Goal: Information Seeking & Learning: Learn about a topic

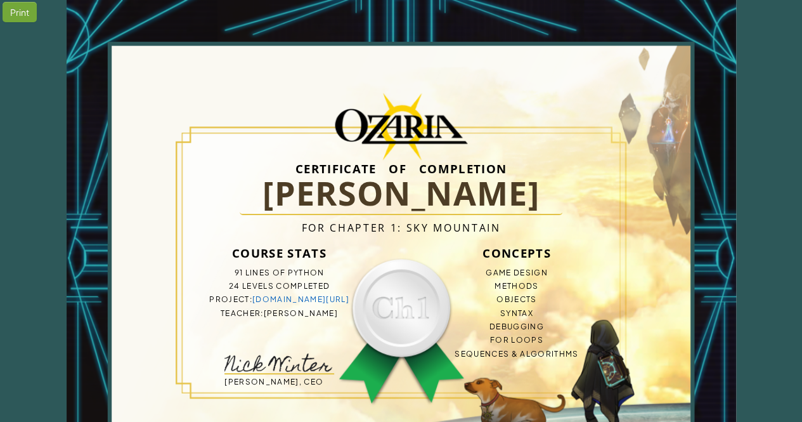
scroll to position [95, 0]
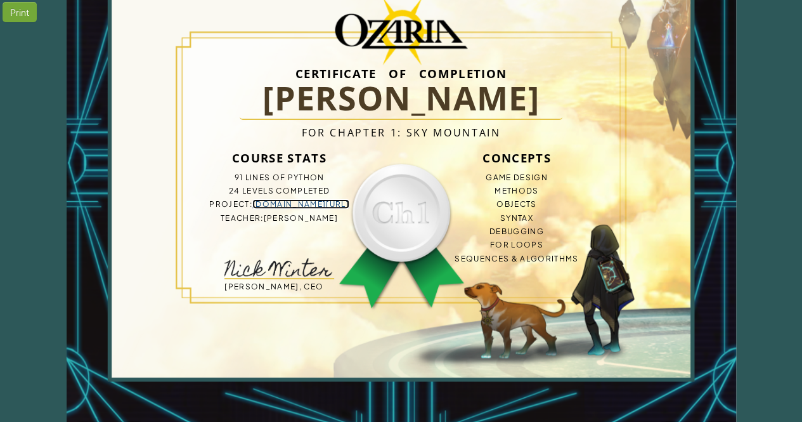
click at [295, 204] on link "bit.ly/4fY0vq5" at bounding box center [300, 204] width 97 height 10
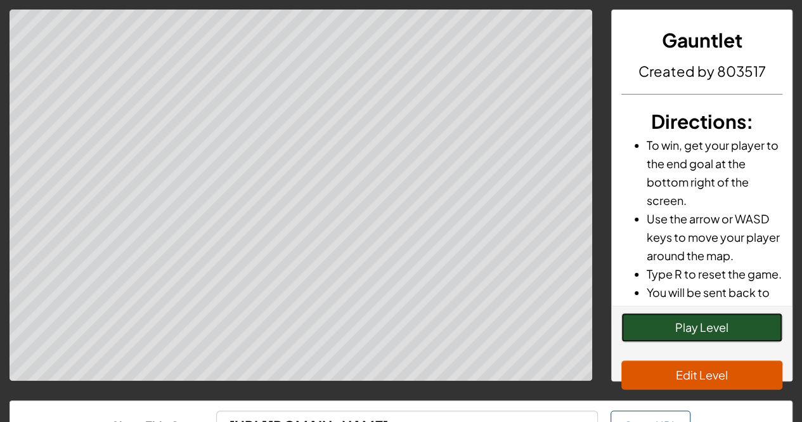
click at [673, 334] on button "Play Level" at bounding box center [701, 327] width 161 height 29
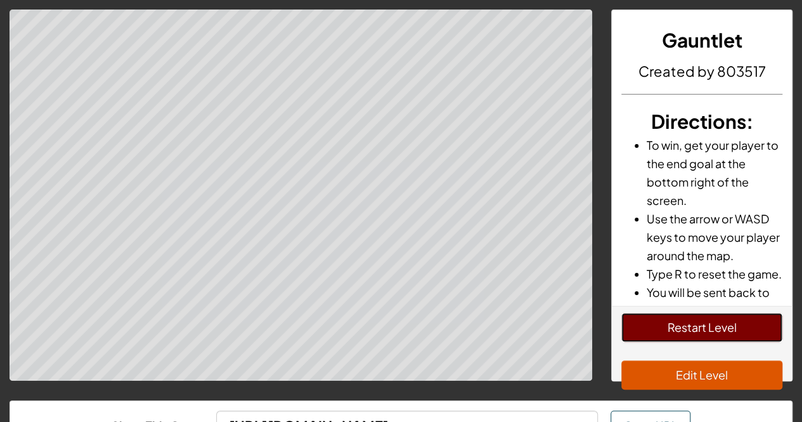
click at [651, 333] on button "Restart Level" at bounding box center [701, 327] width 161 height 29
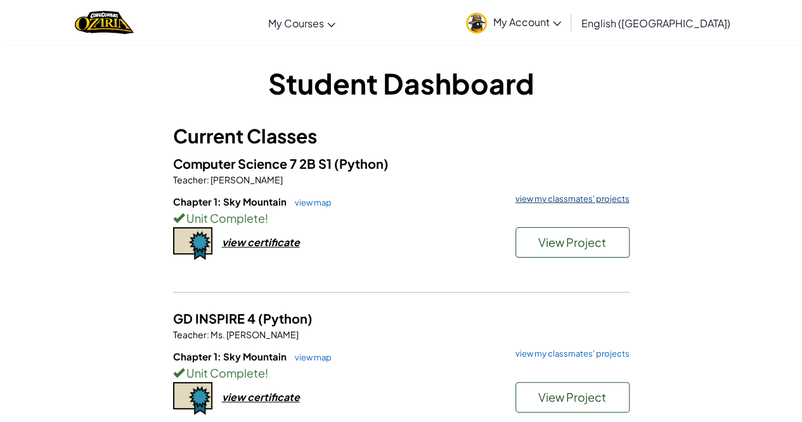
click at [560, 198] on link "view my classmates' projects" at bounding box center [569, 199] width 120 height 8
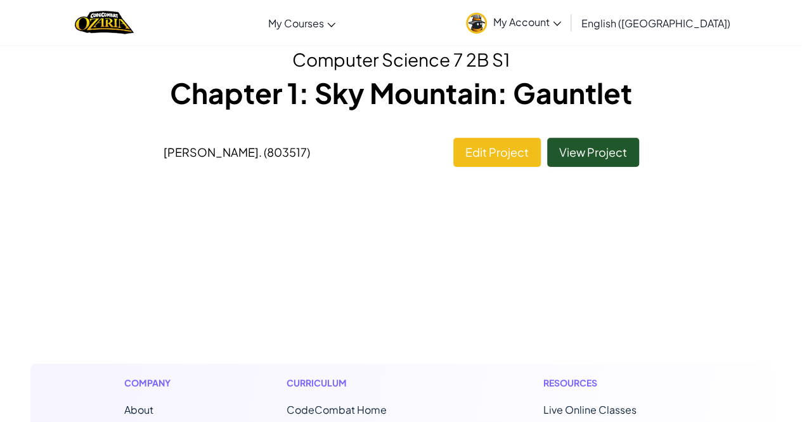
scroll to position [55, 0]
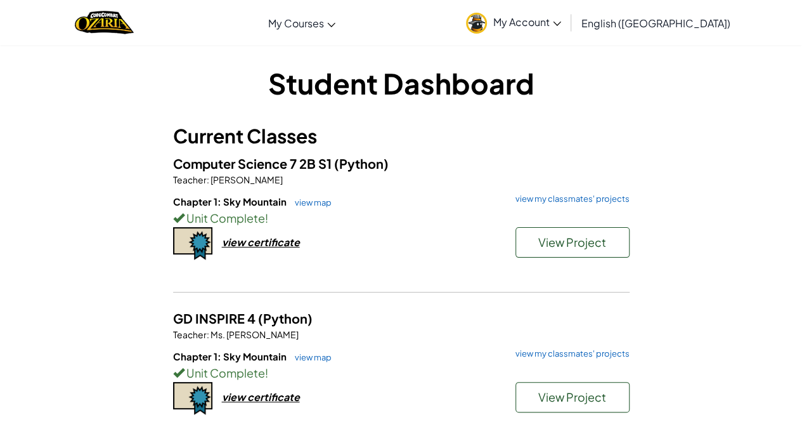
scroll to position [24, 0]
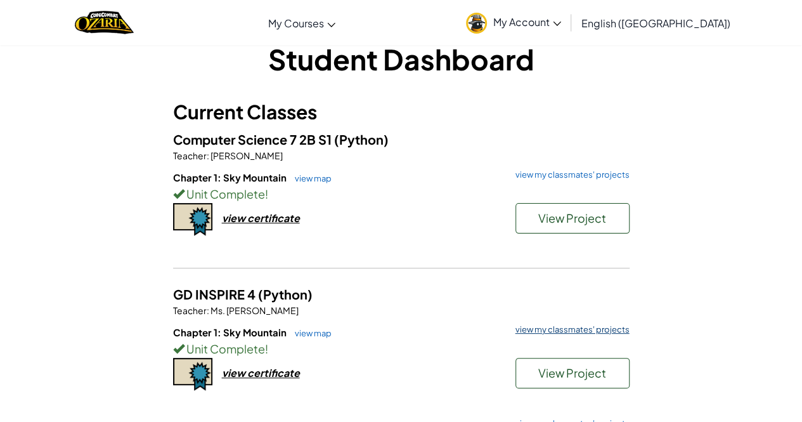
click at [558, 327] on link "view my classmates' projects" at bounding box center [569, 329] width 120 height 8
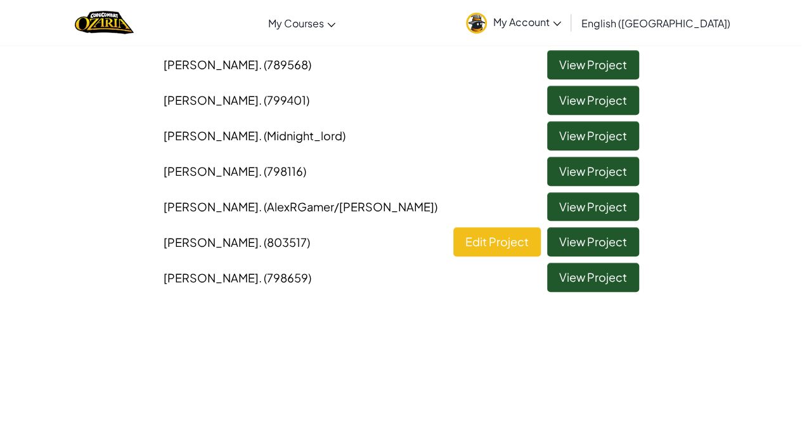
scroll to position [277, 0]
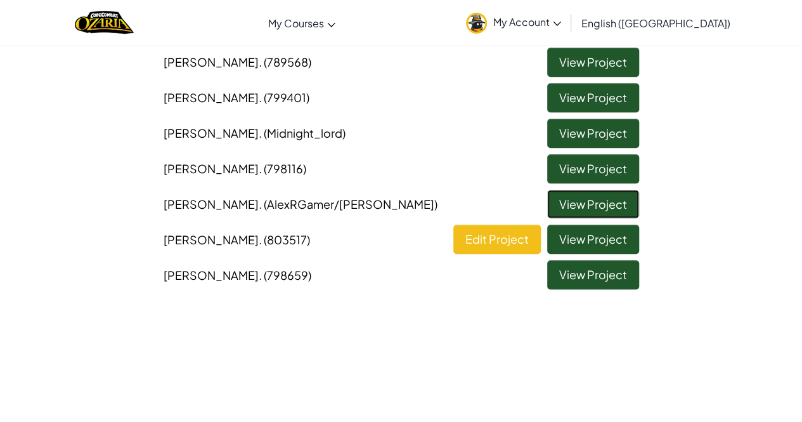
click at [614, 202] on link "View Project" at bounding box center [593, 204] width 92 height 29
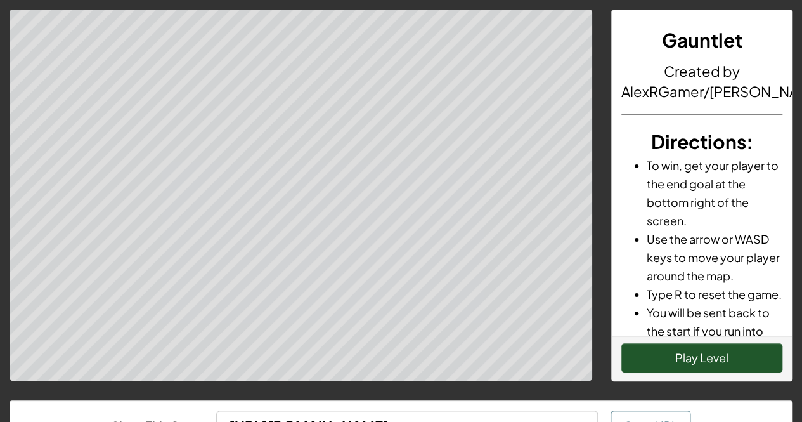
click at [614, 202] on div "Gauntlet Created by AlexRGamer/Noah Directions : To win, get your player to the…" at bounding box center [702, 173] width 180 height 326
click at [684, 351] on button "Play Level" at bounding box center [701, 357] width 161 height 29
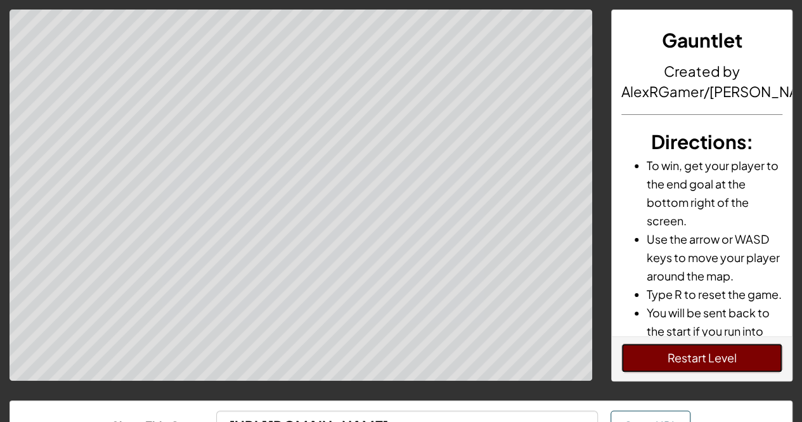
click at [728, 353] on button "Restart Level" at bounding box center [701, 357] width 161 height 29
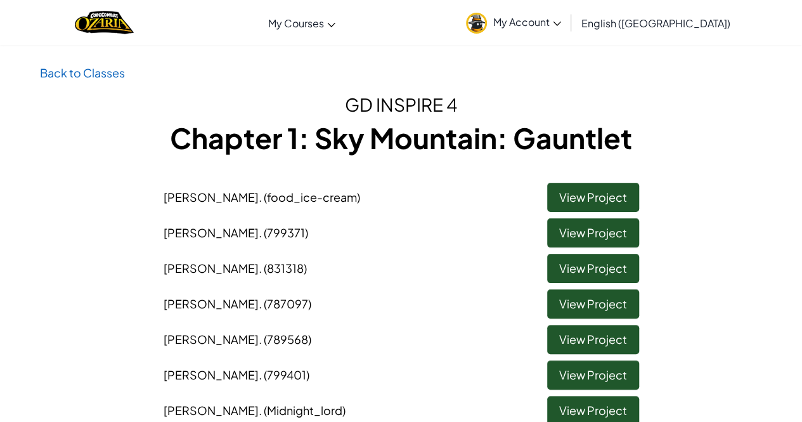
click at [103, 79] on link "Back to Classes" at bounding box center [82, 72] width 85 height 15
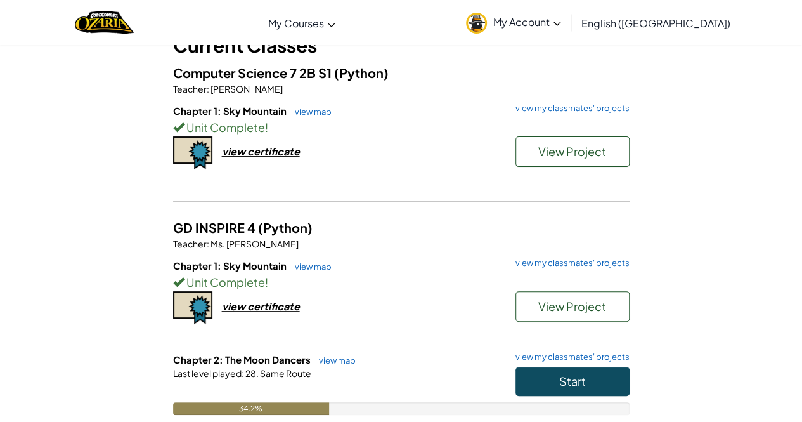
scroll to position [93, 0]
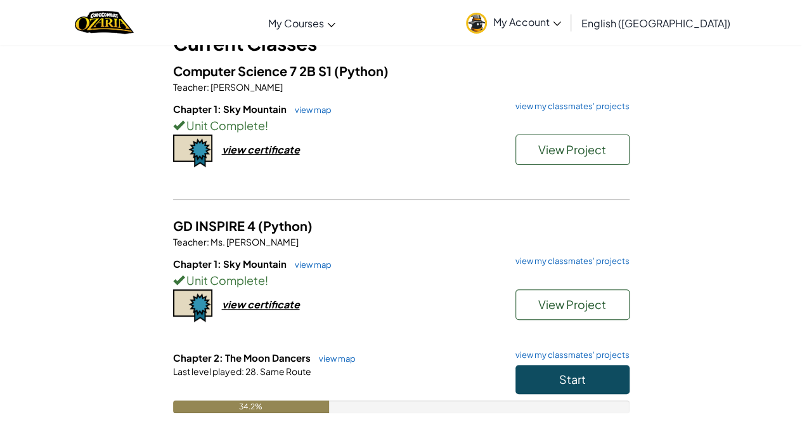
click at [567, 30] on link "My Account" at bounding box center [514, 23] width 108 height 40
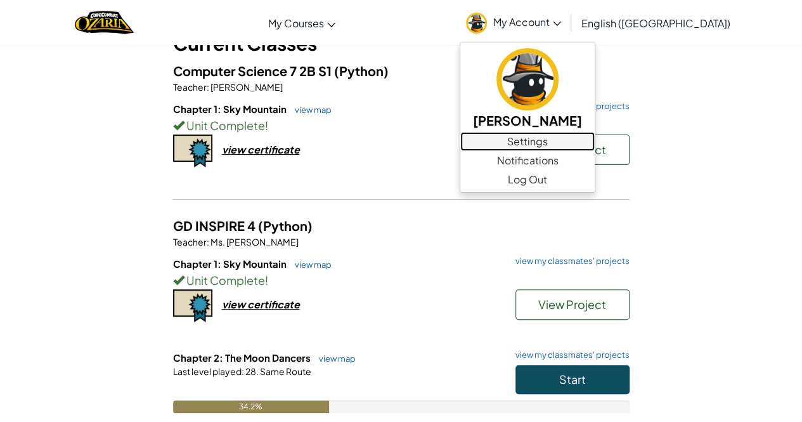
click at [595, 148] on link "Settings" at bounding box center [527, 141] width 134 height 19
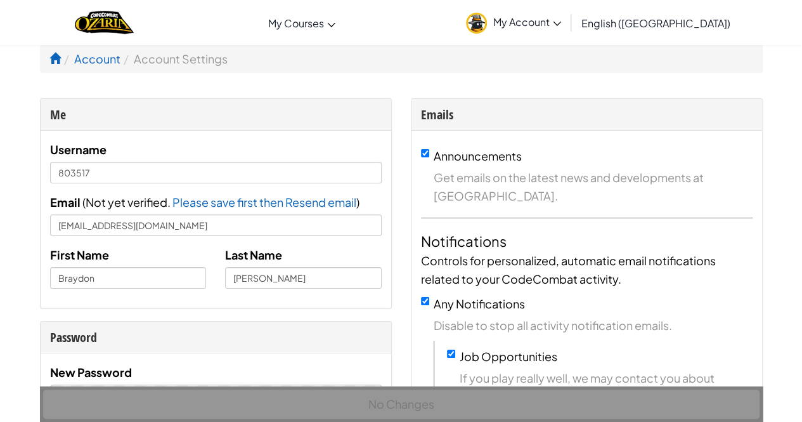
click at [567, 30] on link "My Account" at bounding box center [514, 23] width 108 height 40
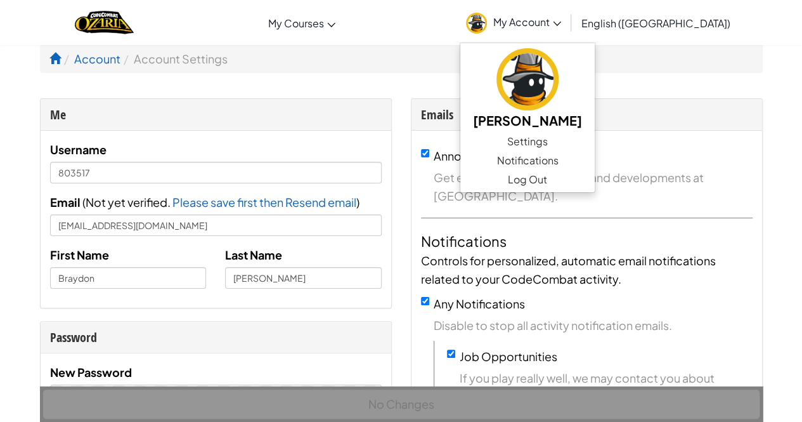
click at [476, 114] on div "Emails" at bounding box center [587, 114] width 332 height 18
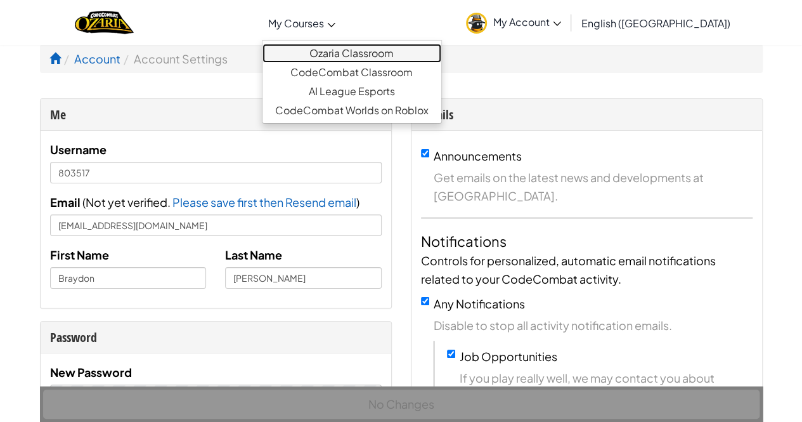
click at [375, 53] on link "Ozaria Classroom" at bounding box center [352, 53] width 179 height 19
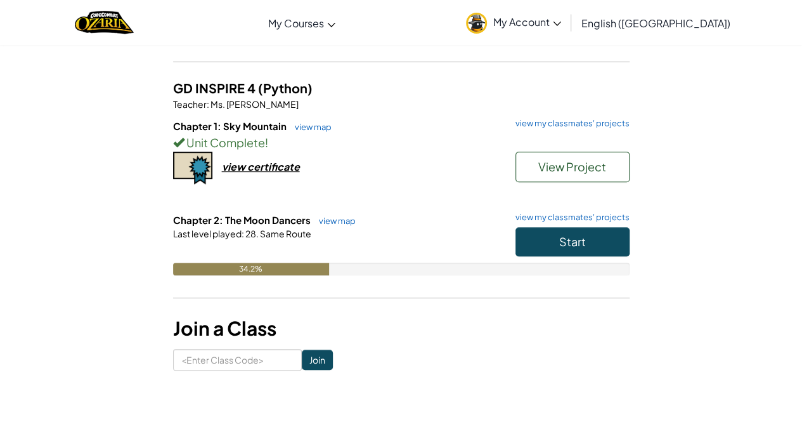
scroll to position [235, 0]
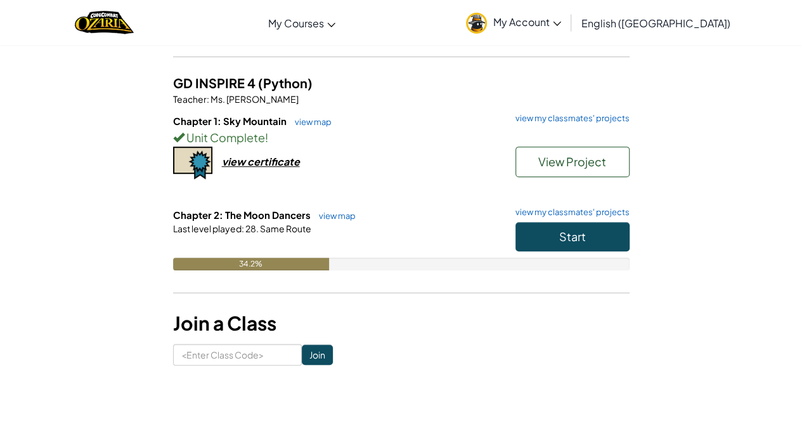
click at [557, 252] on div "Start" at bounding box center [566, 240] width 127 height 36
click at [577, 234] on span "Start" at bounding box center [572, 236] width 27 height 15
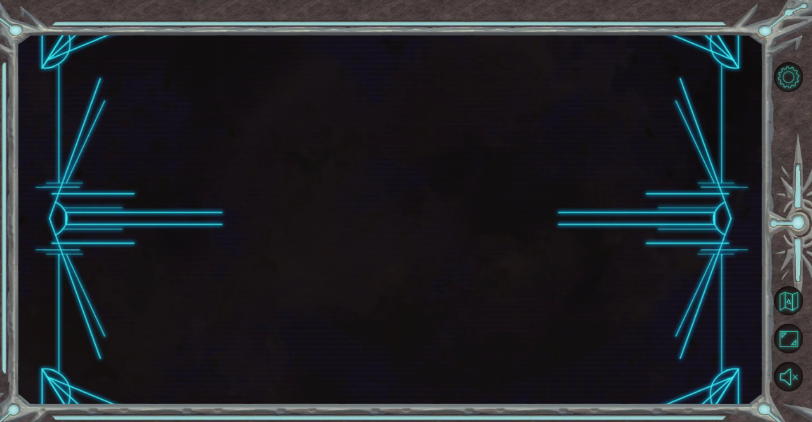
click at [577, 234] on div at bounding box center [389, 219] width 747 height 371
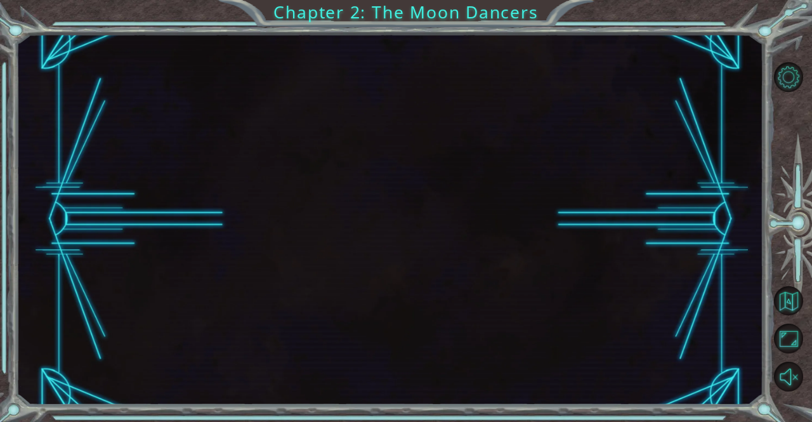
click at [577, 234] on div at bounding box center [389, 219] width 747 height 371
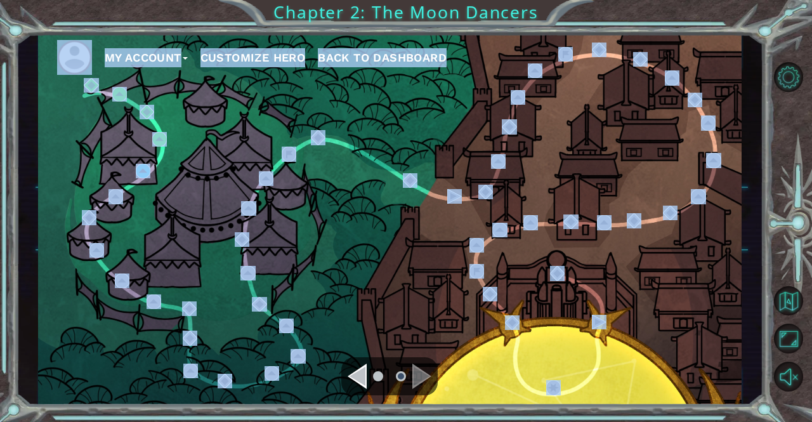
click at [355, 377] on div "Navigate to the previous page" at bounding box center [356, 375] width 19 height 25
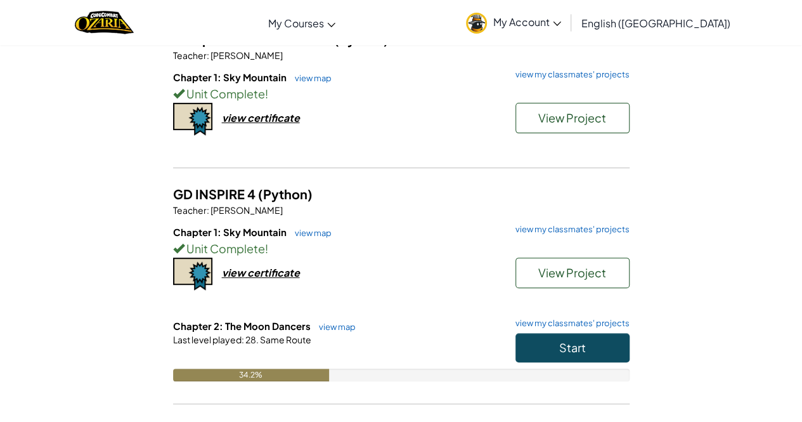
scroll to position [125, 0]
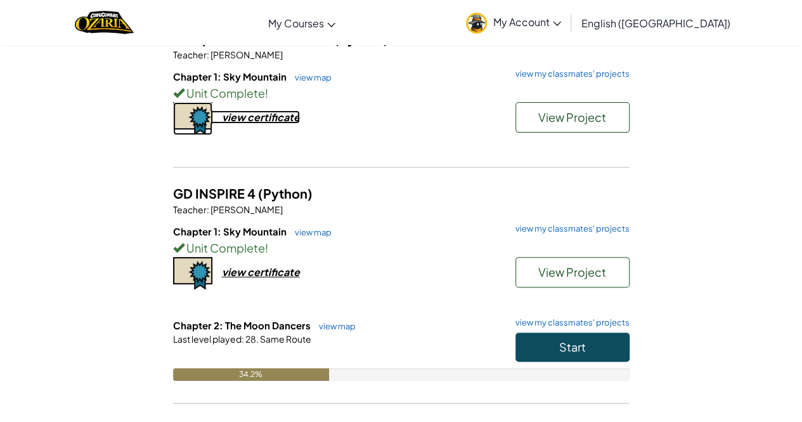
click at [198, 117] on img at bounding box center [192, 118] width 39 height 33
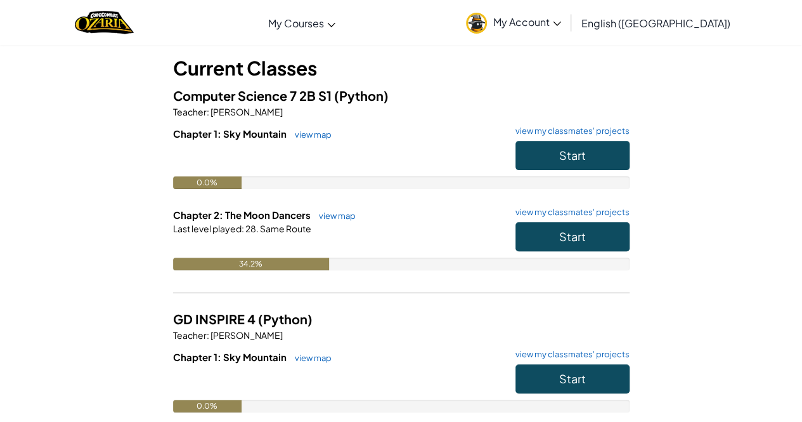
scroll to position [68, 0]
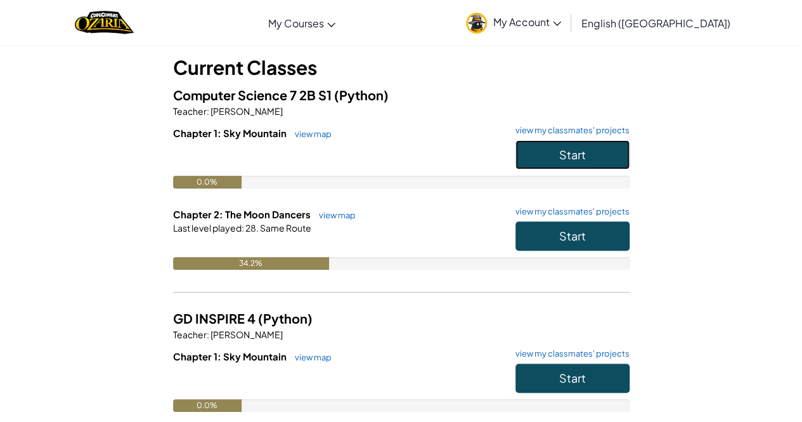
click at [606, 159] on button "Start" at bounding box center [572, 154] width 114 height 29
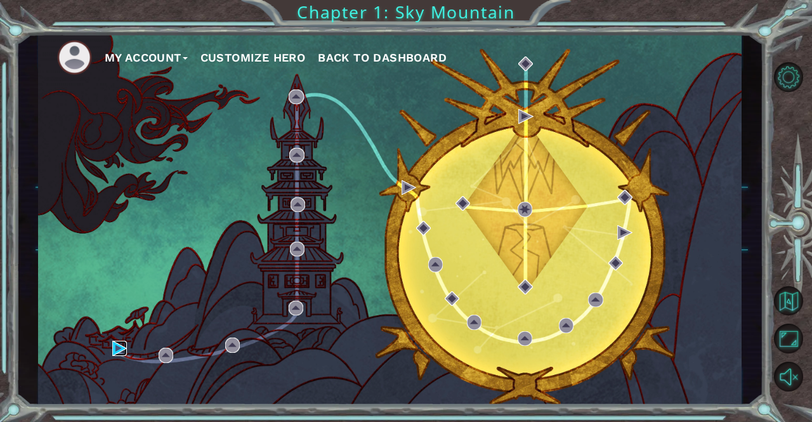
click at [117, 352] on img at bounding box center [119, 347] width 15 height 15
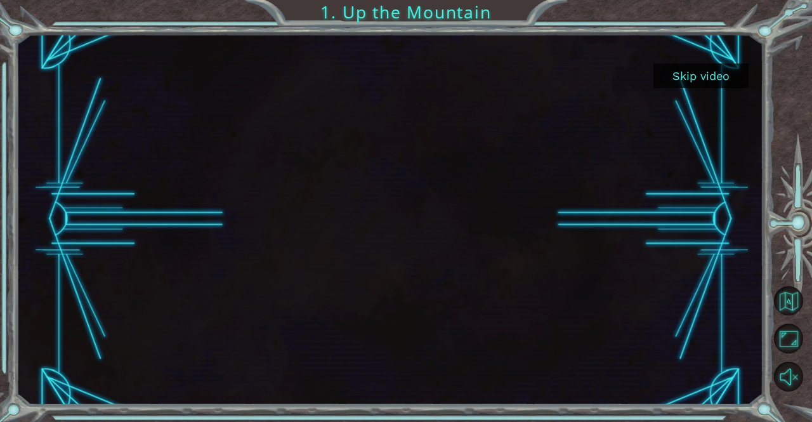
click at [723, 72] on button "Skip video" at bounding box center [700, 75] width 95 height 25
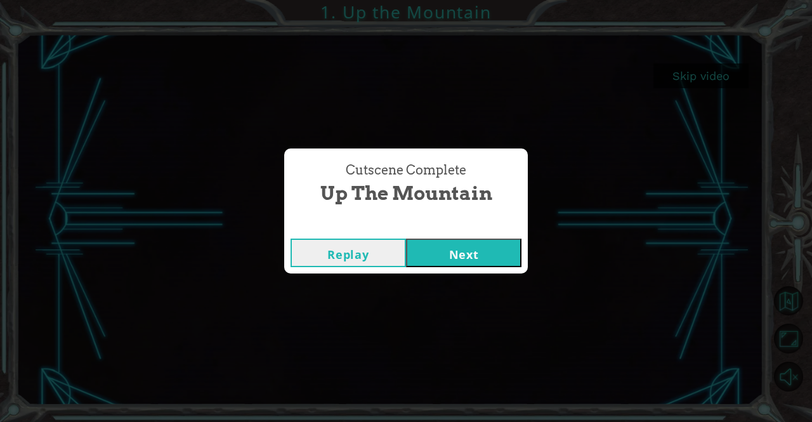
click at [479, 257] on button "Next" at bounding box center [463, 252] width 115 height 29
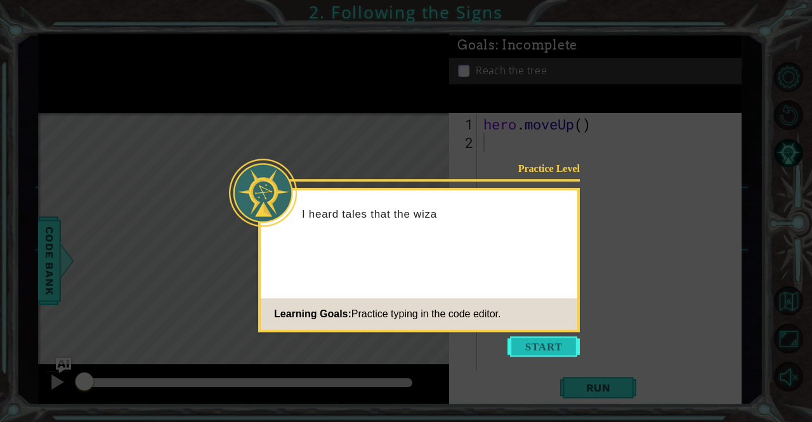
click at [553, 346] on button "Start" at bounding box center [543, 346] width 72 height 20
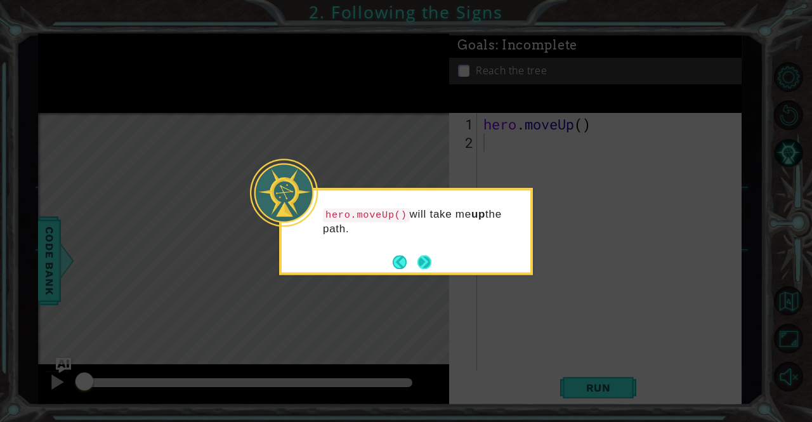
click at [431, 263] on button "Next" at bounding box center [424, 262] width 14 height 14
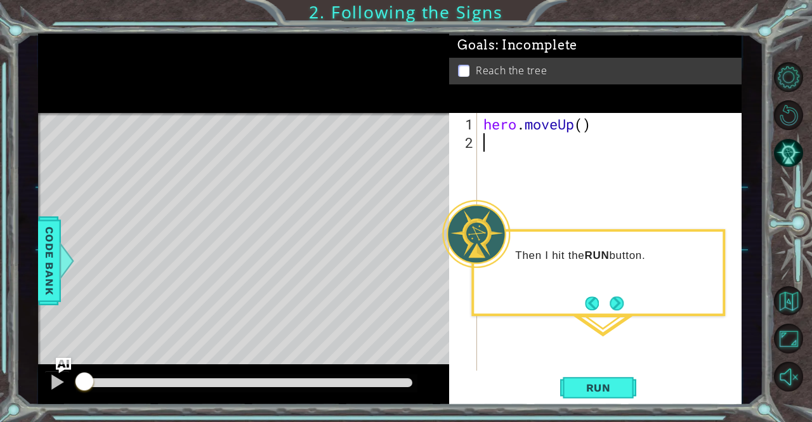
click at [587, 133] on div "hero . moveUp ( )" at bounding box center [613, 262] width 264 height 294
click at [580, 127] on div "hero . moveUp ( )" at bounding box center [613, 262] width 264 height 294
click at [582, 126] on div "hero . moveUp ( )" at bounding box center [613, 262] width 264 height 294
type textarea "hero.moveUp(2)"
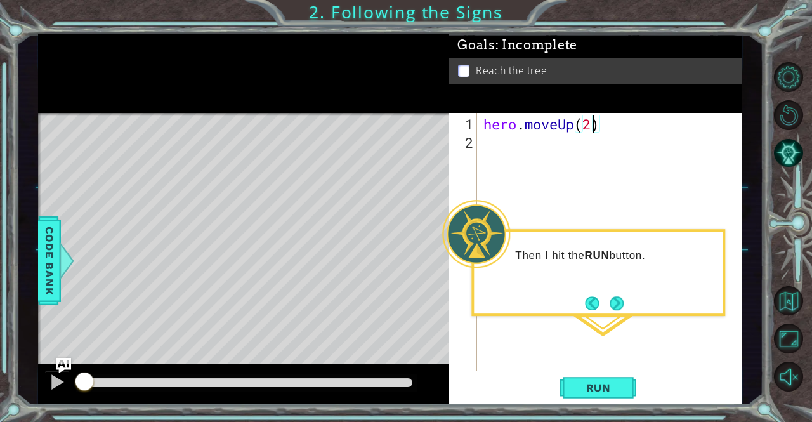
click at [664, 381] on div "Run" at bounding box center [598, 387] width 292 height 29
click at [626, 381] on button "Run" at bounding box center [598, 387] width 76 height 29
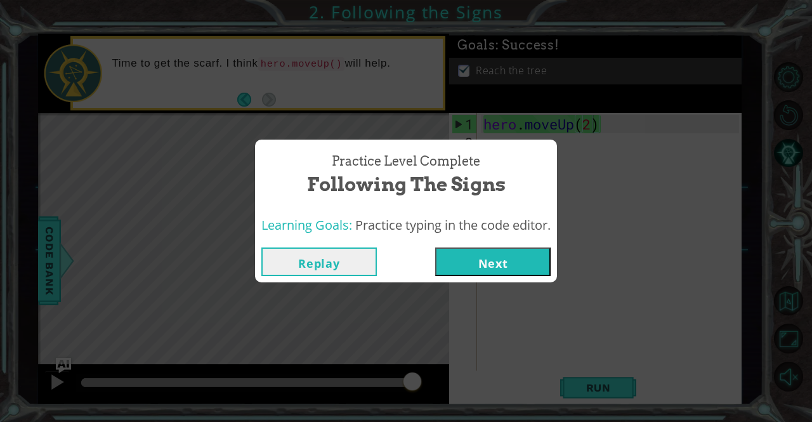
click at [493, 261] on button "Next" at bounding box center [492, 261] width 115 height 29
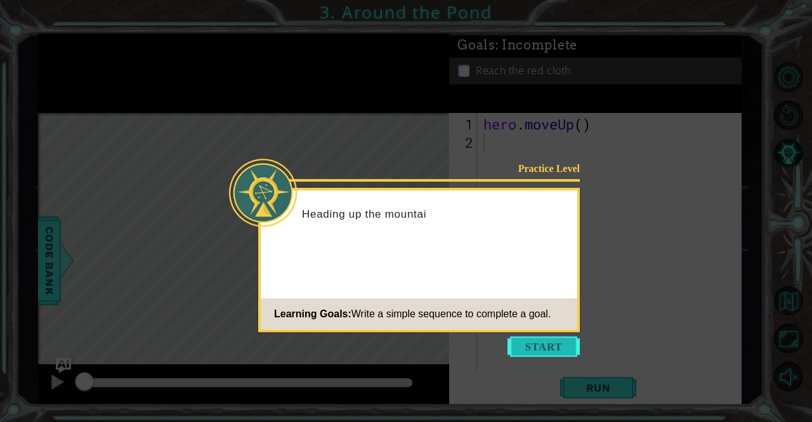
click at [565, 346] on button "Start" at bounding box center [543, 346] width 72 height 20
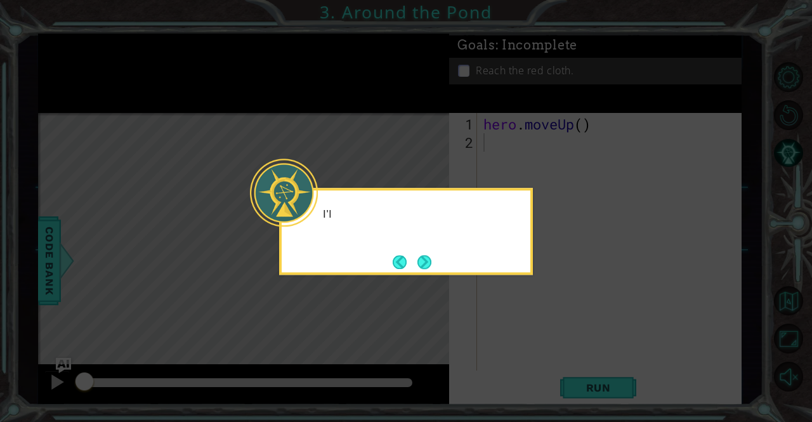
click at [565, 346] on icon at bounding box center [406, 211] width 812 height 422
click at [427, 259] on button "Next" at bounding box center [424, 262] width 14 height 14
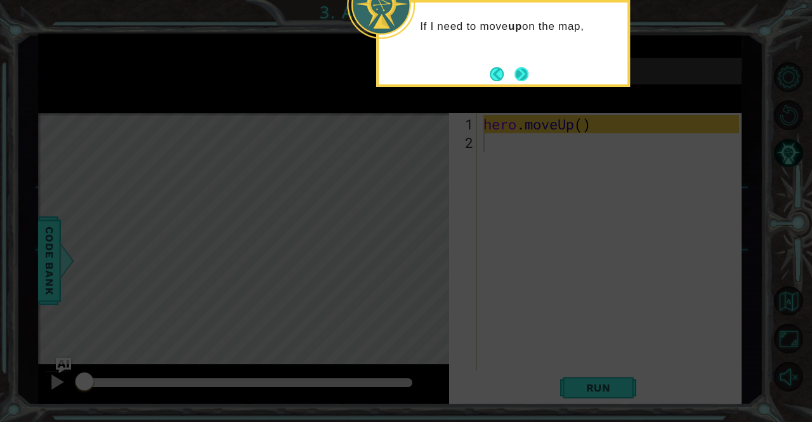
click at [520, 69] on button "Next" at bounding box center [521, 74] width 14 height 14
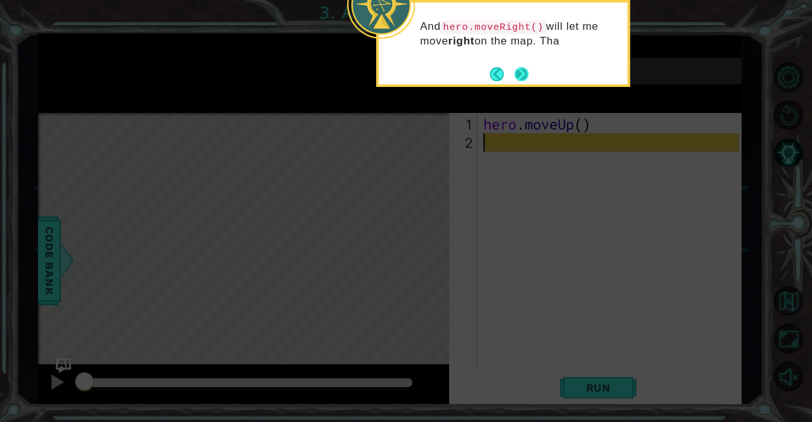
click at [523, 79] on button "Next" at bounding box center [521, 74] width 14 height 14
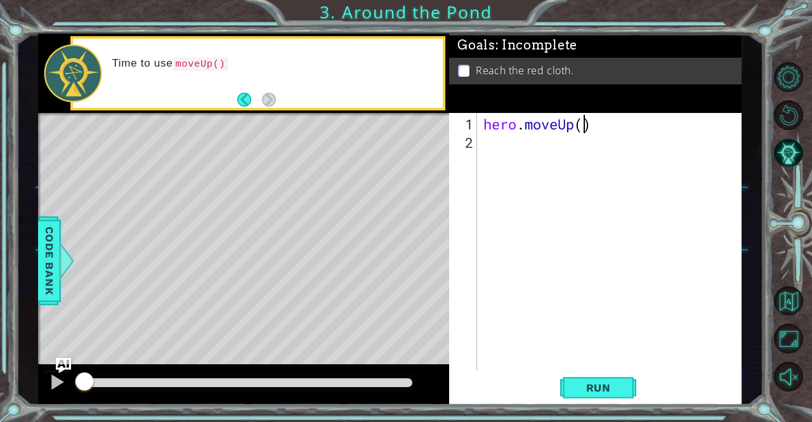
click at [585, 126] on div "hero . moveUp ( )" at bounding box center [613, 262] width 264 height 294
type textarea "hero.moveUp(2)"
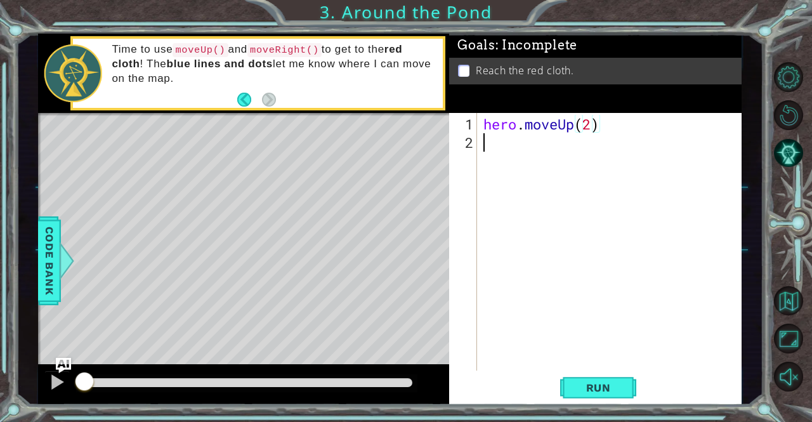
click at [486, 153] on div "hero . moveUp ( 2 )" at bounding box center [613, 262] width 264 height 294
type textarea "hero.moveRight(1)"
click at [488, 165] on div "hero . moveUp ( 2 ) hero . moveRight ( 1 )" at bounding box center [613, 262] width 264 height 294
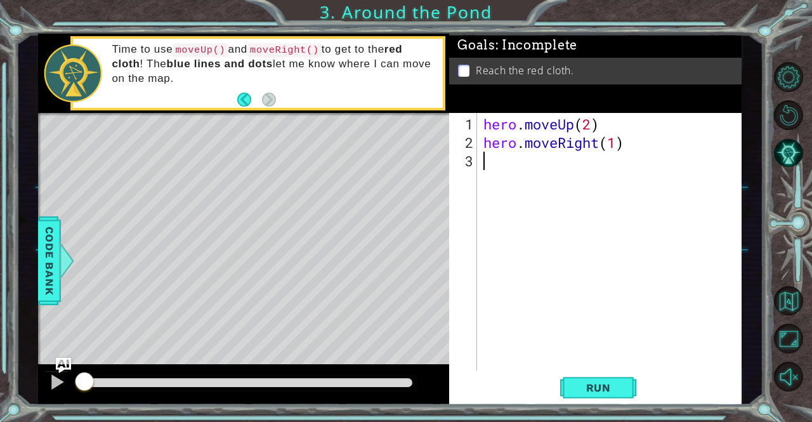
scroll to position [0, 0]
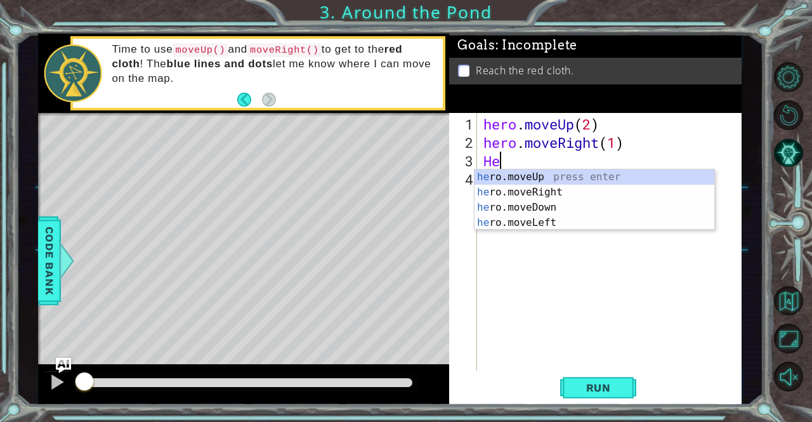
type textarea "H"
type textarea "hero.moveRight(1)"
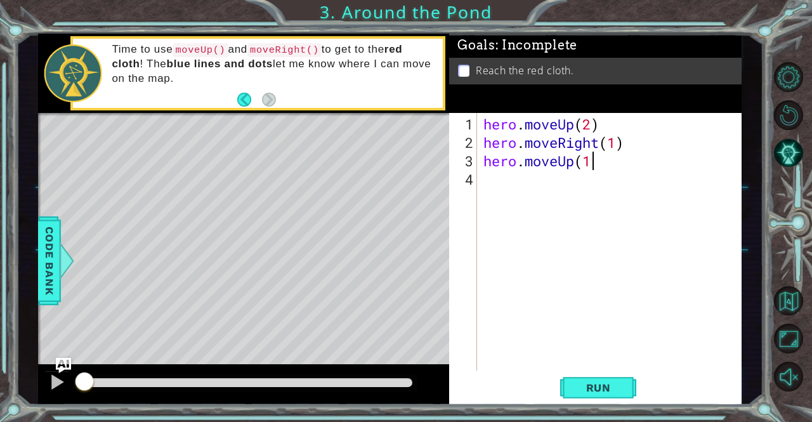
scroll to position [0, 4]
type textarea "hero.moveUp(1)"
click at [598, 387] on span "Run" at bounding box center [598, 387] width 50 height 13
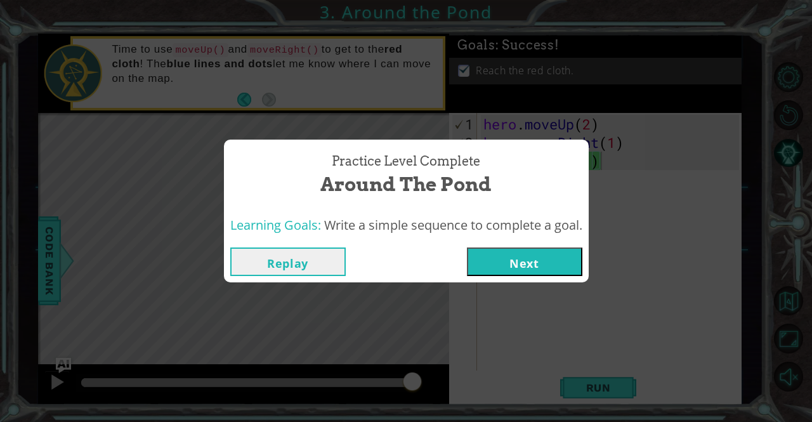
click at [546, 249] on button "Next" at bounding box center [524, 261] width 115 height 29
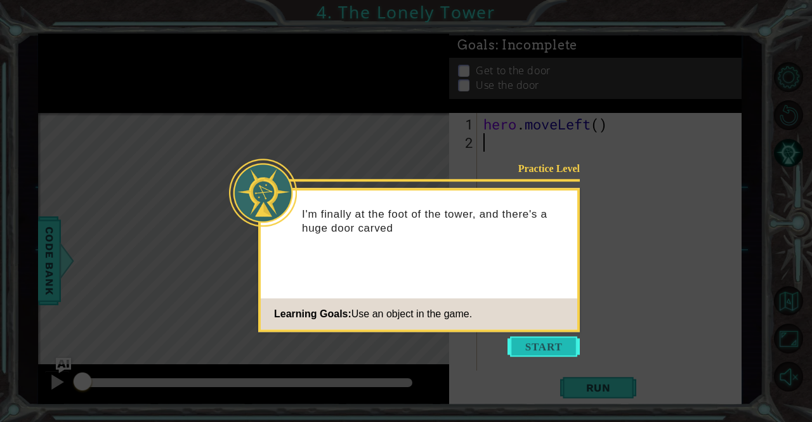
click at [528, 344] on body "1 ההההההההההההההההההההההההההההההההההההההההההההההההההההההההההההההההההההההההההההה…" at bounding box center [406, 211] width 812 height 422
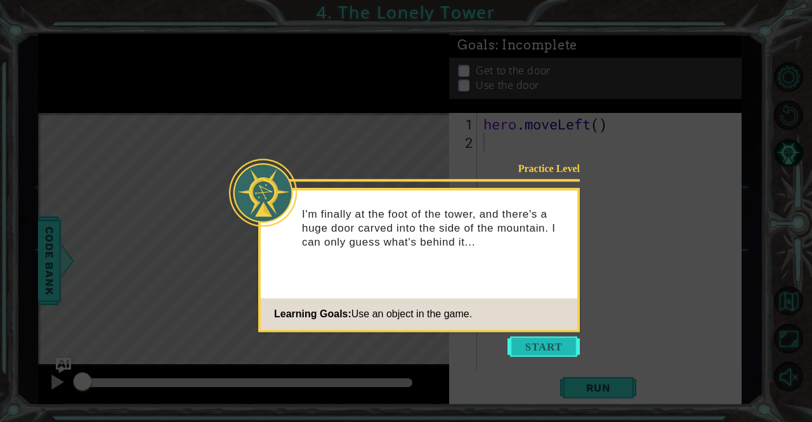
click at [536, 338] on button "Start" at bounding box center [543, 346] width 72 height 20
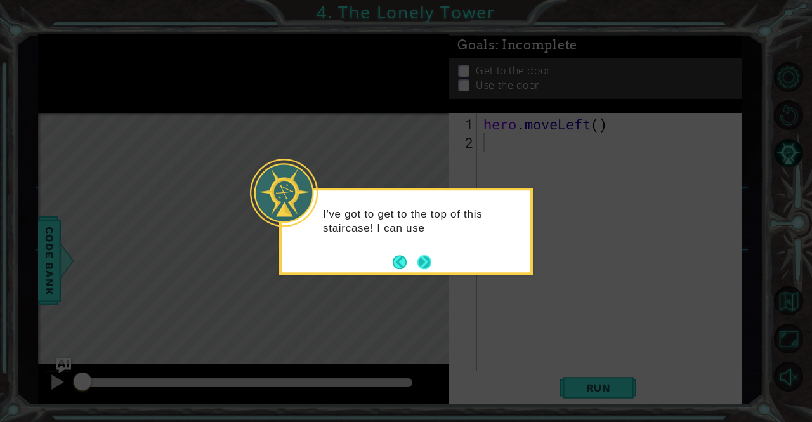
click at [429, 264] on button "Next" at bounding box center [424, 262] width 14 height 14
click at [423, 263] on button "Next" at bounding box center [424, 262] width 14 height 14
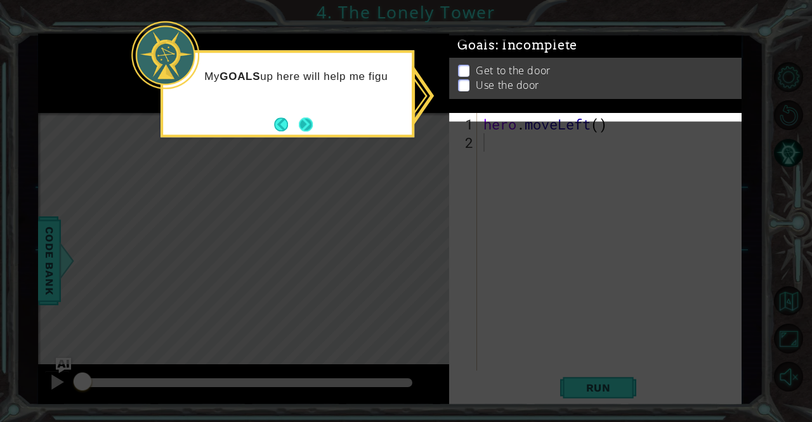
click at [306, 118] on button "Next" at bounding box center [306, 124] width 14 height 14
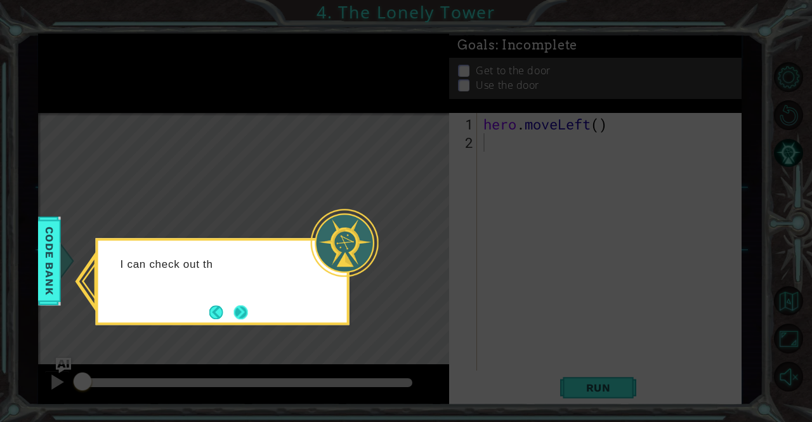
click at [236, 308] on button "Next" at bounding box center [241, 312] width 14 height 14
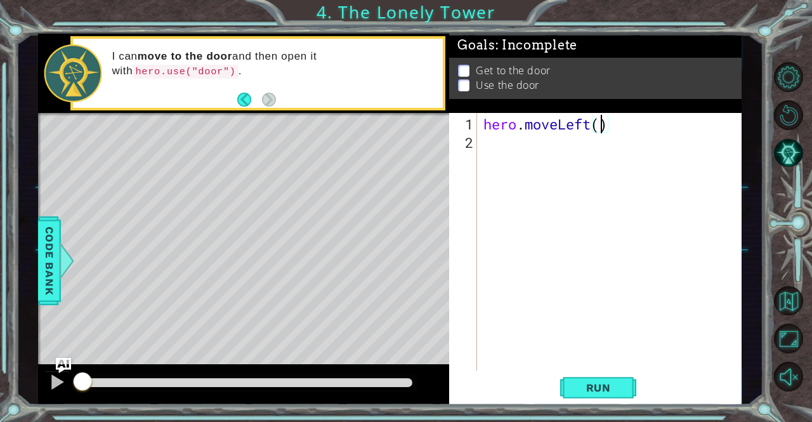
click at [600, 126] on div "hero . moveLeft ( )" at bounding box center [613, 262] width 264 height 294
type textarea "hero.moveLeft(2)"
click at [503, 153] on div "hero . moveLeft ( 2 )" at bounding box center [613, 262] width 264 height 294
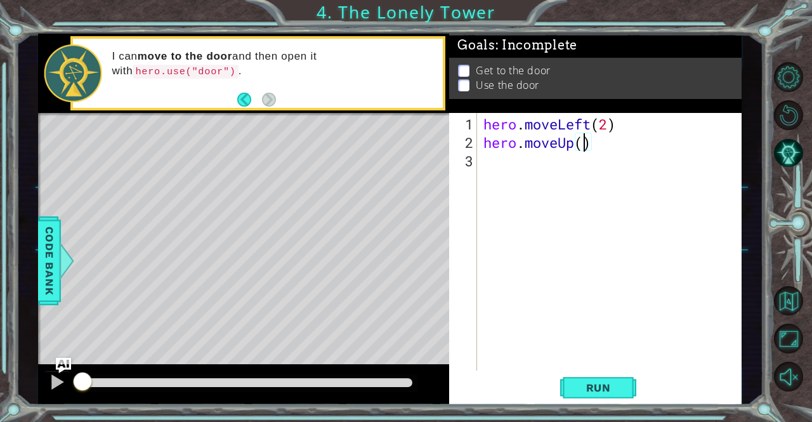
type textarea "hero.moveUp(2)"
click at [504, 164] on div "hero . moveLeft ( 2 ) hero . moveUp ( 2 )" at bounding box center [613, 262] width 264 height 294
type textarea "H"
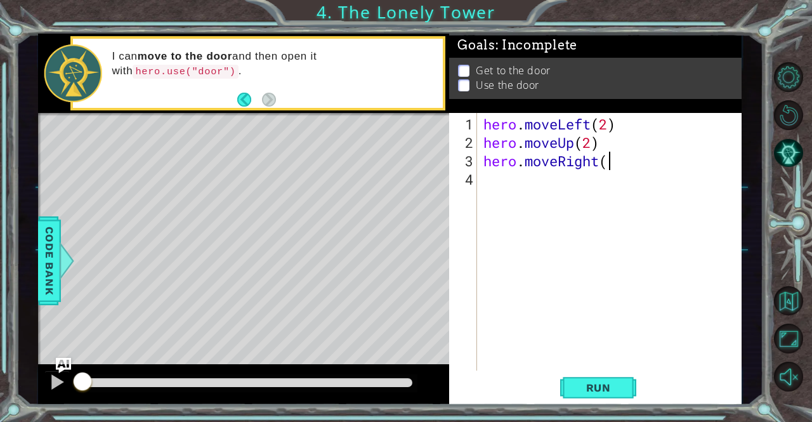
scroll to position [0, 5]
click at [606, 161] on div "hero . moveLeft ( 2 ) hero . moveUp ( 2 ) hero . moveRight ( )" at bounding box center [613, 262] width 264 height 294
type textarea "hero.moveRight(2)"
click at [571, 185] on div "hero . moveLeft ( 2 ) hero . moveUp ( 2 ) hero . moveRight ( 2 )" at bounding box center [613, 262] width 264 height 294
type textarea "hero.use("door")"
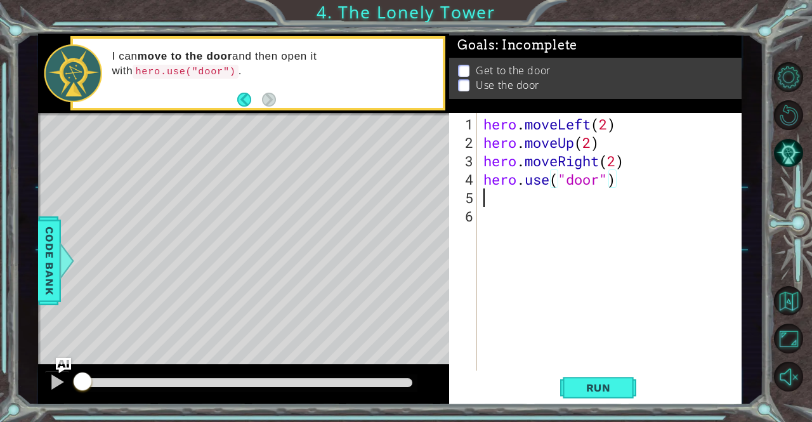
scroll to position [0, 0]
type textarea "hero.use("door")"
click at [617, 394] on span "Run" at bounding box center [598, 387] width 50 height 13
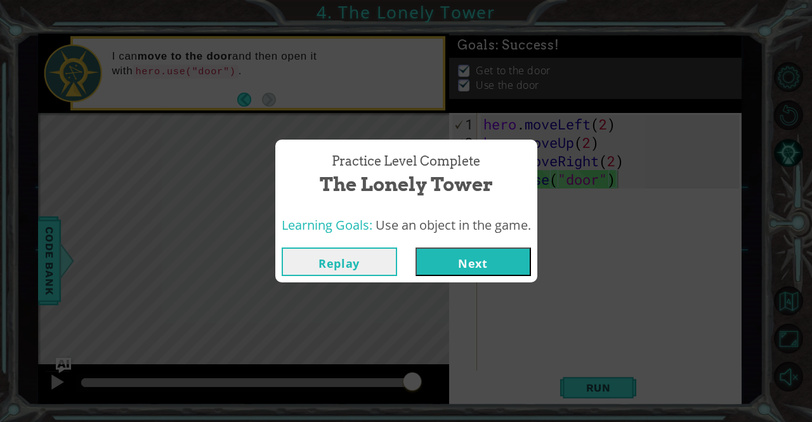
click at [485, 257] on button "Next" at bounding box center [472, 261] width 115 height 29
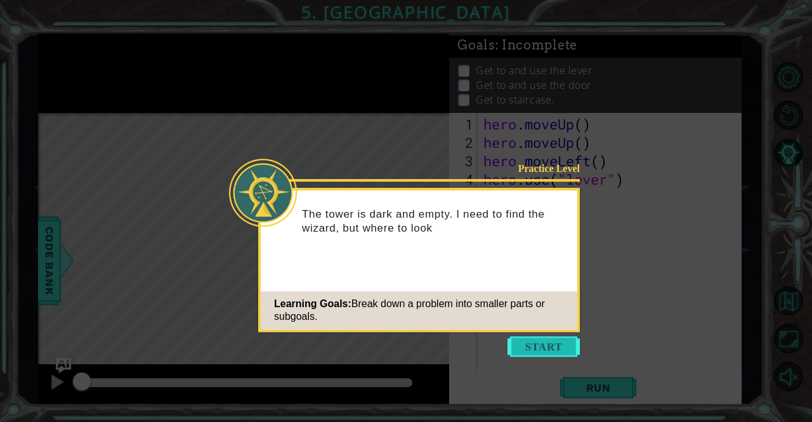
click at [557, 346] on button "Start" at bounding box center [543, 346] width 72 height 20
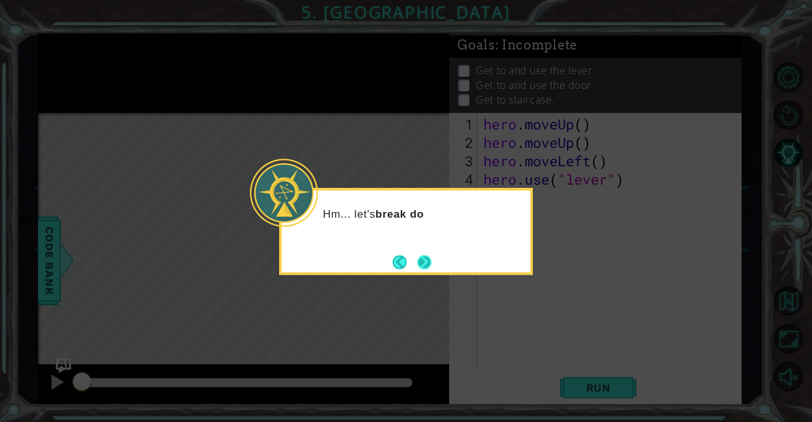
click at [429, 261] on button "Next" at bounding box center [424, 262] width 14 height 14
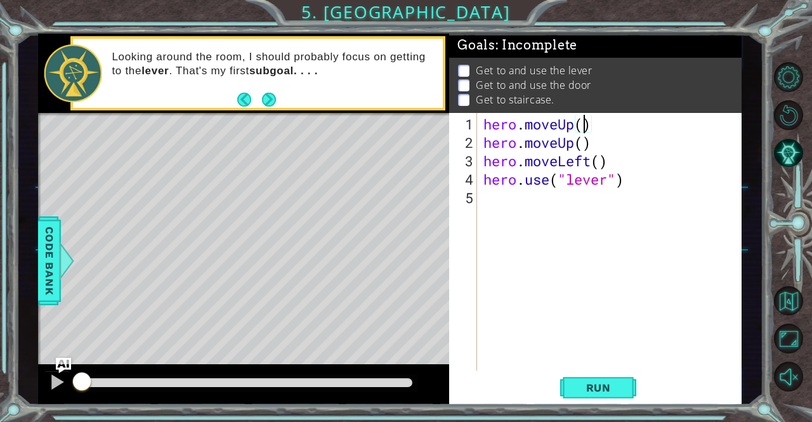
click at [585, 129] on div "hero . moveUp ( ) hero . moveUp ( ) hero . moveLeft ( ) hero . use ( "lever" )" at bounding box center [613, 262] width 264 height 294
click at [567, 143] on div "hero . moveUp ( 2 ) hero . moveUp ( ) hero . moveLeft ( ) hero . use ( "lever" )" at bounding box center [613, 262] width 264 height 294
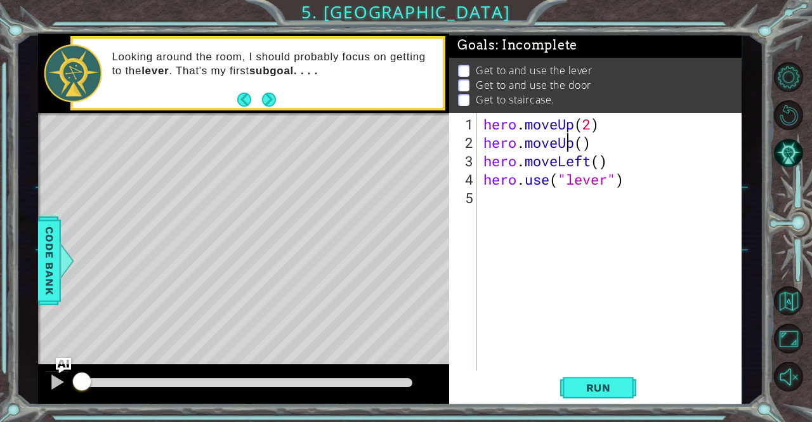
click at [567, 143] on div "hero . moveUp ( 2 ) hero . moveUp ( ) hero . moveLeft ( ) hero . use ( "lever" )" at bounding box center [613, 262] width 264 height 294
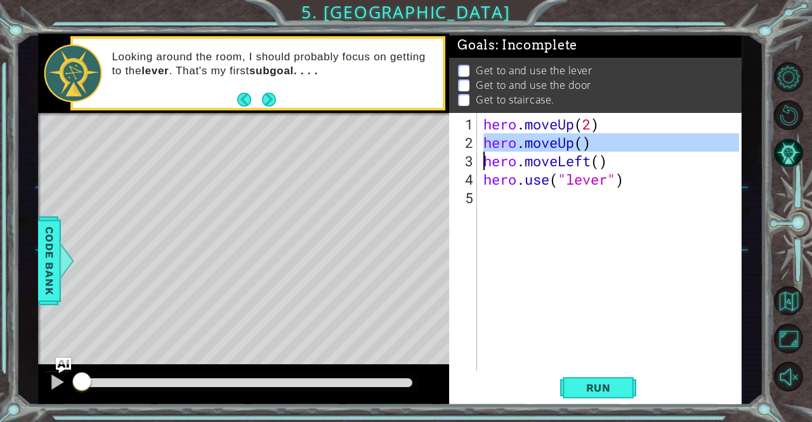
click at [567, 143] on div "hero . moveUp ( 2 ) hero . moveUp ( ) hero . moveLeft ( ) hero . use ( "lever" )" at bounding box center [613, 262] width 264 height 294
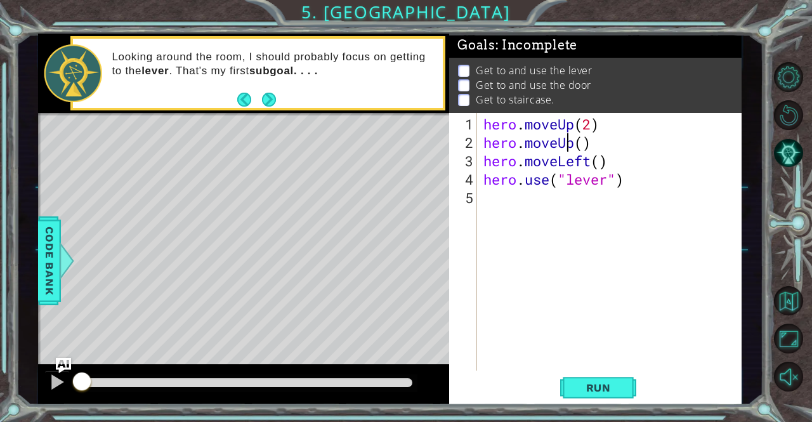
click at [567, 143] on div "hero . moveUp ( 2 ) hero . moveUp ( ) hero . moveLeft ( ) hero . use ( "lever" )" at bounding box center [613, 262] width 264 height 294
click at [575, 144] on div "hero . moveUp ( 2 ) hero . moveUp ( ) hero . moveLeft ( ) hero . use ( "lever" )" at bounding box center [613, 262] width 264 height 294
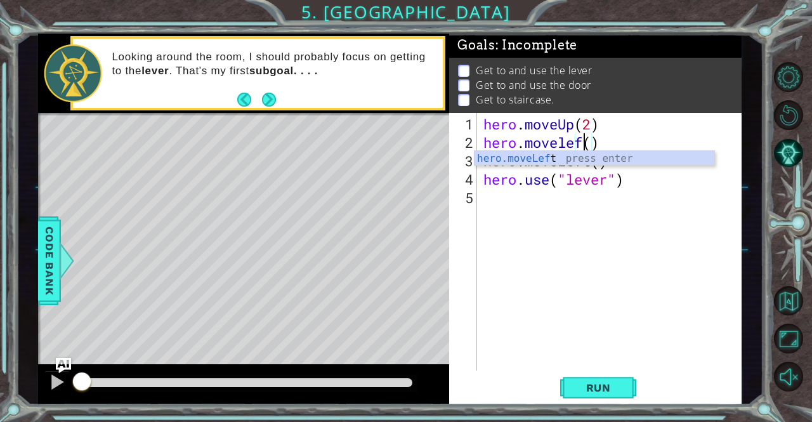
scroll to position [0, 4]
click at [605, 154] on div "hero.moveLeft press enter" at bounding box center [594, 174] width 240 height 46
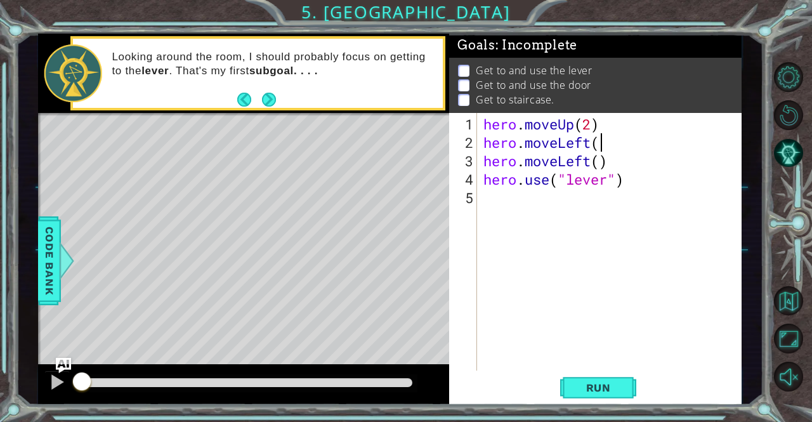
scroll to position [0, 5]
click at [599, 140] on div "hero . moveUp ( 2 ) hero . moveLeft ( ) hero . moveLeft ( ) hero . use ( "lever…" at bounding box center [613, 262] width 264 height 294
click at [599, 165] on div "hero . moveUp ( 2 ) hero . moveLeft ( 1 ) hero . moveLeft ( ) hero . use ( "lev…" at bounding box center [613, 262] width 264 height 294
type textarea "hero.moveLeft()"
drag, startPoint x: 619, startPoint y: 160, endPoint x: 477, endPoint y: 160, distance: 142.0
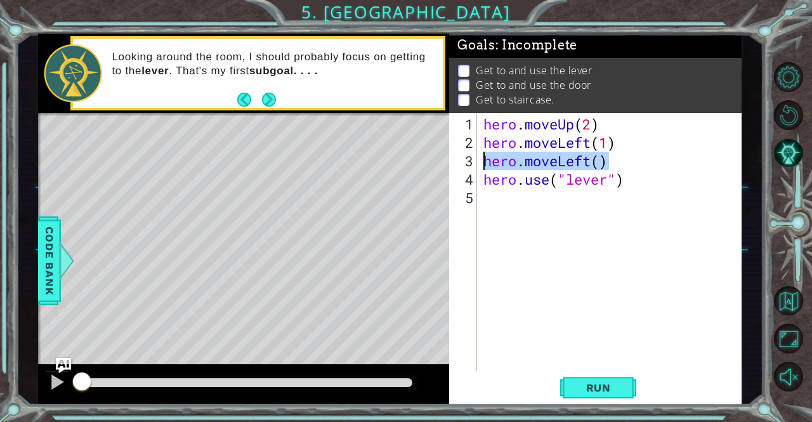
click at [477, 160] on div "hero.moveLeft() 1 2 3 4 5 hero . moveUp ( 2 ) hero . moveLeft ( 1 ) hero . move…" at bounding box center [593, 241] width 289 height 257
type textarea "hero.moveLeft(1)"
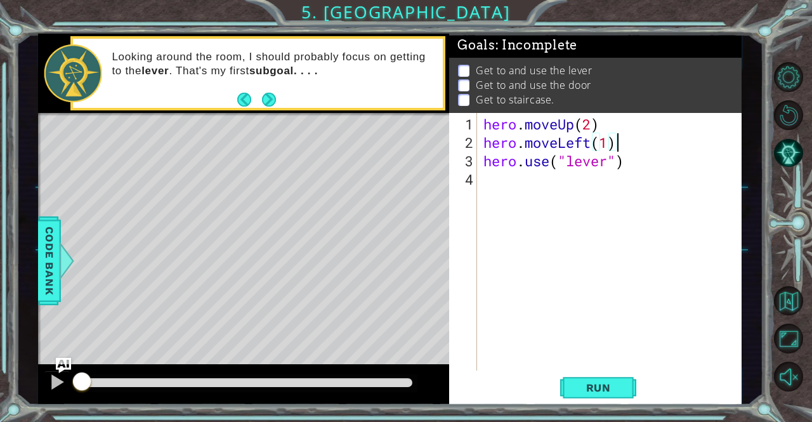
click at [525, 175] on div "hero . moveUp ( 2 ) hero . moveLeft ( 1 ) hero . use ( "lever" )" at bounding box center [613, 262] width 264 height 294
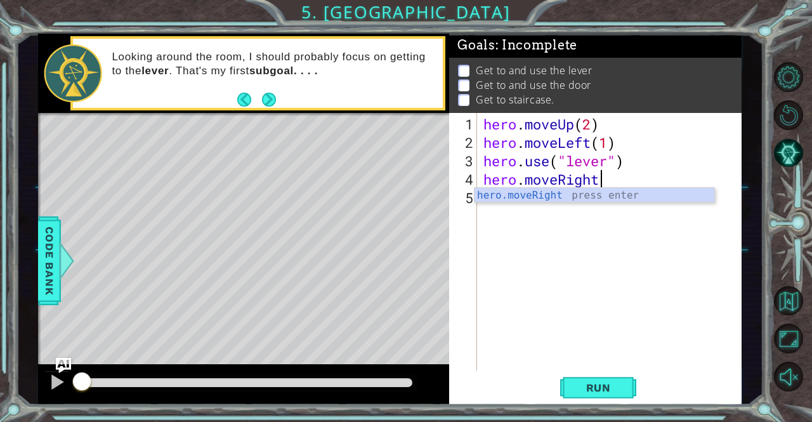
scroll to position [0, 5]
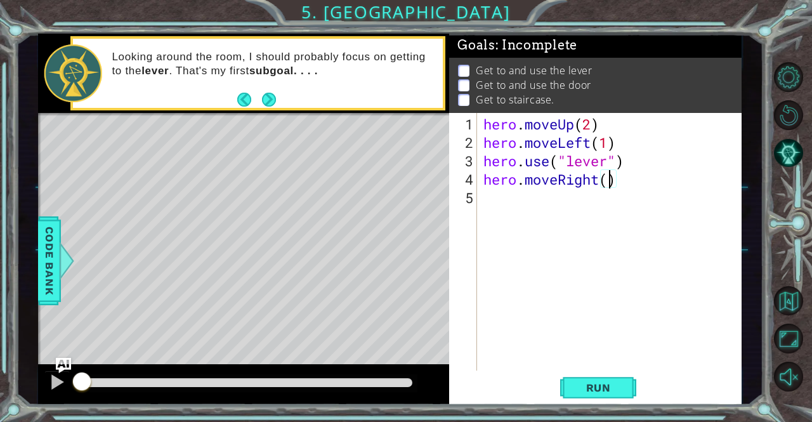
type textarea "hero.moveRight(3)"
click at [625, 195] on div "hero . moveUp ( 2 ) hero . moveLeft ( 1 ) hero . use ( "lever" ) hero . moveRig…" at bounding box center [613, 262] width 264 height 294
type textarea "hero.moveUp(2)"
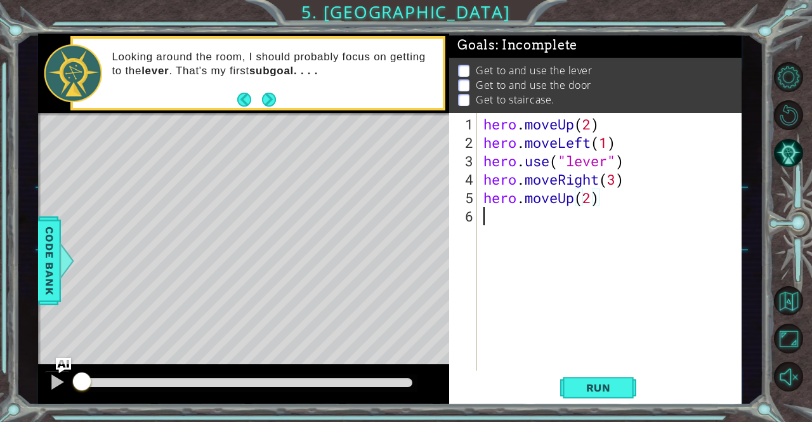
click at [564, 218] on div "hero . moveUp ( 2 ) hero . moveLeft ( 1 ) hero . use ( "lever" ) hero . moveRig…" at bounding box center [613, 262] width 264 height 294
click at [606, 385] on span "Run" at bounding box center [598, 387] width 50 height 13
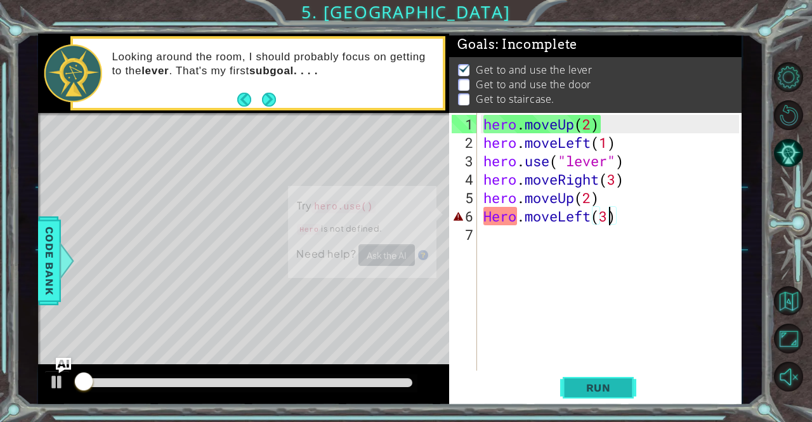
scroll to position [8, 0]
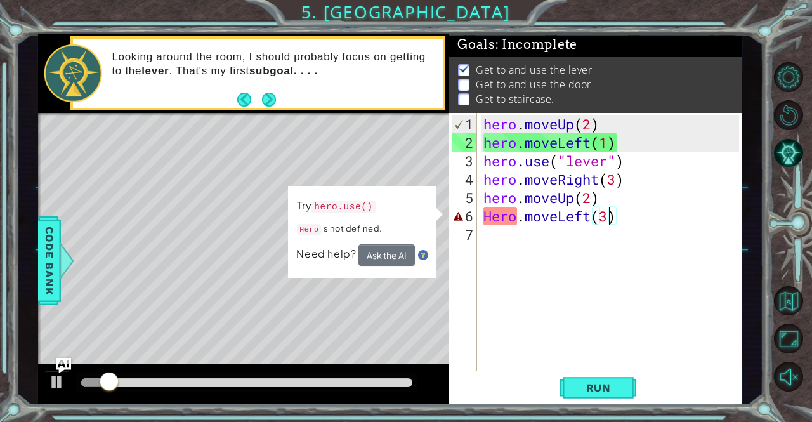
click at [483, 218] on div "hero . moveUp ( 2 ) hero . moveLeft ( 1 ) hero . use ( "lever" ) hero . moveRig…" at bounding box center [613, 262] width 264 height 294
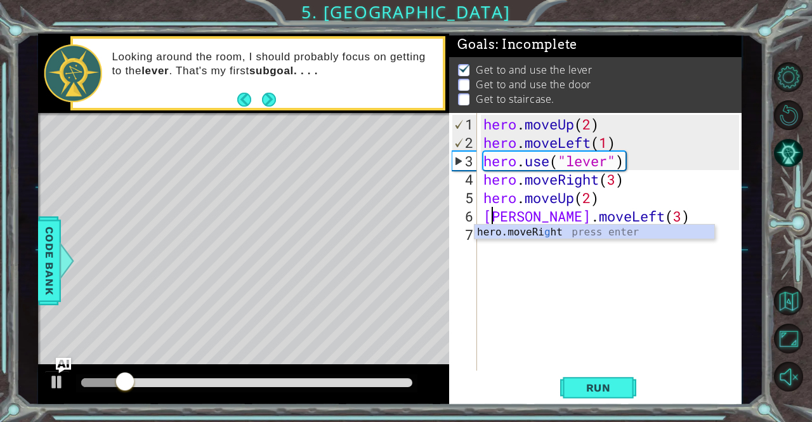
scroll to position [0, 0]
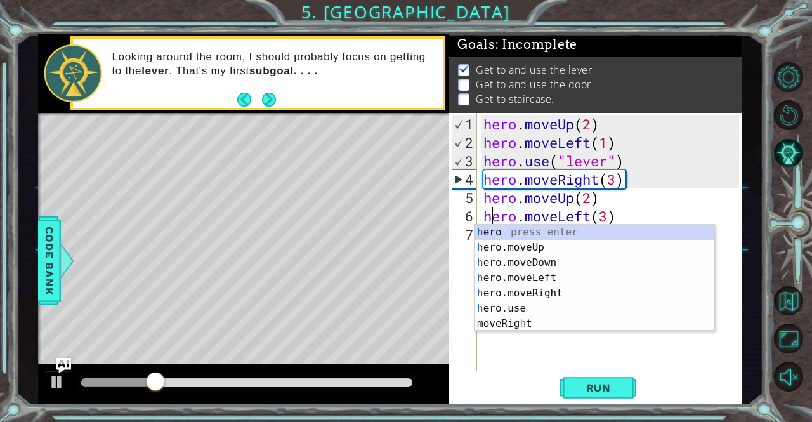
click at [522, 386] on div "Run" at bounding box center [598, 387] width 292 height 29
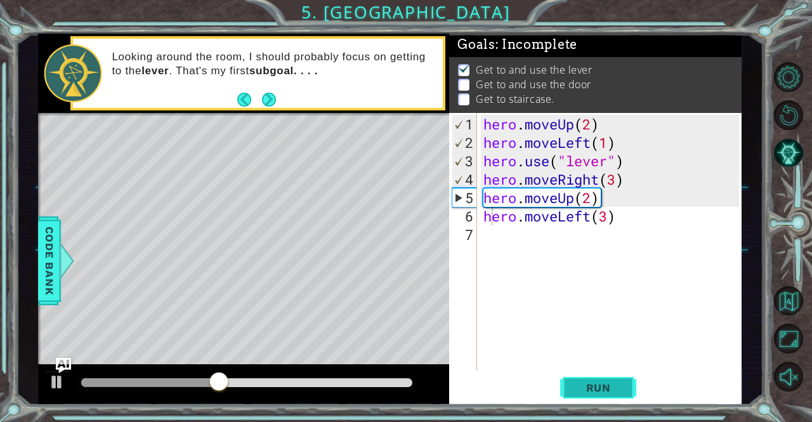
click at [592, 383] on span "Run" at bounding box center [598, 387] width 50 height 13
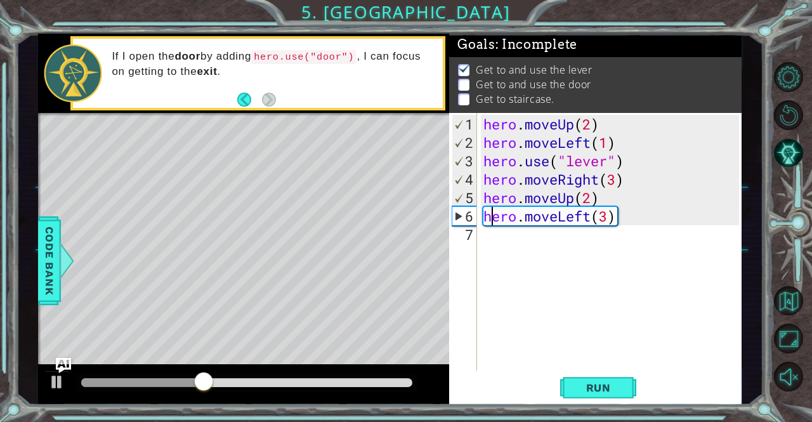
click at [632, 196] on div "hero . moveUp ( 2 ) hero . moveLeft ( 1 ) hero . use ( "lever" ) hero . moveRig…" at bounding box center [613, 262] width 264 height 294
click at [620, 197] on div "hero . moveUp ( 2 ) hero . moveLeft ( 1 ) hero . use ( "lever" ) hero . moveRig…" at bounding box center [613, 262] width 264 height 294
click at [632, 190] on div "hero . moveUp ( 2 ) hero . moveLeft ( 1 ) hero . use ( "lever" ) hero . moveRig…" at bounding box center [613, 262] width 264 height 294
click at [629, 185] on div "hero . moveUp ( 2 ) hero . moveLeft ( 1 ) hero . use ( "lever" ) hero . moveRig…" at bounding box center [613, 262] width 264 height 294
click at [664, 147] on div "hero . moveUp ( 2 ) hero . moveLeft ( 1 ) hero . use ( "lever" ) hero . moveRig…" at bounding box center [613, 262] width 264 height 294
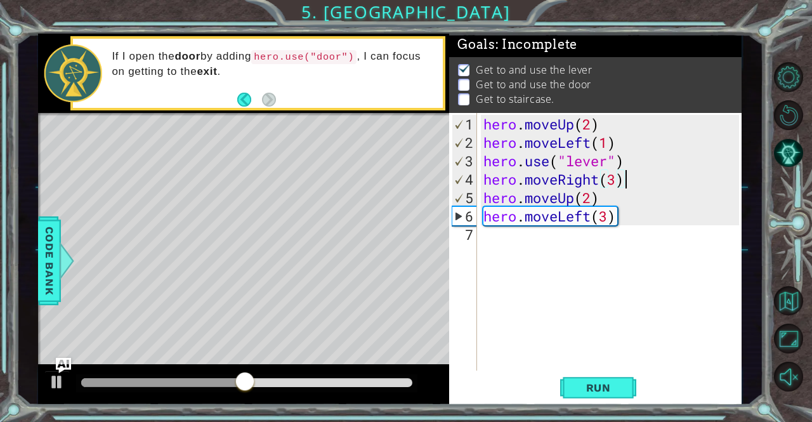
type textarea "hero.moveLeft(1)"
click at [628, 167] on div "hero . moveUp ( 2 ) hero . moveLeft ( 1 ) hero . use ( "lever" ) hero . moveRig…" at bounding box center [613, 262] width 264 height 294
click at [632, 183] on div "hero . moveUp ( 2 ) hero . moveLeft ( 1 ) hero . use ( "lever" ) hero . moveRig…" at bounding box center [613, 262] width 264 height 294
type textarea "hero.moveRight(3)"
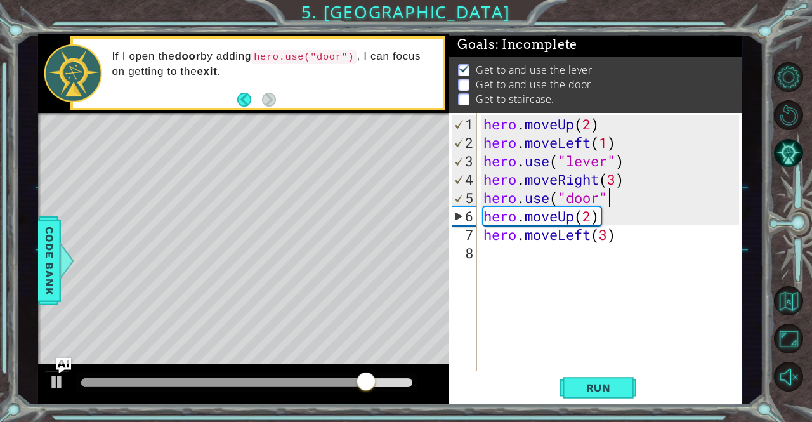
scroll to position [0, 5]
type textarea "hero.use("door")"
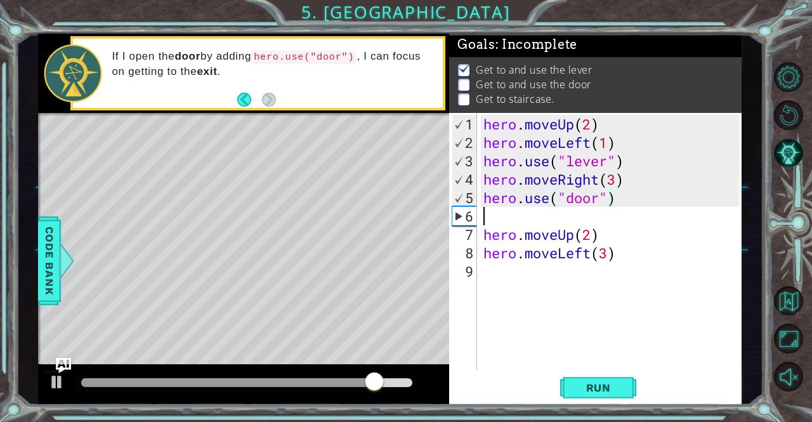
scroll to position [0, 0]
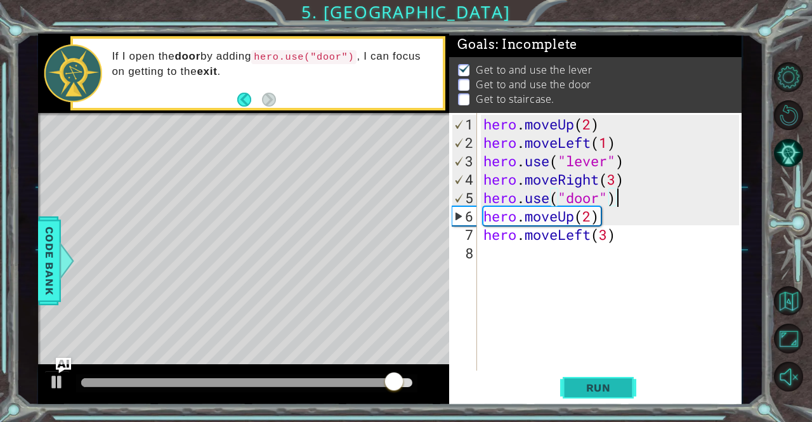
type textarea "hero.use("door")"
click at [590, 389] on span "Run" at bounding box center [598, 387] width 50 height 13
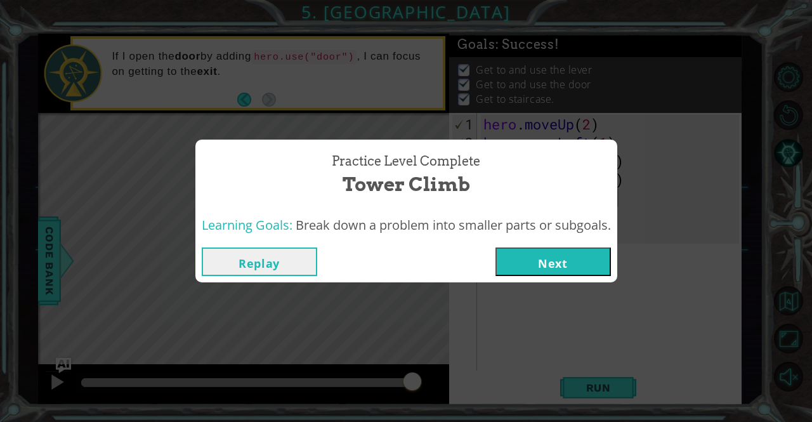
click at [554, 251] on button "Next" at bounding box center [552, 261] width 115 height 29
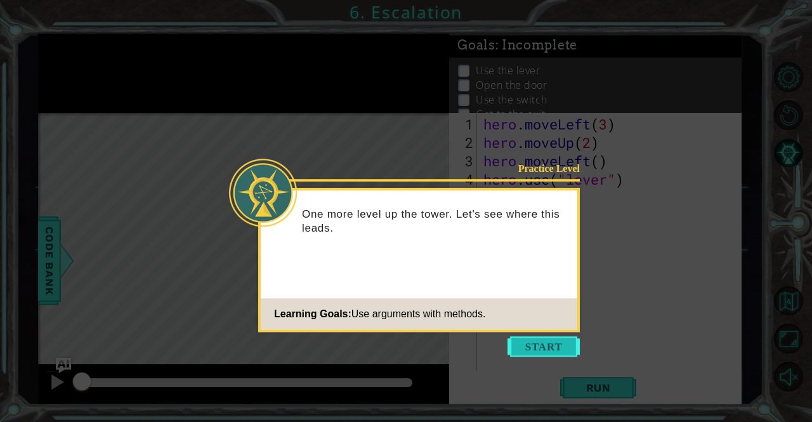
click at [546, 348] on button "Start" at bounding box center [543, 346] width 72 height 20
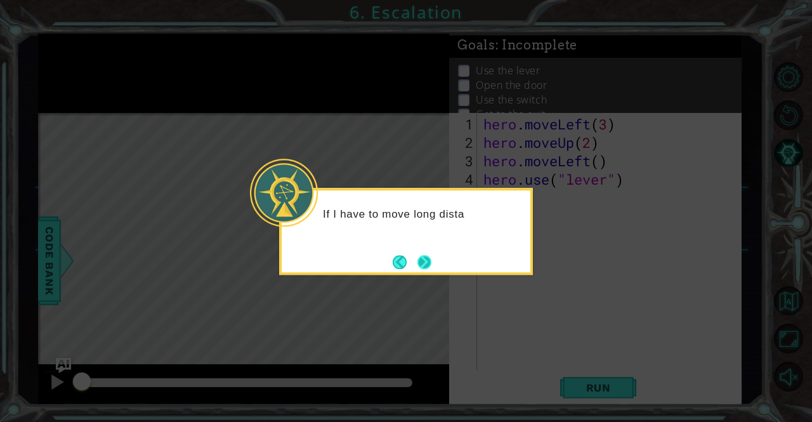
click at [431, 261] on button "Next" at bounding box center [424, 262] width 14 height 14
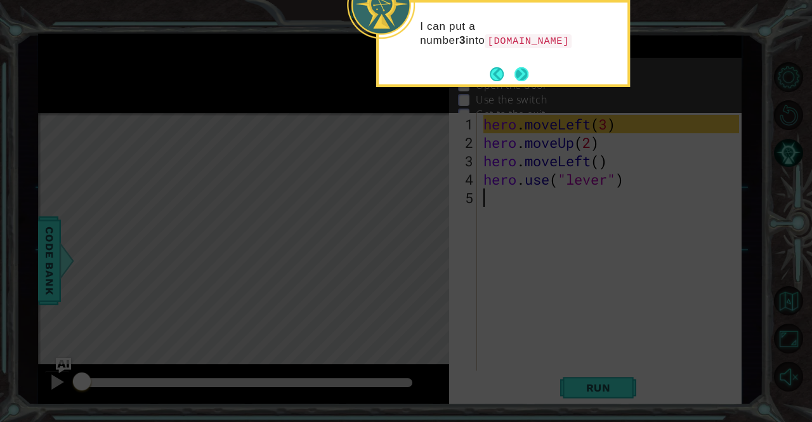
click at [517, 67] on button "Next" at bounding box center [521, 74] width 14 height 14
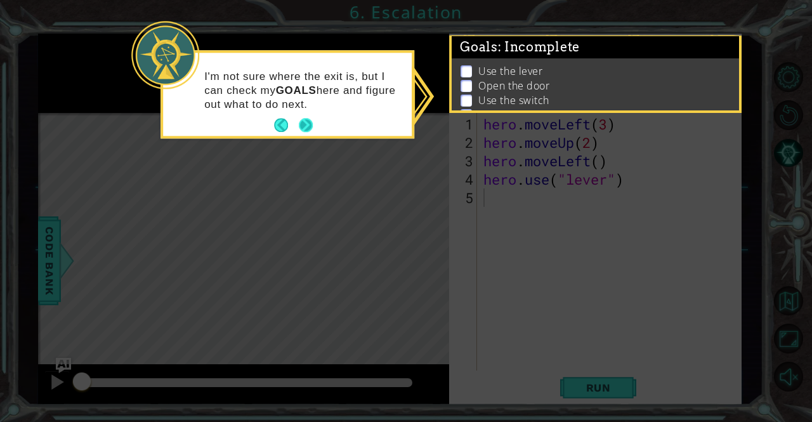
click at [303, 125] on button "Next" at bounding box center [306, 126] width 14 height 14
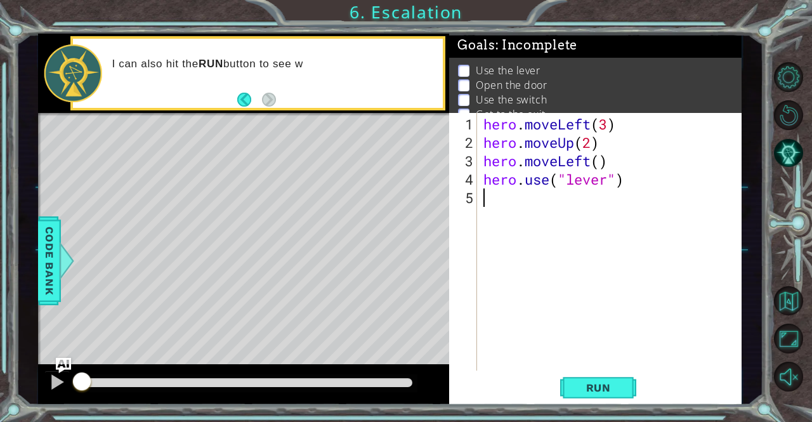
click at [540, 305] on div "hero . moveLeft ( 3 ) hero . moveUp ( 2 ) hero . moveLeft ( ) hero . use ( "lev…" at bounding box center [613, 262] width 264 height 294
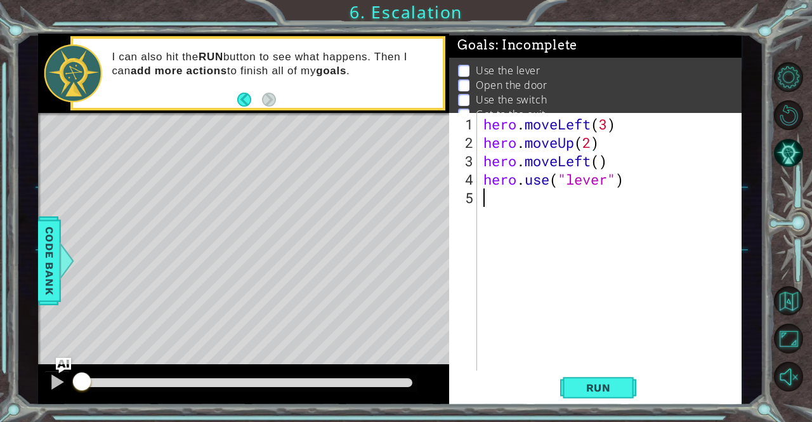
click at [563, 204] on div "hero . moveLeft ( 3 ) hero . moveUp ( 2 ) hero . moveLeft ( ) hero . use ( "lev…" at bounding box center [613, 262] width 264 height 294
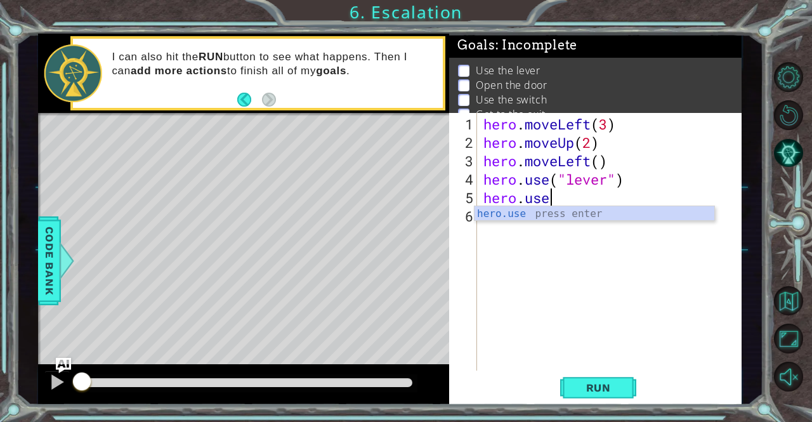
scroll to position [0, 3]
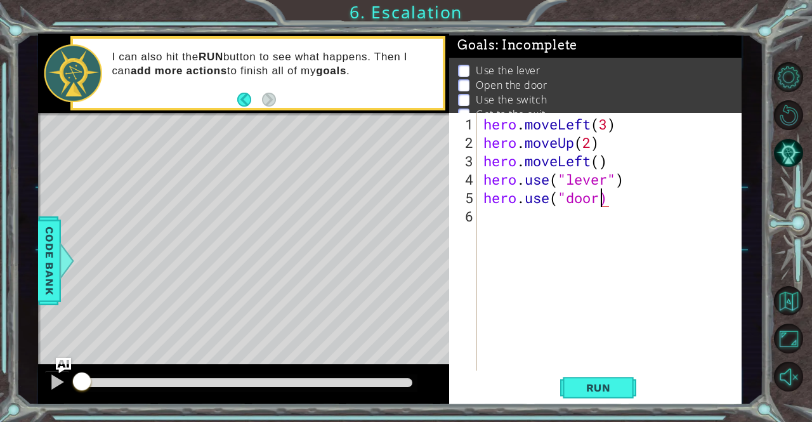
type textarea "hero.use("door")"
click at [639, 200] on div "hero . moveLeft ( 3 ) hero . moveUp ( 2 ) hero . moveLeft ( ) hero . use ( "lev…" at bounding box center [613, 262] width 264 height 294
click at [560, 238] on div "hero . moveLeft ( 3 ) hero . moveUp ( 2 ) hero . moveLeft ( ) hero . use ( "lev…" at bounding box center [613, 262] width 264 height 294
type textarea "hero.moveUp(2)"
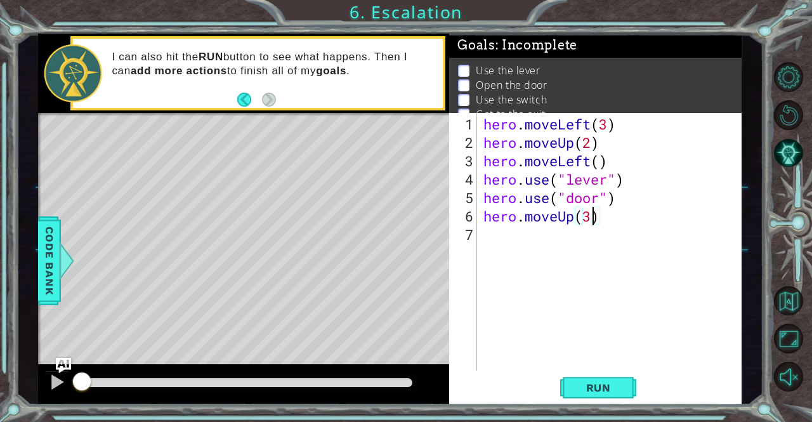
scroll to position [0, 4]
click at [538, 278] on div "hero . moveLeft ( 3 ) hero . moveUp ( 2 ) hero . moveLeft ( ) hero . use ( "lev…" at bounding box center [613, 262] width 264 height 294
click at [590, 283] on div "hero . moveLeft ( 3 ) hero . moveUp ( 2 ) hero . moveLeft ( ) hero . use ( "lev…" at bounding box center [613, 262] width 264 height 294
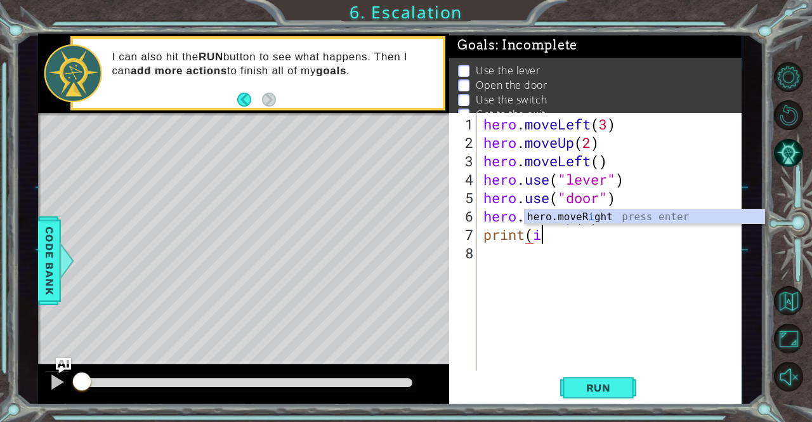
scroll to position [0, 2]
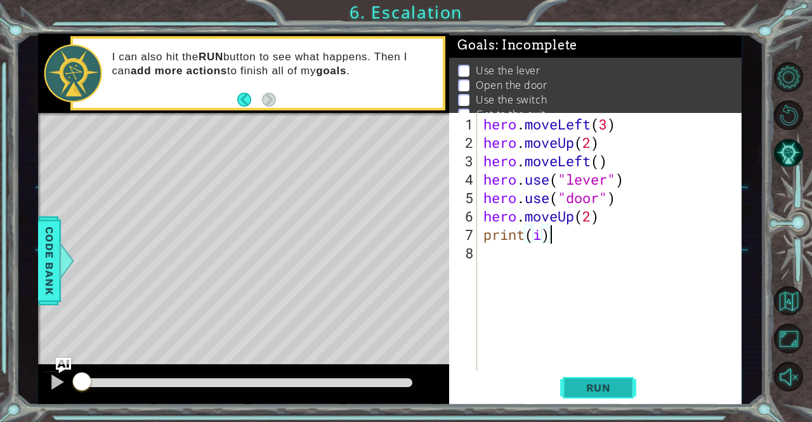
click at [599, 379] on button "Run" at bounding box center [598, 387] width 76 height 29
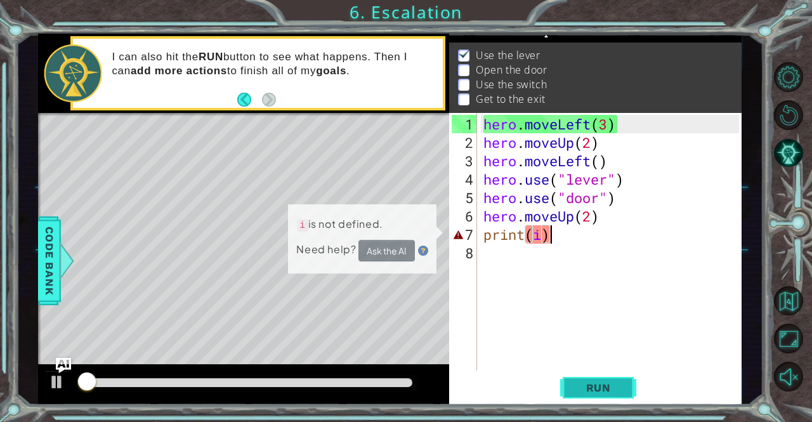
scroll to position [16, 0]
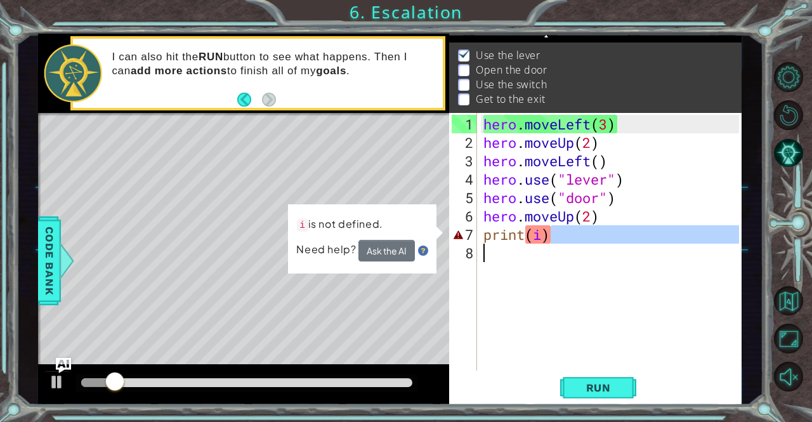
drag, startPoint x: 581, startPoint y: 242, endPoint x: 511, endPoint y: 255, distance: 71.0
click at [511, 255] on div "hero . moveLeft ( 3 ) hero . moveUp ( 2 ) hero . moveLeft ( ) hero . use ( "lev…" at bounding box center [613, 262] width 264 height 294
type textarea "print(i)"
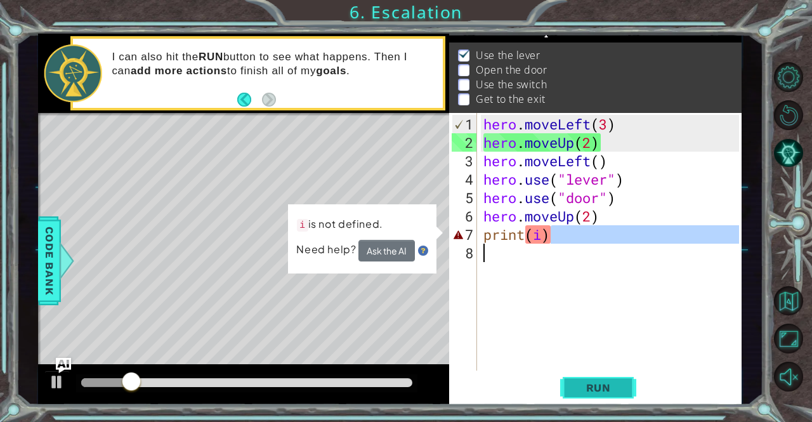
click at [594, 391] on span "Run" at bounding box center [598, 387] width 50 height 13
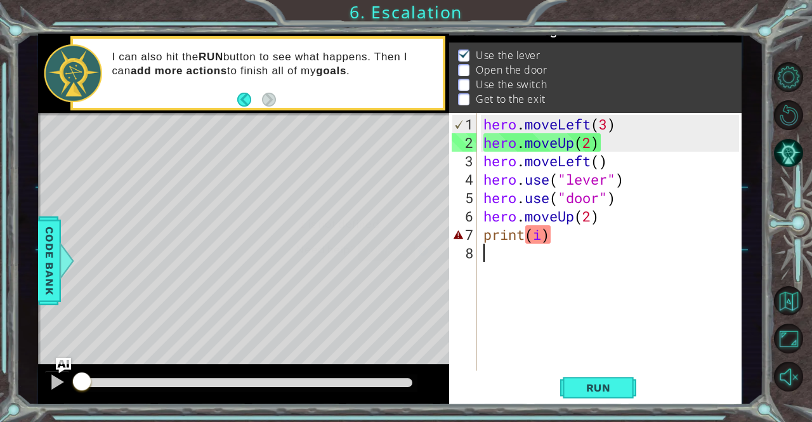
scroll to position [0, 0]
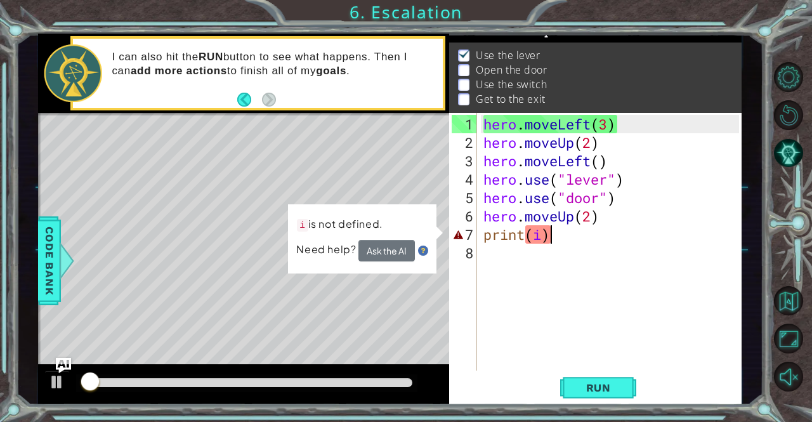
click at [557, 235] on div "hero . moveLeft ( 3 ) hero . moveUp ( 2 ) hero . moveLeft ( ) hero . use ( "lev…" at bounding box center [613, 262] width 264 height 294
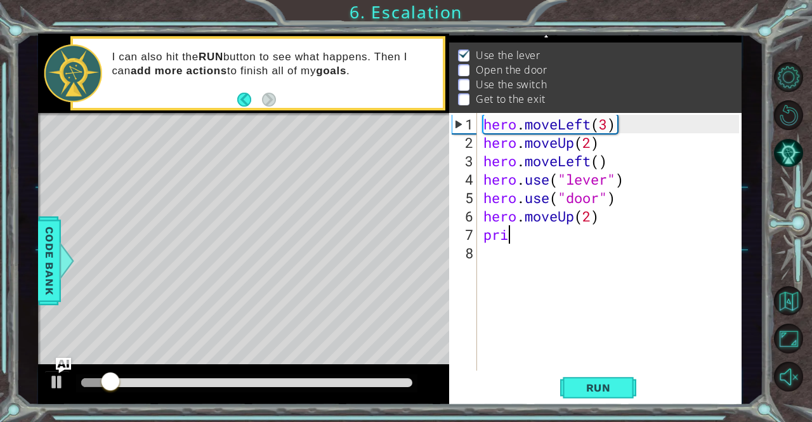
type textarea "p"
type textarea "hero.moveUp(2)"
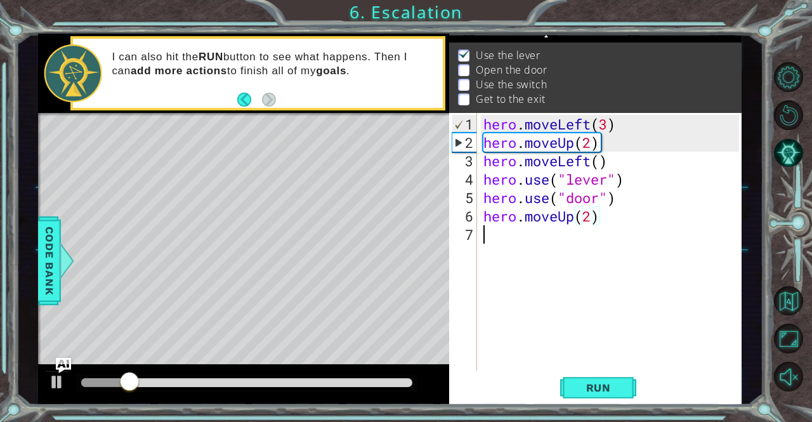
click at [557, 235] on div "hero . moveLeft ( 3 ) hero . moveUp ( 2 ) hero . moveLeft ( ) hero . use ( "lev…" at bounding box center [613, 262] width 264 height 294
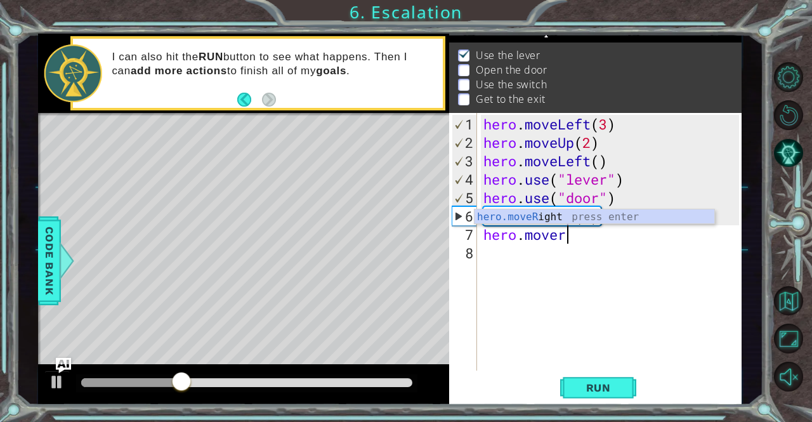
scroll to position [0, 3]
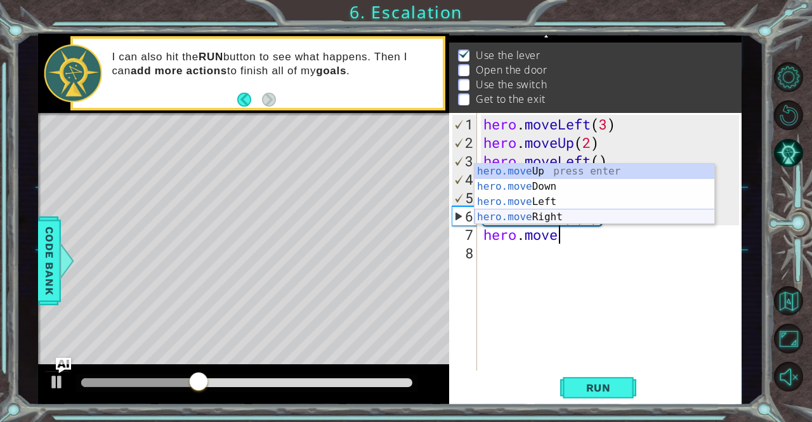
click at [548, 213] on div "hero.move Up press enter hero.move Down press enter hero.move Left press enter …" at bounding box center [594, 209] width 240 height 91
type textarea "hero.moveRight(1)"
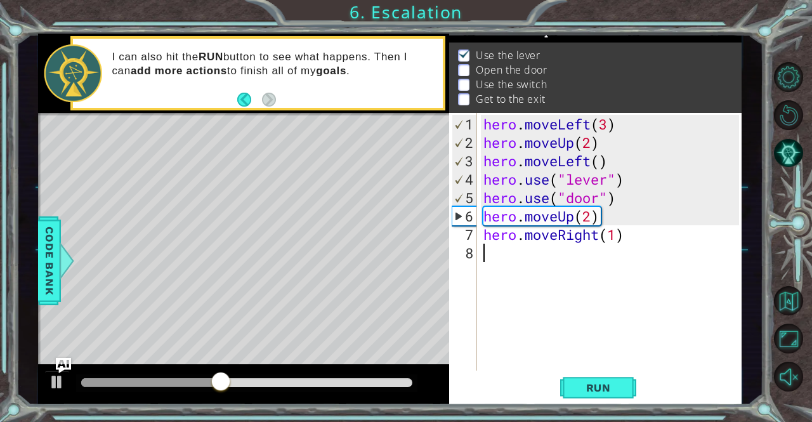
click at [618, 292] on div "hero . moveLeft ( 3 ) hero . moveUp ( 2 ) hero . moveLeft ( ) hero . use ( "lev…" at bounding box center [613, 262] width 264 height 294
click at [614, 237] on div "hero . moveLeft ( 3 ) hero . moveUp ( 2 ) hero . moveLeft ( ) hero . use ( "lev…" at bounding box center [613, 262] width 264 height 294
type textarea "hero.moveRight(2)"
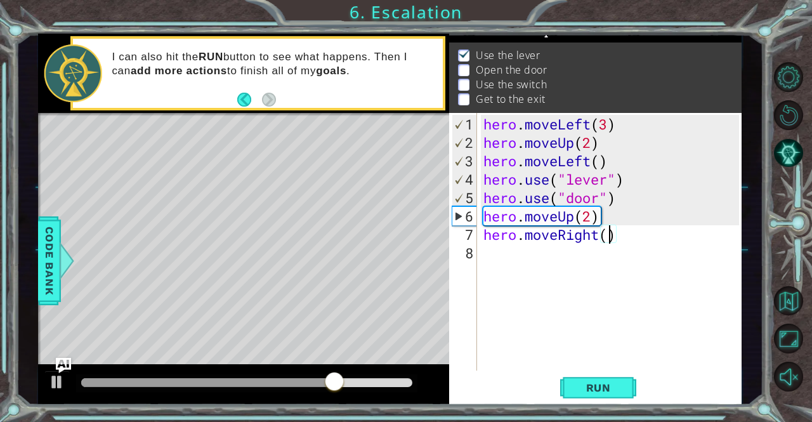
scroll to position [0, 5]
click at [596, 287] on div "hero . moveLeft ( 3 ) hero . moveUp ( 2 ) hero . moveLeft ( ) hero . use ( "lev…" at bounding box center [613, 262] width 264 height 294
click at [625, 179] on div "hero . moveLeft ( 3 ) hero . moveUp ( 2 ) hero . moveLeft ( ) hero . use ( "lev…" at bounding box center [613, 262] width 264 height 294
type textarea "hero.use("lever")"
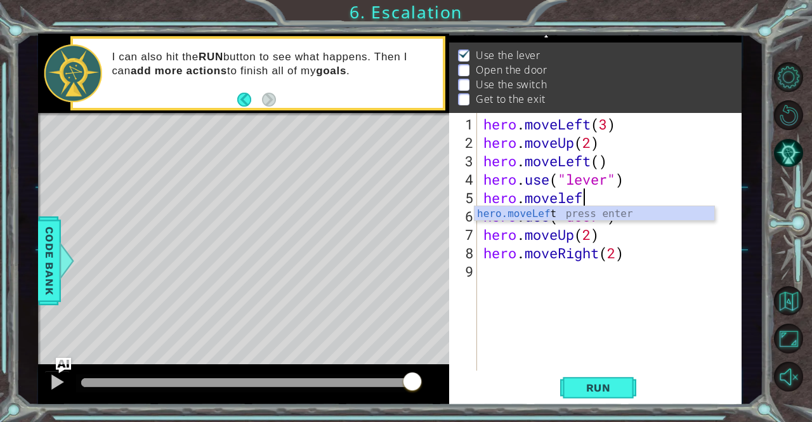
scroll to position [0, 4]
click at [649, 211] on div "hero.moveLeft press enter" at bounding box center [594, 229] width 240 height 46
type textarea "hero.moveLeft(1)"
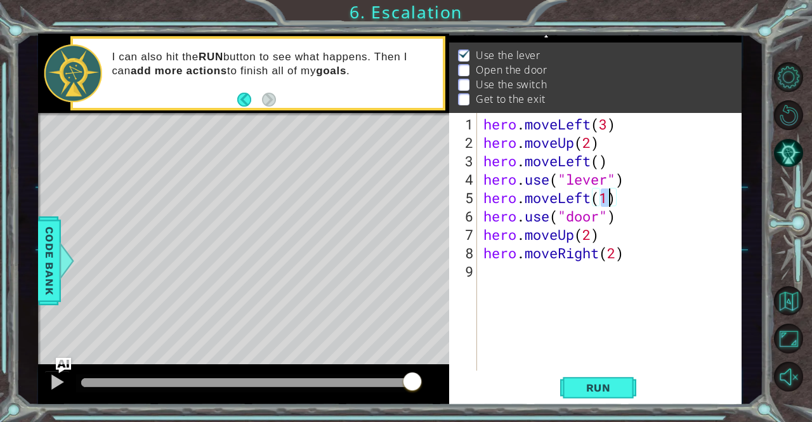
click at [645, 266] on div "hero . moveLeft ( 3 ) hero . moveUp ( 2 ) hero . moveLeft ( ) hero . use ( "lev…" at bounding box center [613, 262] width 264 height 294
click at [607, 202] on div "hero . moveLeft ( 3 ) hero . moveUp ( 2 ) hero . moveLeft ( ) hero . use ( "lev…" at bounding box center [613, 262] width 264 height 294
type textarea "hero.moveLeft()"
click at [637, 289] on div "hero . moveLeft ( 3 ) hero . moveUp ( 2 ) hero . moveLeft ( ) hero . use ( "lev…" at bounding box center [613, 262] width 264 height 294
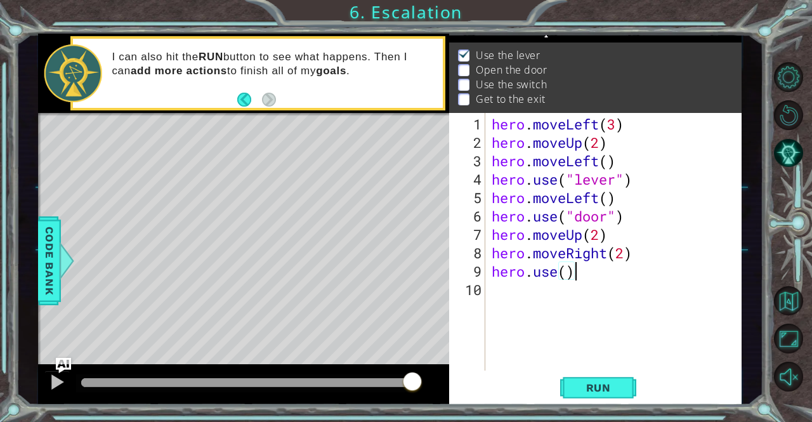
scroll to position [0, 3]
type textarea "hero.use("switch")"
click at [564, 296] on div "hero . moveLeft ( 3 ) hero . moveUp ( 2 ) hero . moveLeft ( ) hero . use ( "lev…" at bounding box center [617, 262] width 256 height 294
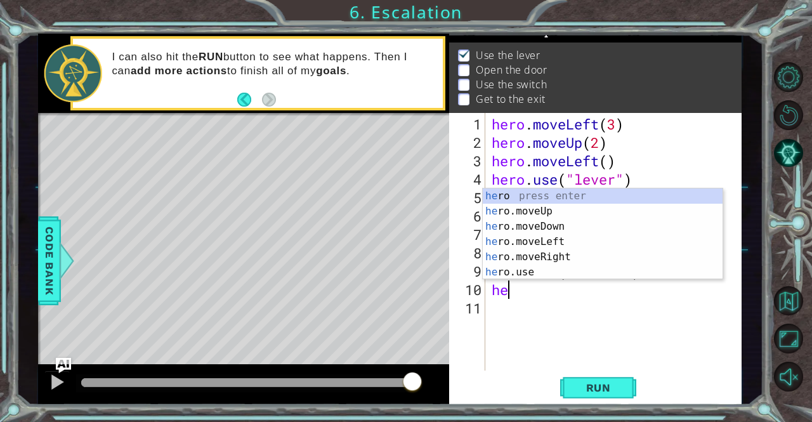
scroll to position [0, 1]
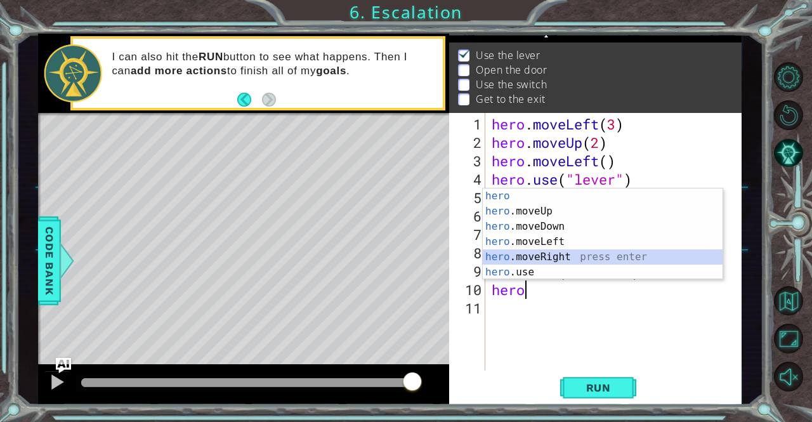
click at [554, 255] on div "hero press enter hero .moveUp press enter hero .moveDown press enter hero .move…" at bounding box center [603, 249] width 240 height 122
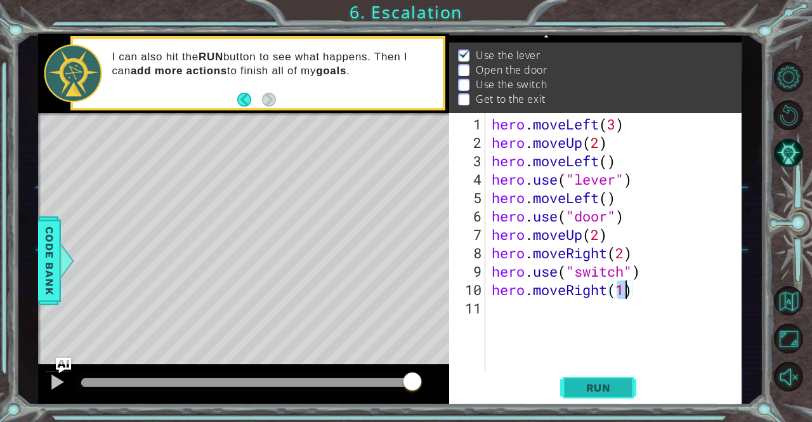
type textarea "hero.moveRight(1)"
click at [608, 382] on span "Run" at bounding box center [598, 387] width 50 height 13
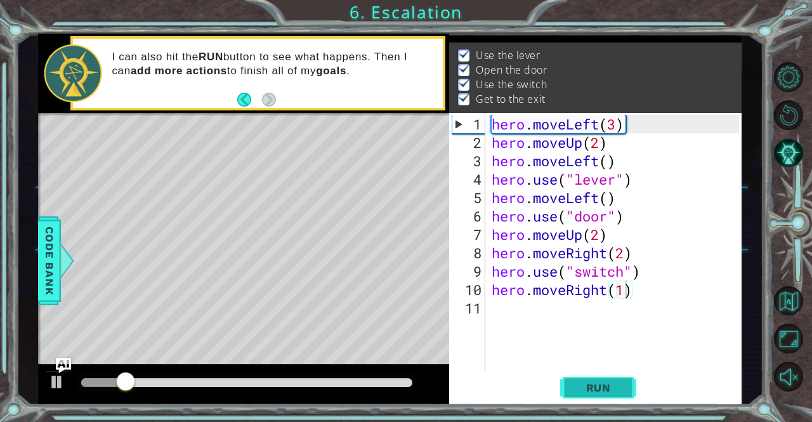
click at [608, 382] on span "Run" at bounding box center [598, 387] width 50 height 13
click at [583, 328] on div "hero . moveLeft ( 3 ) hero . moveUp ( 2 ) hero . moveLeft ( ) hero . use ( "lev…" at bounding box center [617, 262] width 256 height 294
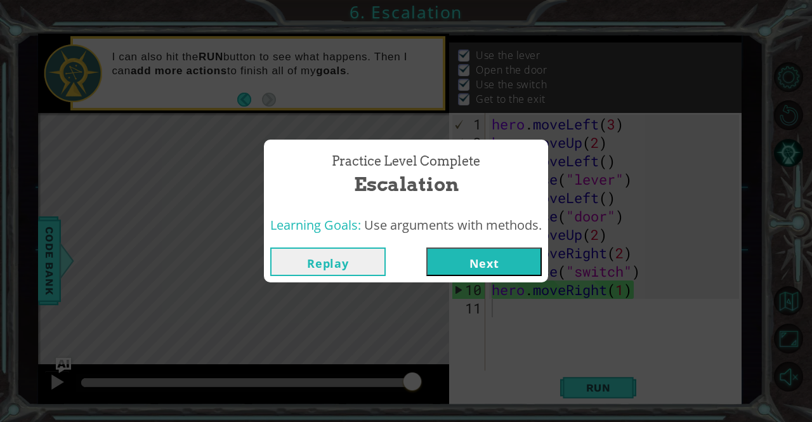
click at [515, 263] on button "Next" at bounding box center [483, 261] width 115 height 29
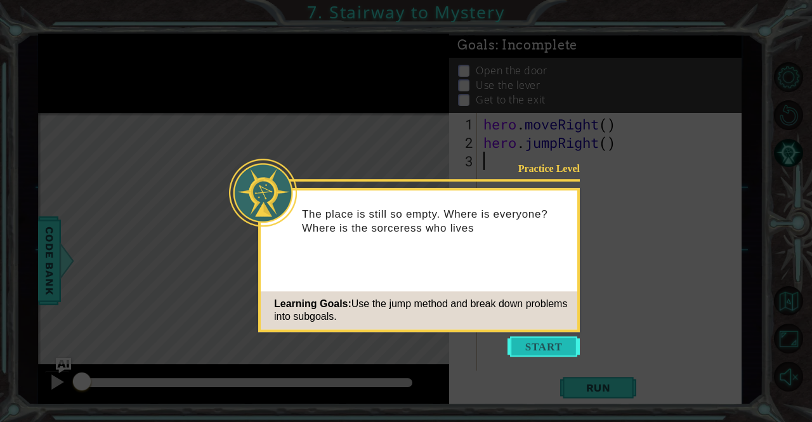
click at [562, 344] on button "Start" at bounding box center [543, 346] width 72 height 20
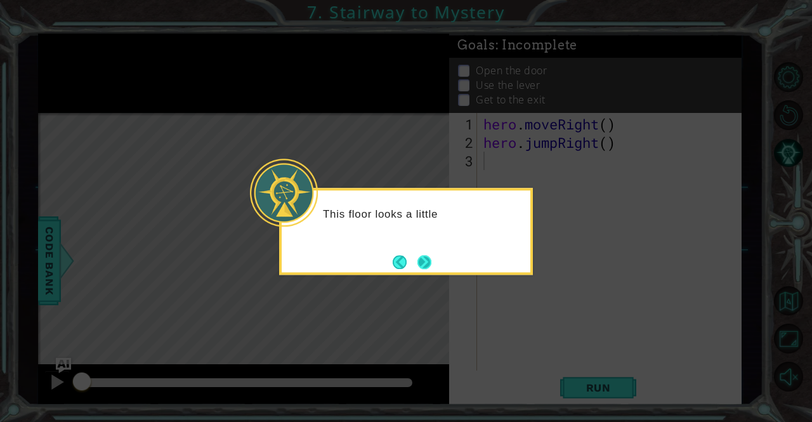
click at [429, 267] on button "Next" at bounding box center [424, 262] width 14 height 14
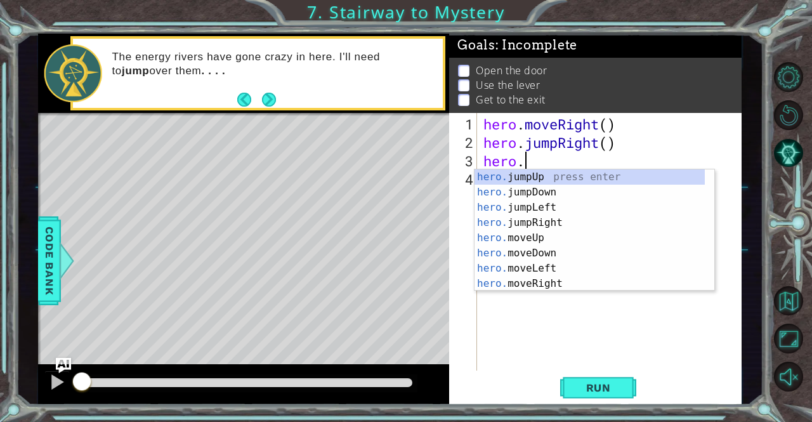
scroll to position [0, 1]
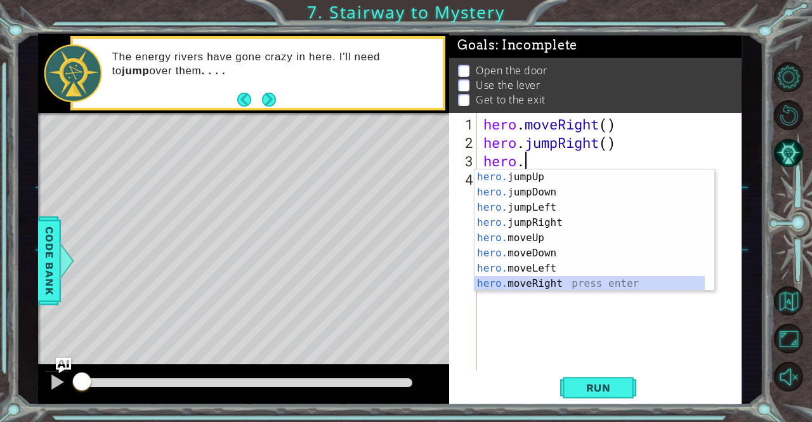
click at [537, 283] on div "hero. jumpUp press enter hero. jumpDown press enter hero. jumpLeft press enter …" at bounding box center [589, 245] width 231 height 152
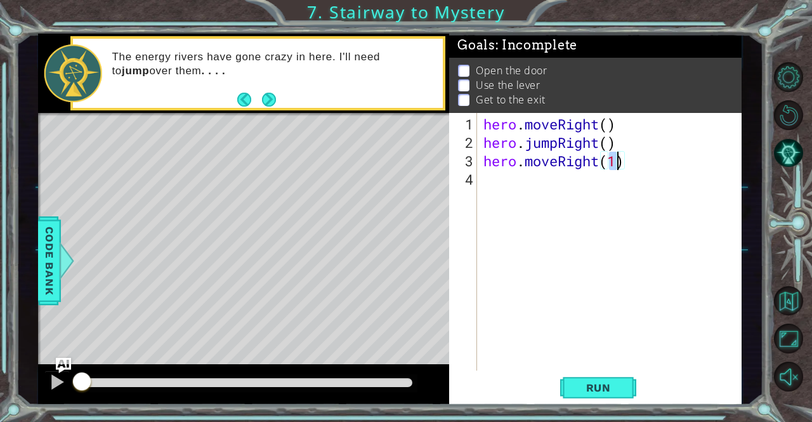
type textarea "hero.moveRight()"
click at [534, 200] on div "hero . moveRight ( ) hero . jumpRight ( ) hero . moveRight ( )" at bounding box center [613, 262] width 264 height 294
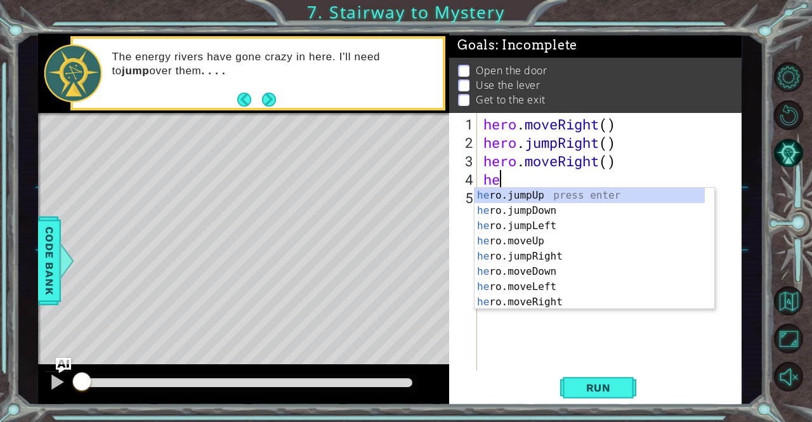
scroll to position [0, 1]
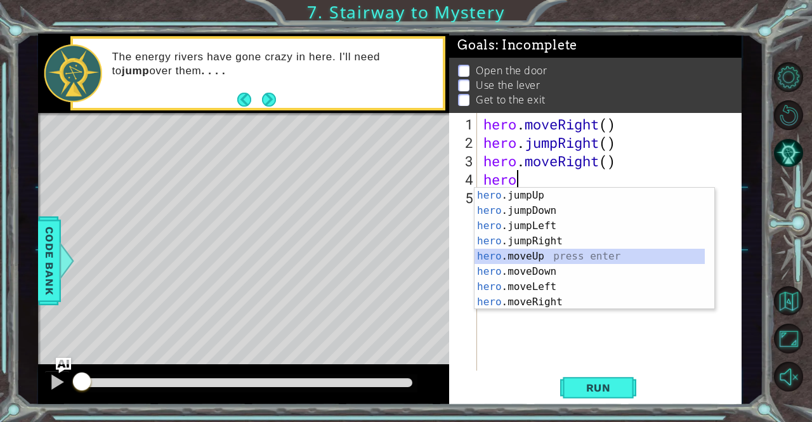
click at [536, 255] on div "hero .jumpUp press enter hero .jumpDown press enter hero .jumpLeft press enter …" at bounding box center [589, 264] width 231 height 152
type textarea "hero.moveUp(1)"
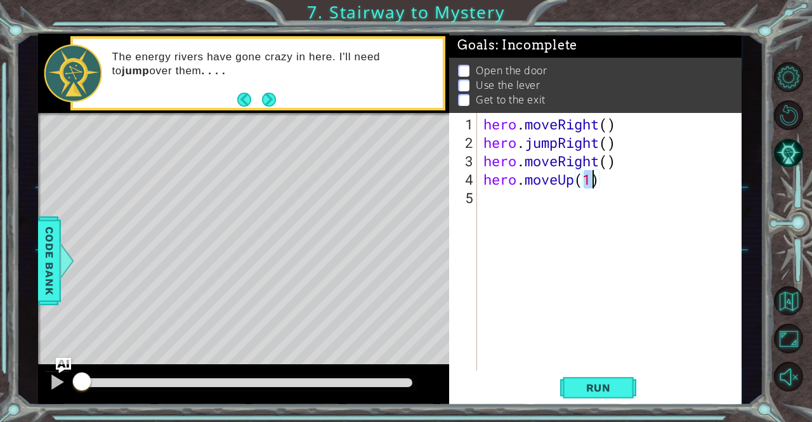
click at [502, 195] on div "hero . moveRight ( ) hero . jumpRight ( ) hero . moveRight ( ) hero . moveUp ( …" at bounding box center [613, 262] width 264 height 294
type textarea "hero.use("door")"
click at [510, 226] on div "hero . moveRight ( ) hero . jumpRight ( ) hero . moveRight ( ) hero . moveUp ( …" at bounding box center [613, 262] width 264 height 294
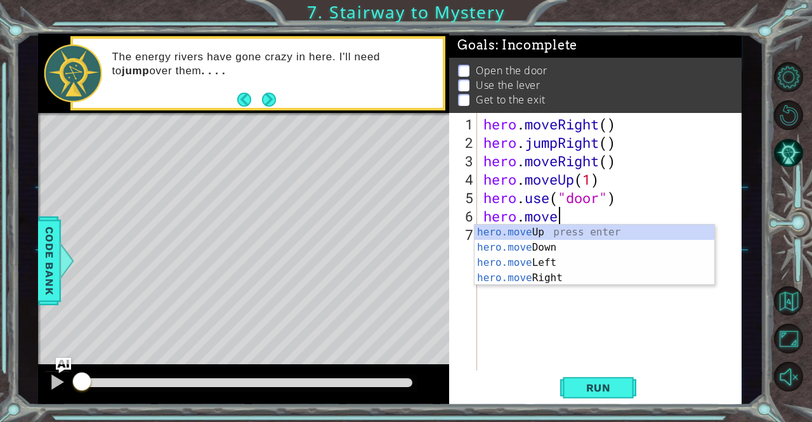
scroll to position [0, 3]
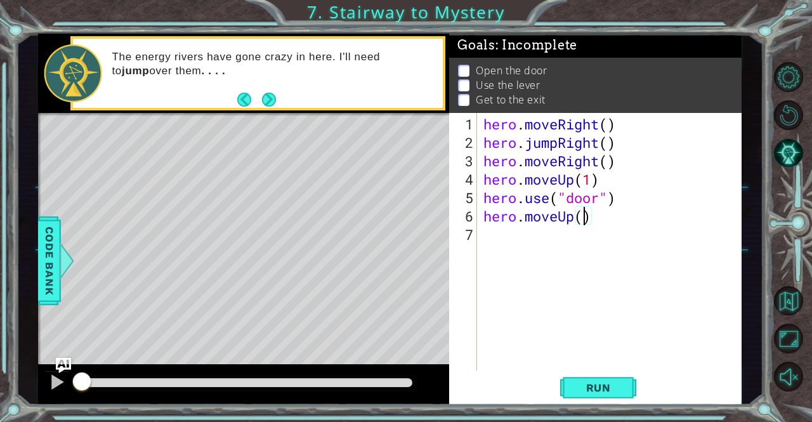
type textarea "hero.moveUp(2)"
click at [595, 245] on div "hero . moveRight ( ) hero . jumpRight ( ) hero . moveRight ( ) hero . moveUp ( …" at bounding box center [613, 262] width 264 height 294
type textarea "H"
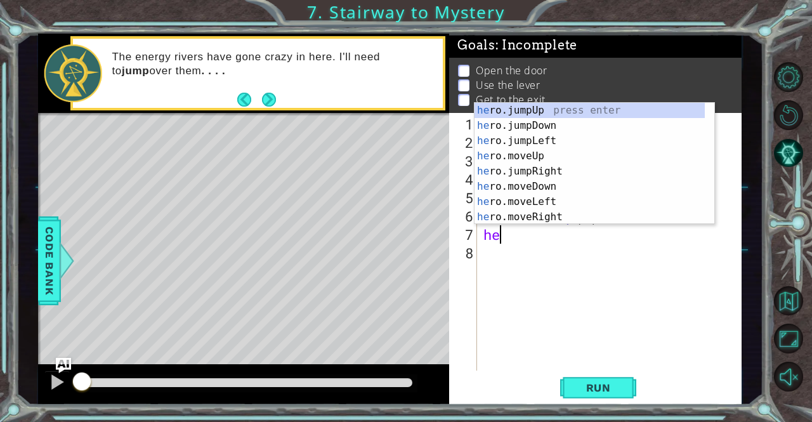
scroll to position [0, 1]
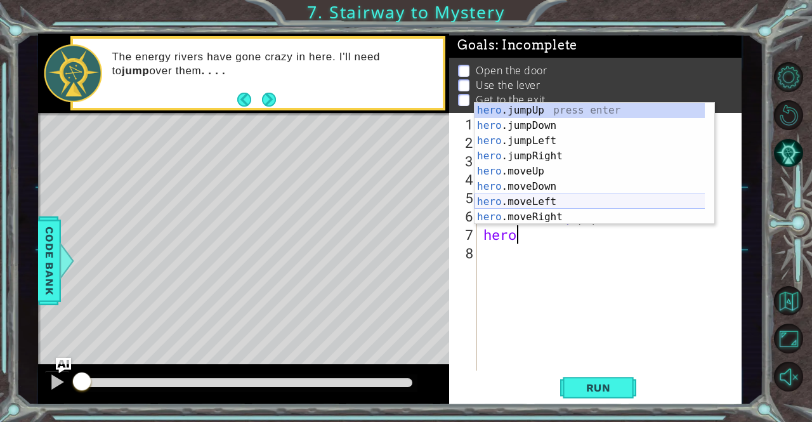
click at [547, 199] on div "hero .jumpUp press enter hero .jumpDown press enter hero .jumpLeft press enter …" at bounding box center [589, 179] width 231 height 152
type textarea "hero.moveLeft(1)"
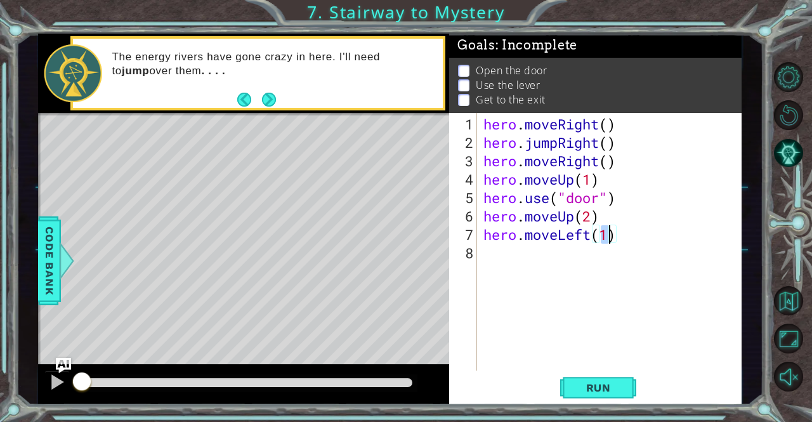
click at [516, 276] on div "hero . moveRight ( ) hero . jumpRight ( ) hero . moveRight ( ) hero . moveUp ( …" at bounding box center [613, 262] width 264 height 294
type textarea "hero.use("lever")"
click at [517, 281] on div "hero . moveRight ( ) hero . jumpRight ( ) hero . moveRight ( ) hero . moveUp ( …" at bounding box center [613, 262] width 264 height 294
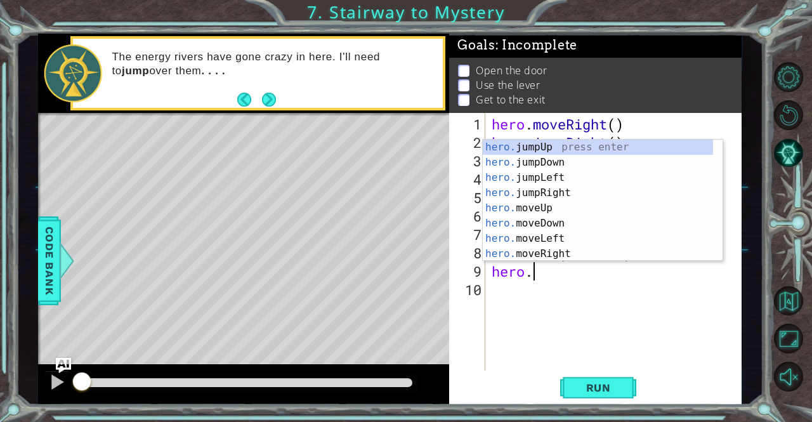
scroll to position [0, 1]
click at [547, 240] on div "hero. jumpUp press enter hero. jumpDown press enter hero. jumpLeft press enter …" at bounding box center [598, 215] width 231 height 152
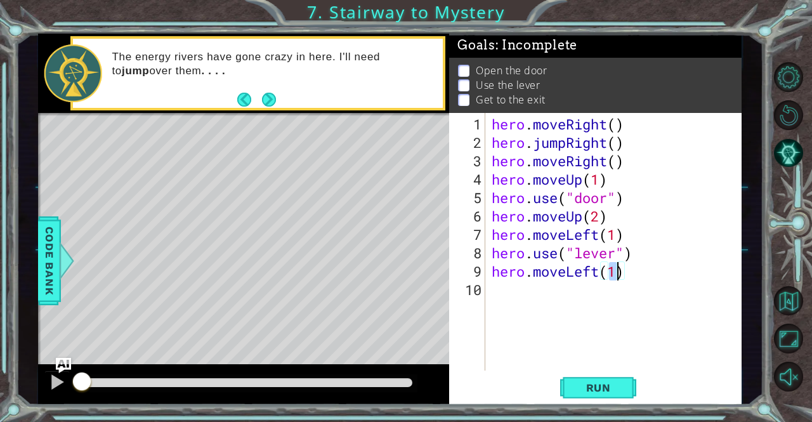
type textarea "hero.moveLeft(2)"
click at [536, 290] on div "hero . moveRight ( ) hero . jumpRight ( ) hero . moveRight ( ) hero . moveUp ( …" at bounding box center [617, 262] width 256 height 294
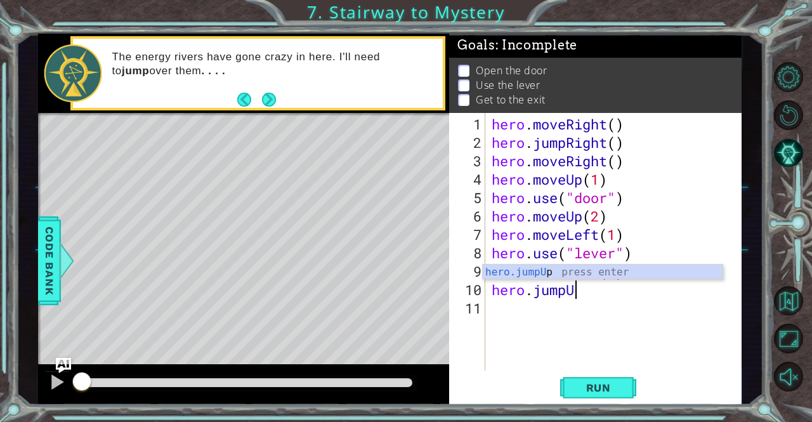
scroll to position [0, 3]
type textarea "hero.jumpUp"
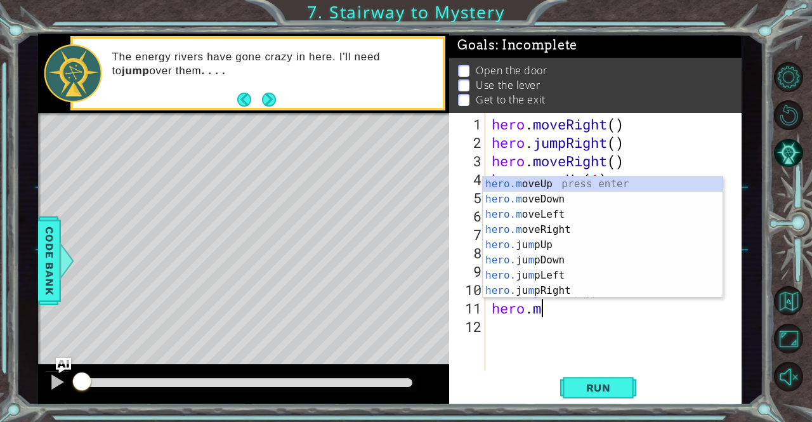
scroll to position [0, 3]
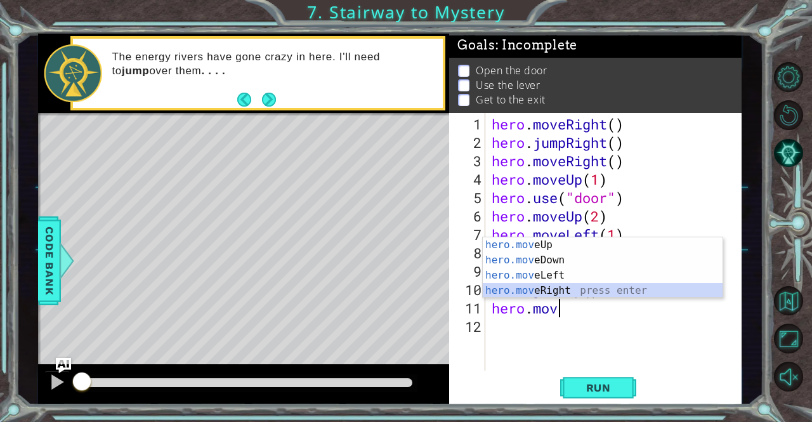
click at [547, 289] on div "hero.mov eUp press enter hero.mov eDown press enter hero.mov eLeft press enter …" at bounding box center [603, 282] width 240 height 91
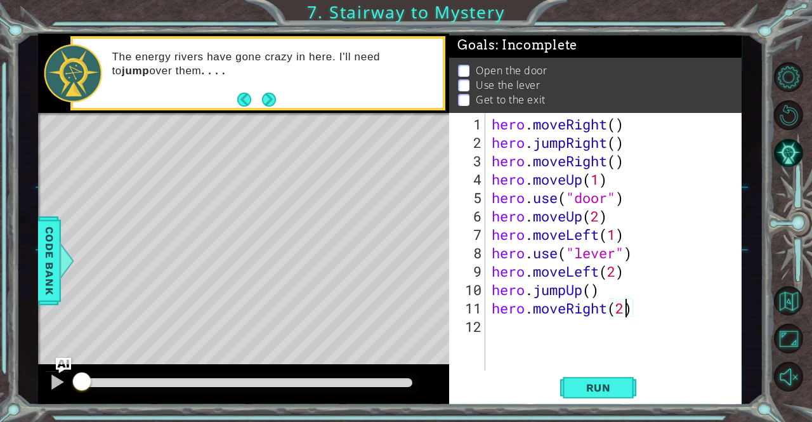
scroll to position [0, 5]
type textarea "hero.moveRight(2)"
click at [609, 402] on button "Run" at bounding box center [598, 387] width 76 height 29
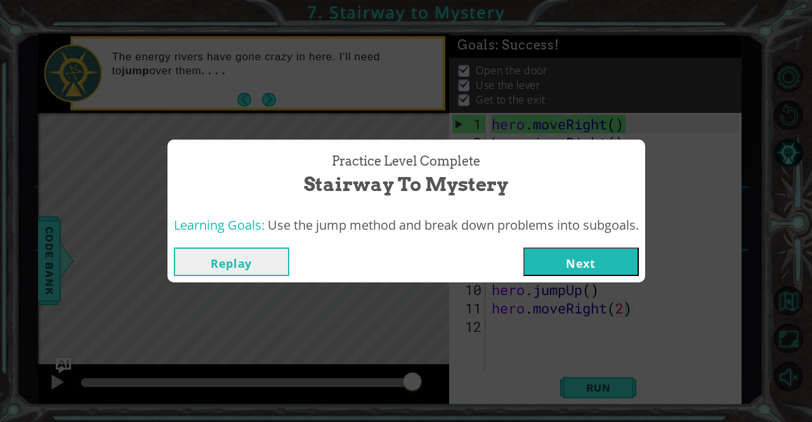
click at [604, 254] on button "Next" at bounding box center [580, 261] width 115 height 29
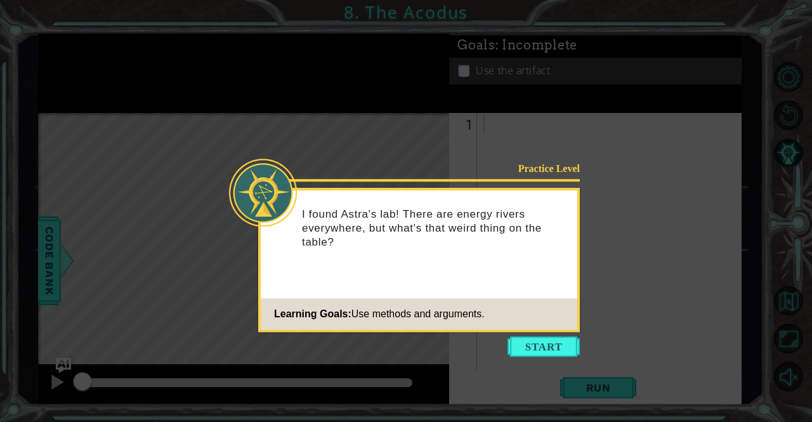
click at [555, 335] on icon at bounding box center [406, 211] width 812 height 422
click at [555, 340] on button "Start" at bounding box center [543, 346] width 72 height 20
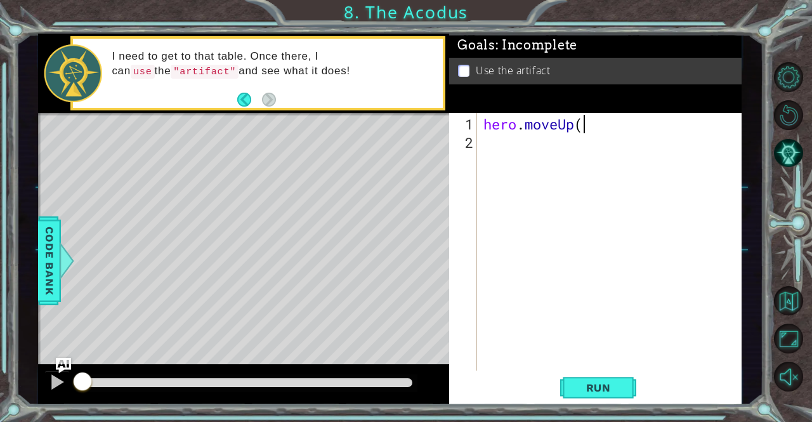
scroll to position [0, 4]
type textarea "hero.moveUp(2)"
click at [530, 164] on div "hero . moveUp ( 2 )" at bounding box center [613, 262] width 264 height 294
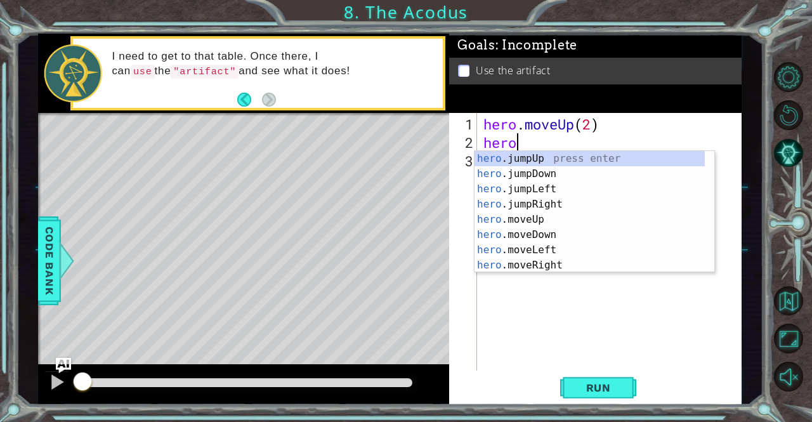
scroll to position [0, 1]
click at [549, 248] on div "hero .jumpUp press enter hero .jumpDown press enter hero .jumpLeft press enter …" at bounding box center [589, 227] width 231 height 152
type textarea "hero.moveLeft(1)"
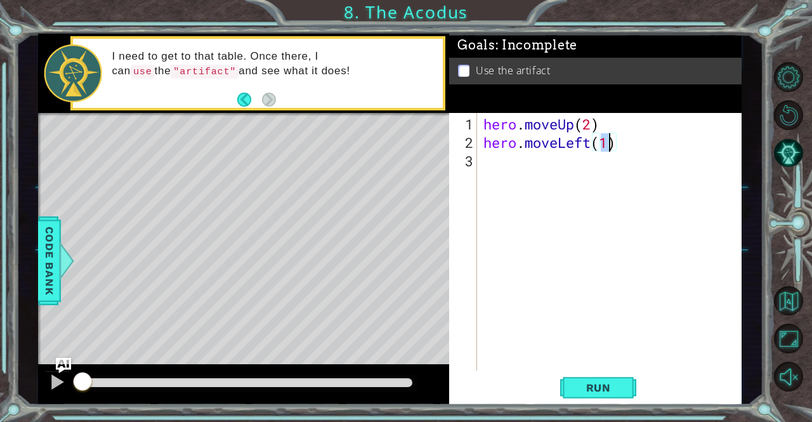
click at [513, 181] on div "hero . moveUp ( 2 ) hero . moveLeft ( 1 )" at bounding box center [613, 262] width 264 height 294
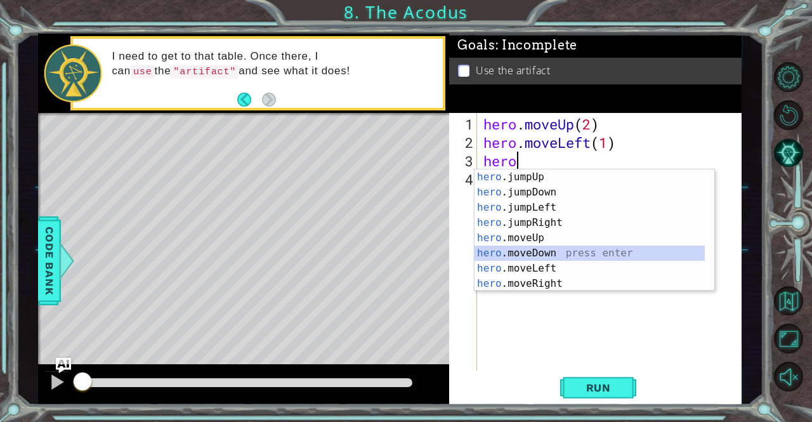
click at [576, 258] on div "hero .jumpUp press enter hero .jumpDown press enter hero .jumpLeft press enter …" at bounding box center [589, 245] width 231 height 152
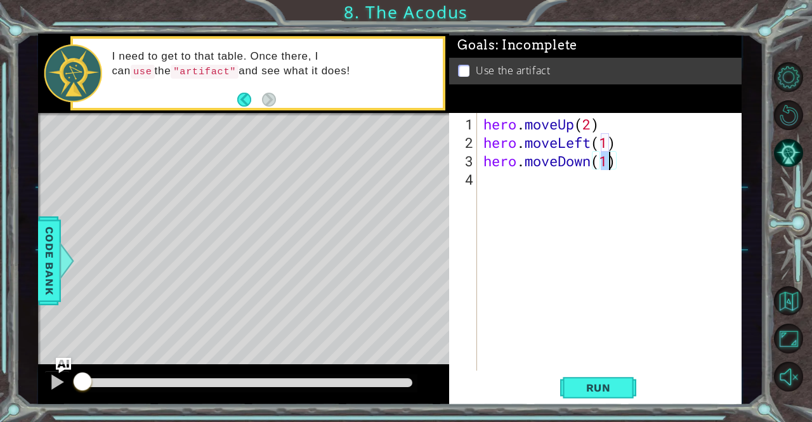
type textarea "hero.moveDown(2)"
click at [550, 197] on div "hero . moveUp ( 2 ) hero . moveLeft ( 1 ) hero . moveDown ( 2 )" at bounding box center [613, 262] width 264 height 294
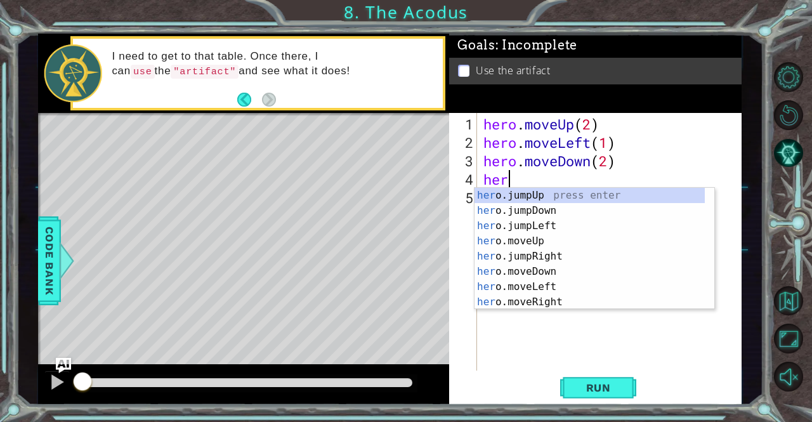
type textarea "hero"
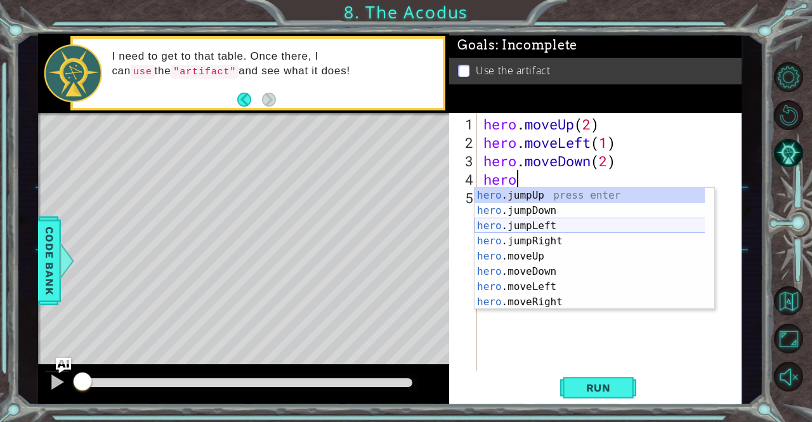
click at [549, 223] on div "hero .jumpUp press enter hero .jumpDown press enter hero .jumpLeft press enter …" at bounding box center [589, 264] width 231 height 152
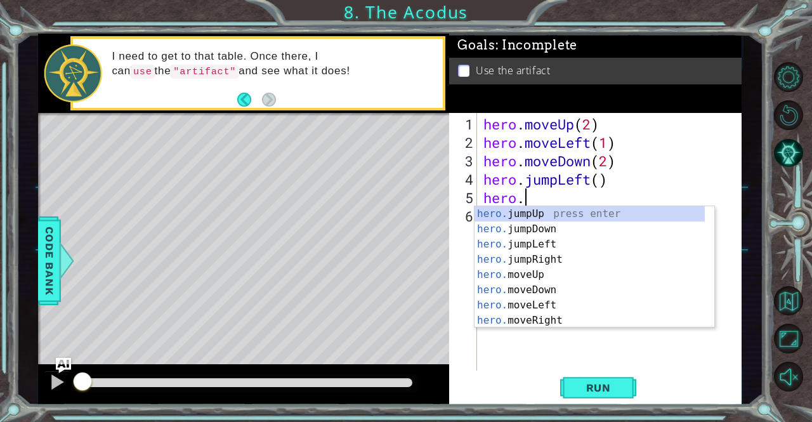
scroll to position [0, 1]
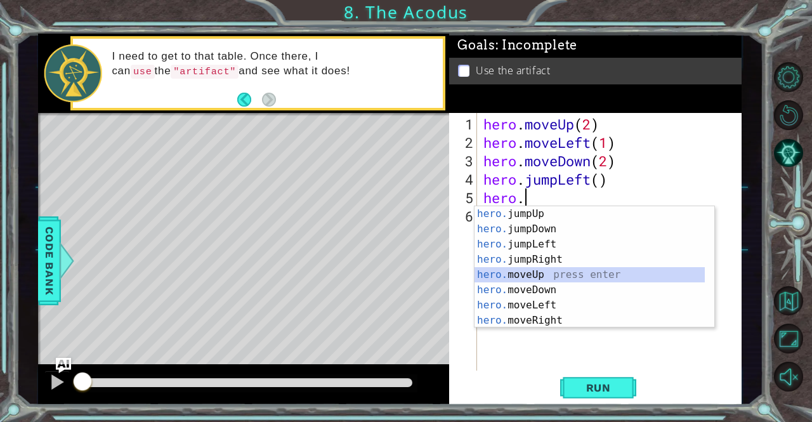
click at [540, 272] on div "hero. jumpUp press enter hero. jumpDown press enter hero. jumpLeft press enter …" at bounding box center [589, 282] width 231 height 152
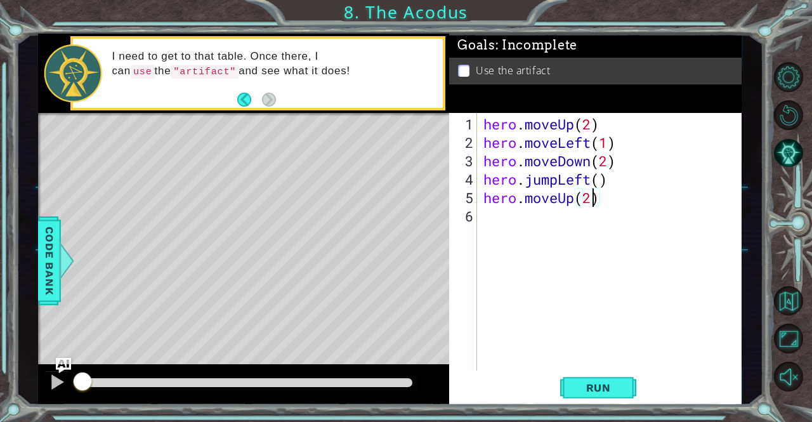
type textarea "hero.moveUp(2)"
click at [539, 237] on div "hero . moveUp ( 2 ) hero . moveLeft ( 1 ) hero . moveDown ( 2 ) hero . jumpLeft…" at bounding box center [613, 262] width 264 height 294
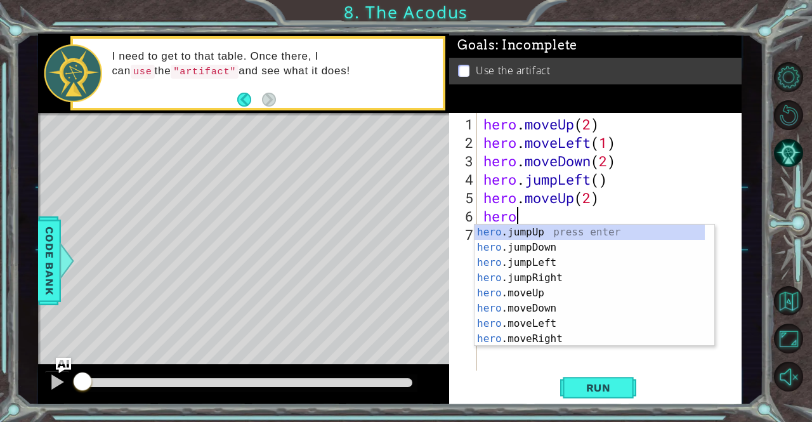
scroll to position [0, 1]
click at [559, 335] on div "hero .jumpUp press enter hero .jumpDown press enter hero .jumpLeft press enter …" at bounding box center [589, 300] width 231 height 152
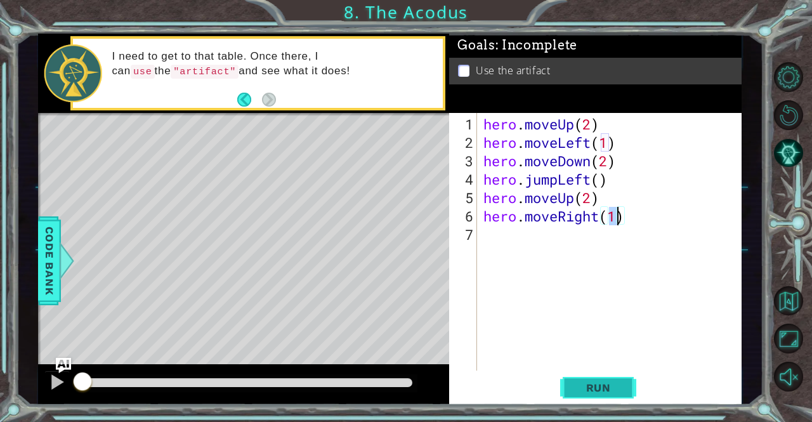
type textarea "hero.moveRight(1)"
click at [591, 386] on span "Run" at bounding box center [598, 387] width 50 height 13
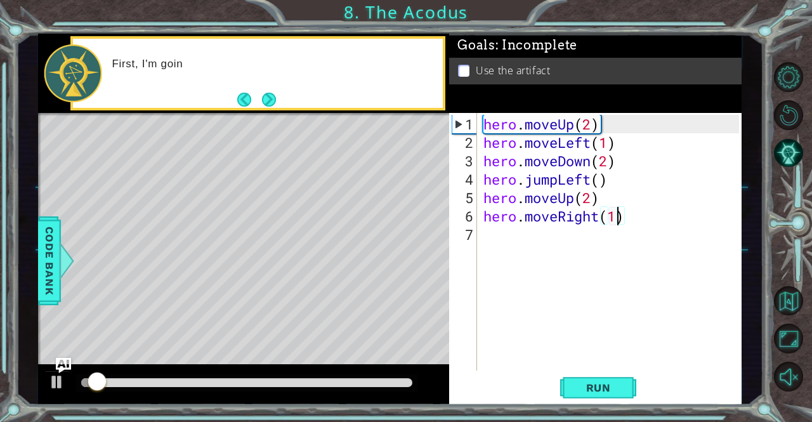
click at [618, 274] on div "hero . moveUp ( 2 ) hero . moveLeft ( 1 ) hero . moveDown ( 2 ) hero . jumpLeft…" at bounding box center [613, 262] width 264 height 294
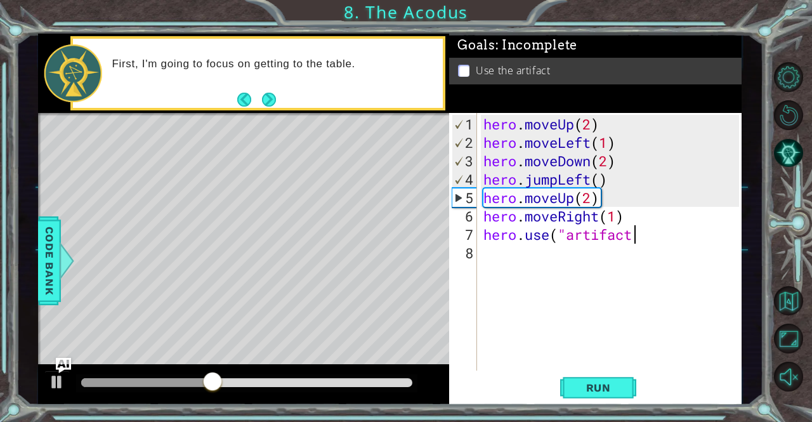
scroll to position [0, 6]
type textarea "hero.use("artifact")"
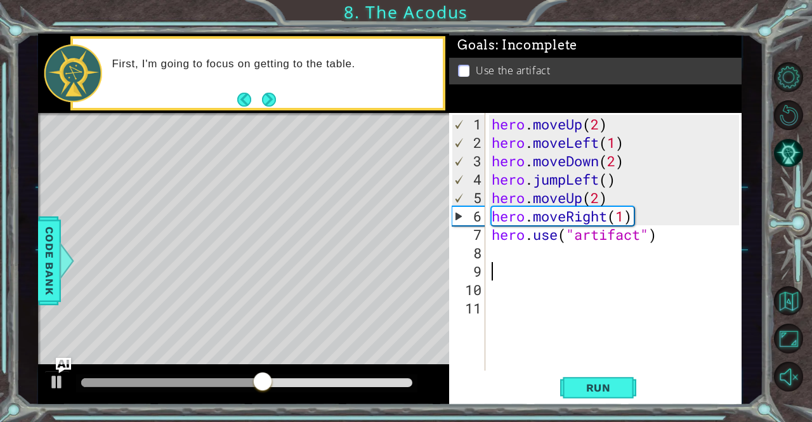
click at [618, 274] on div "hero . moveUp ( 2 ) hero . moveLeft ( 1 ) hero . moveDown ( 2 ) hero . jumpLeft…" at bounding box center [617, 262] width 256 height 294
click at [600, 389] on span "Run" at bounding box center [598, 387] width 50 height 13
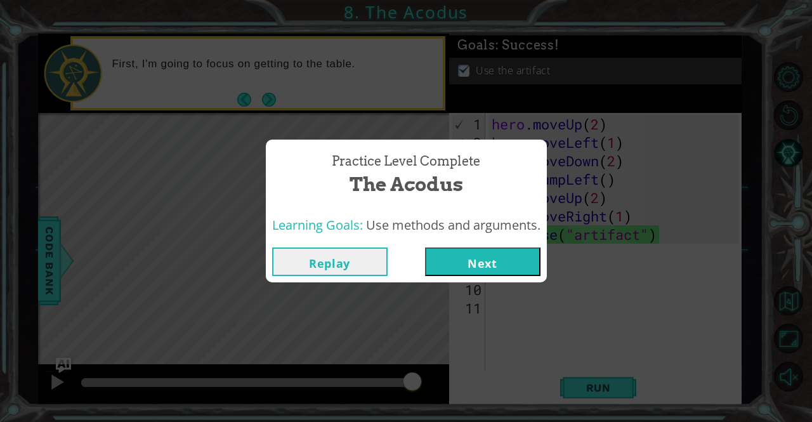
click at [496, 251] on button "Next" at bounding box center [482, 261] width 115 height 29
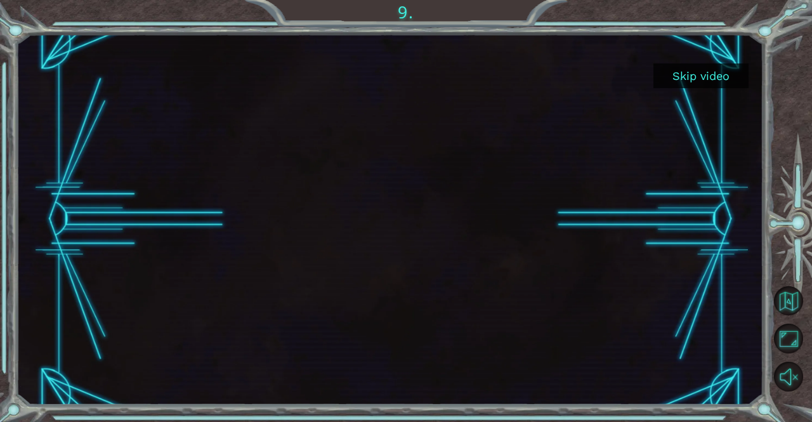
click at [496, 251] on body "Skip video 9. 1 2 3 4 hero.moveUp press enter ההההההההההההההההההההההההההההההההה…" at bounding box center [406, 211] width 812 height 422
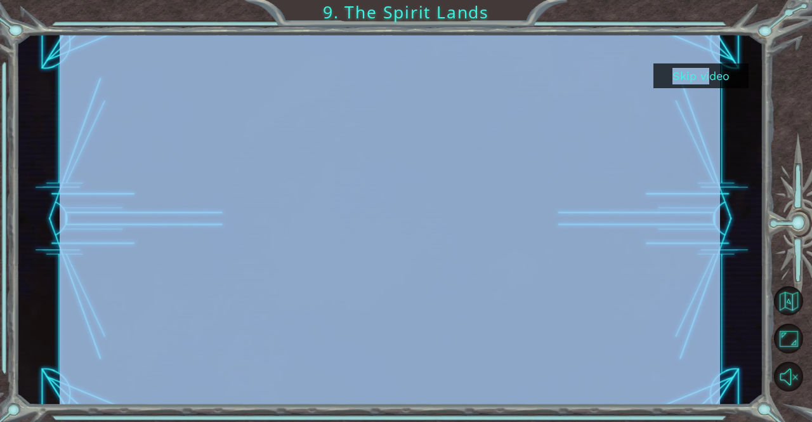
drag, startPoint x: 496, startPoint y: 251, endPoint x: 686, endPoint y: 81, distance: 254.6
click at [686, 81] on div "Skip video" at bounding box center [389, 219] width 747 height 371
click at [732, 77] on button "Skip video" at bounding box center [700, 75] width 95 height 25
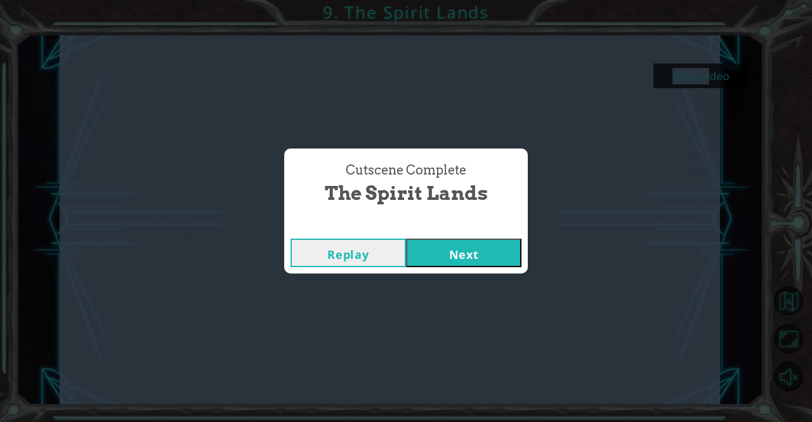
click at [479, 256] on button "Next" at bounding box center [463, 252] width 115 height 29
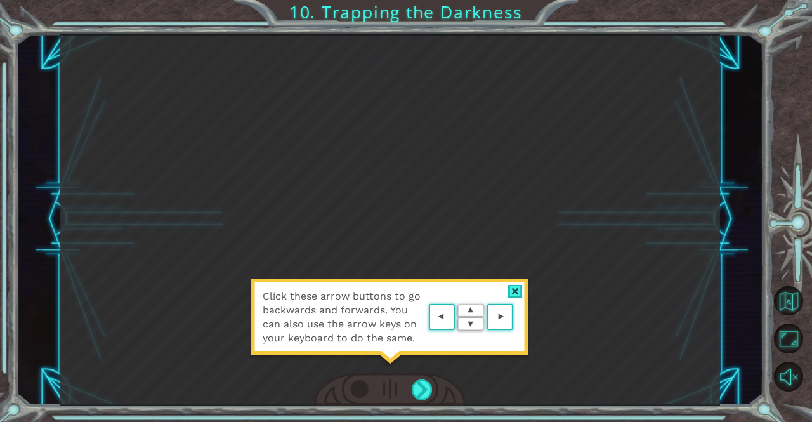
click at [479, 256] on div "Click these arrow buttons to go backwards and forwards. You can also use the ar…" at bounding box center [390, 220] width 660 height 372
click at [422, 386] on div at bounding box center [422, 389] width 21 height 20
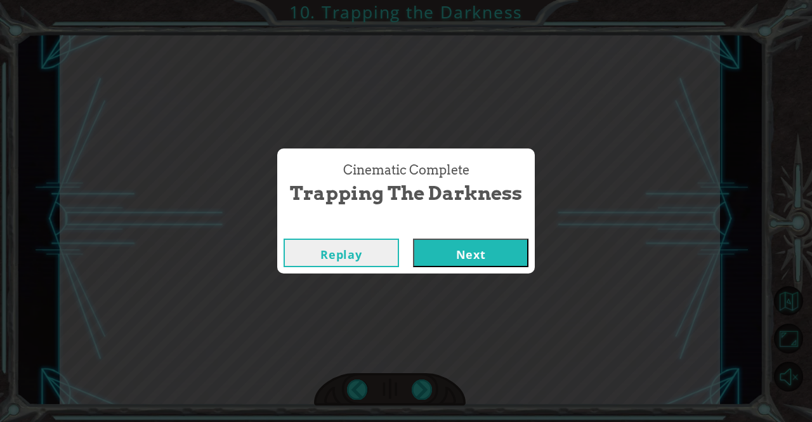
click at [491, 257] on button "Next" at bounding box center [470, 252] width 115 height 29
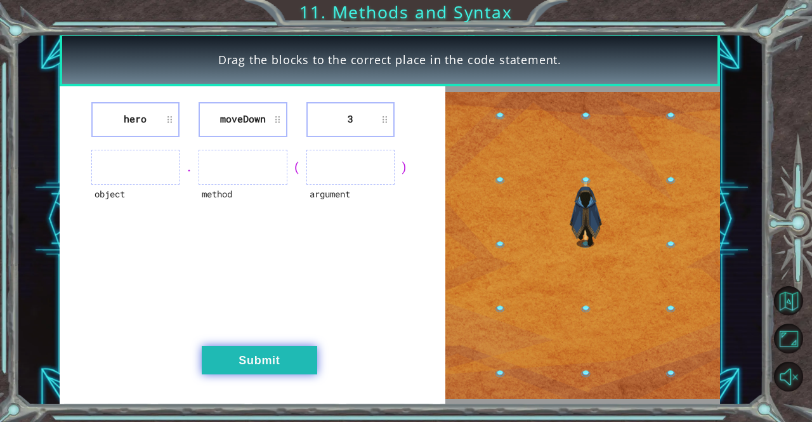
click at [301, 354] on button "Submit" at bounding box center [259, 360] width 115 height 29
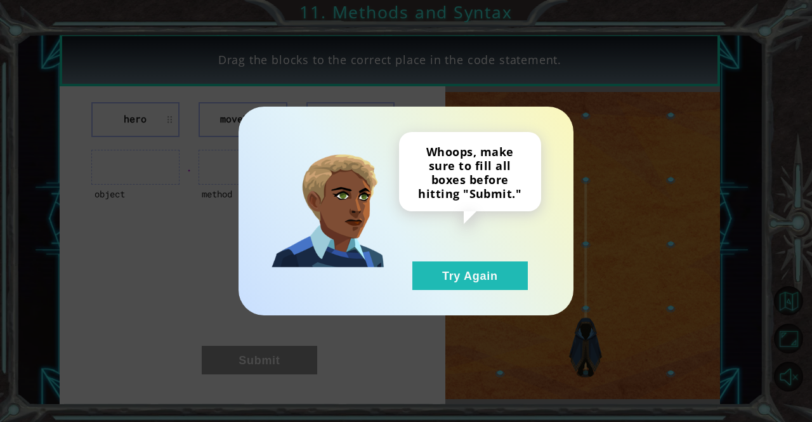
click at [301, 354] on div "Whoops, make sure to fill all boxes before hitting "Submit." Try Again" at bounding box center [406, 211] width 812 height 422
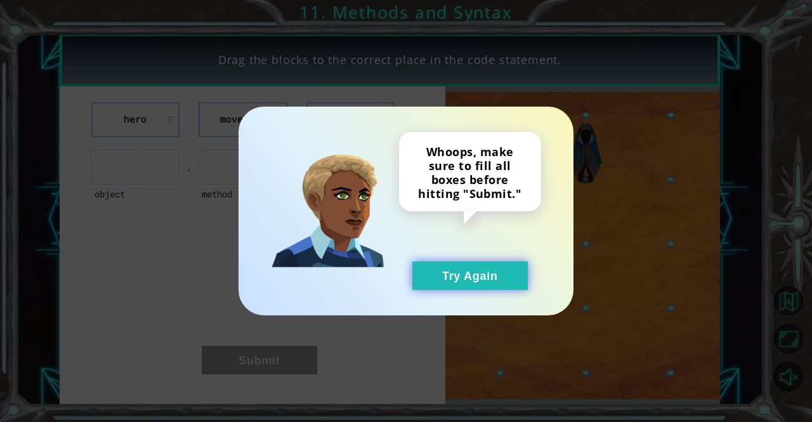
click at [469, 277] on button "Try Again" at bounding box center [469, 275] width 115 height 29
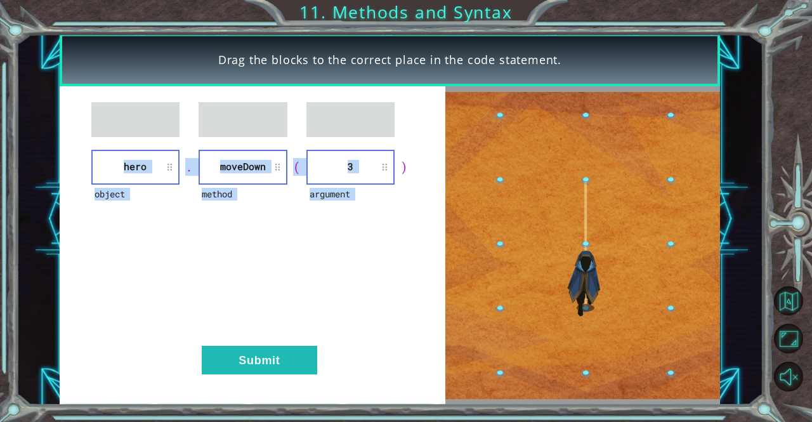
drag, startPoint x: 400, startPoint y: 169, endPoint x: 394, endPoint y: 134, distance: 36.1
click at [394, 129] on div "object hero . method [GEOGRAPHIC_DATA] ( argument 3 ) Submit" at bounding box center [253, 245] width 386 height 319
click at [374, 237] on div "object hero . method [GEOGRAPHIC_DATA] ( argument 3 ) Submit" at bounding box center [253, 245] width 386 height 319
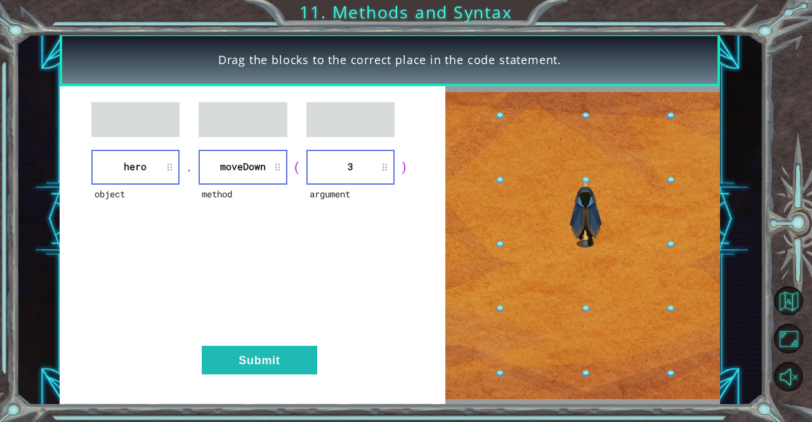
click at [94, 172] on li "hero" at bounding box center [135, 167] width 88 height 35
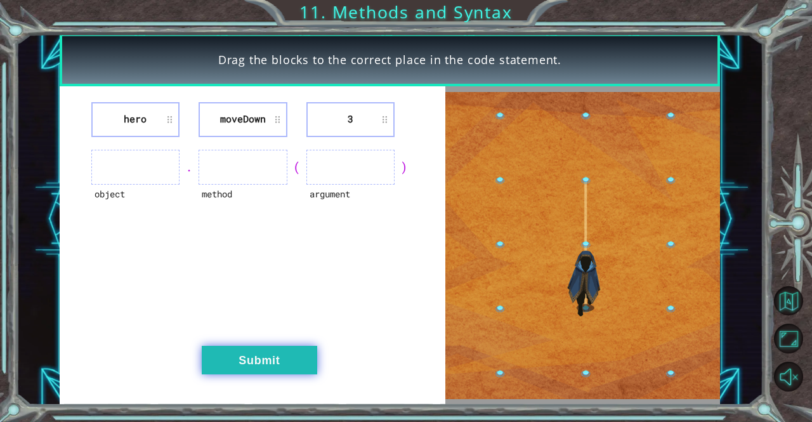
click at [307, 358] on button "Submit" at bounding box center [259, 360] width 115 height 29
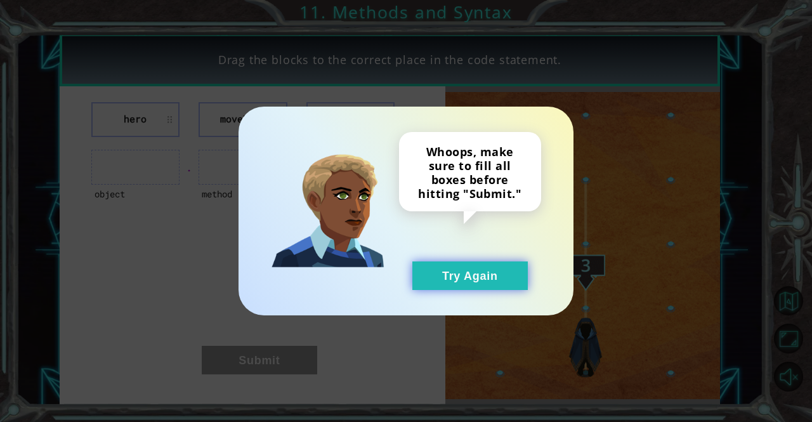
click at [468, 263] on button "Try Again" at bounding box center [469, 275] width 115 height 29
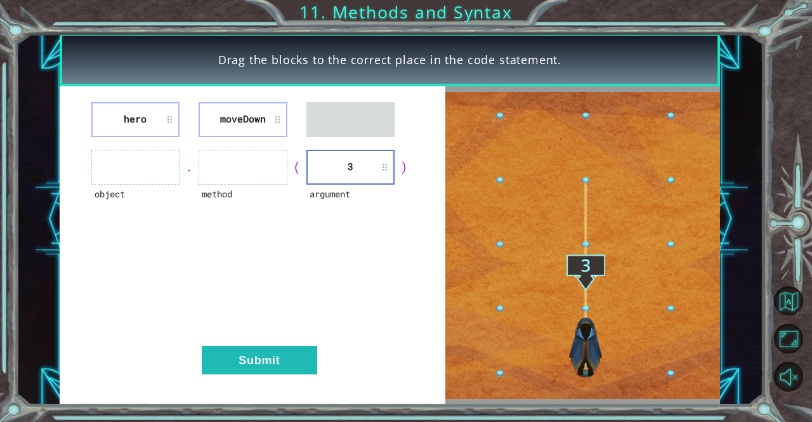
click at [353, 188] on div "argument" at bounding box center [350, 202] width 88 height 35
click at [332, 175] on li "3" at bounding box center [350, 167] width 88 height 35
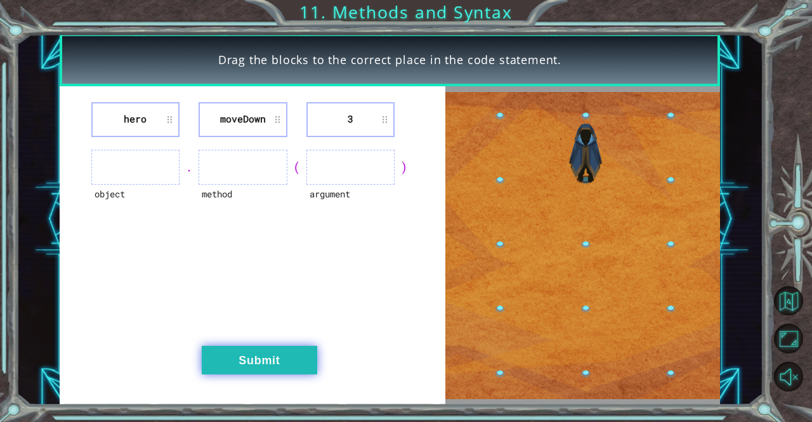
click at [288, 353] on button "Submit" at bounding box center [259, 360] width 115 height 29
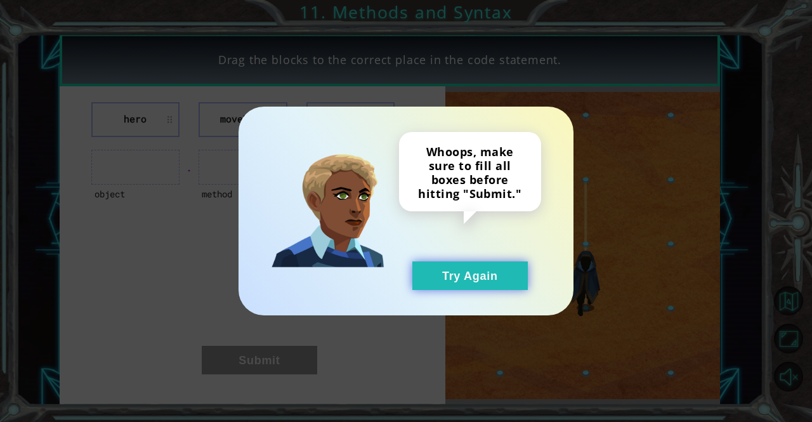
click at [425, 275] on button "Try Again" at bounding box center [469, 275] width 115 height 29
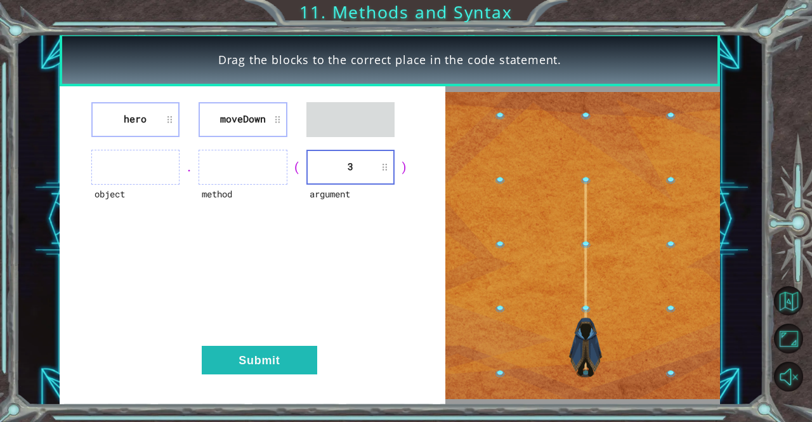
click at [375, 167] on li "3" at bounding box center [350, 167] width 88 height 35
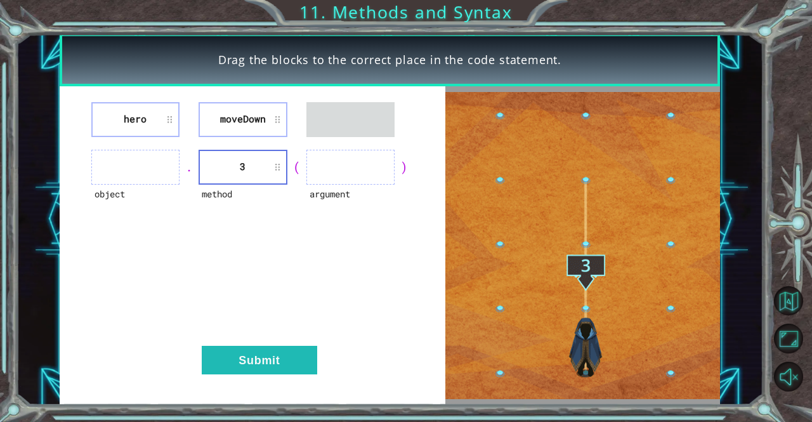
click at [242, 226] on div "hero [GEOGRAPHIC_DATA] object . method 3 ( argument ) Submit" at bounding box center [253, 245] width 386 height 319
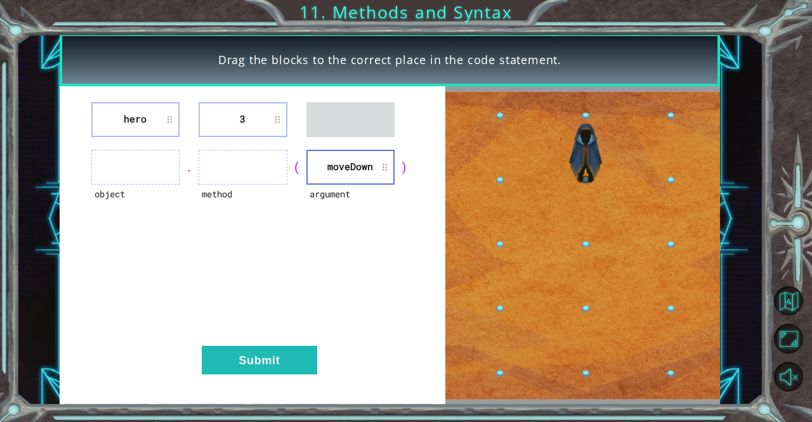
click at [255, 130] on li "3" at bounding box center [242, 119] width 88 height 35
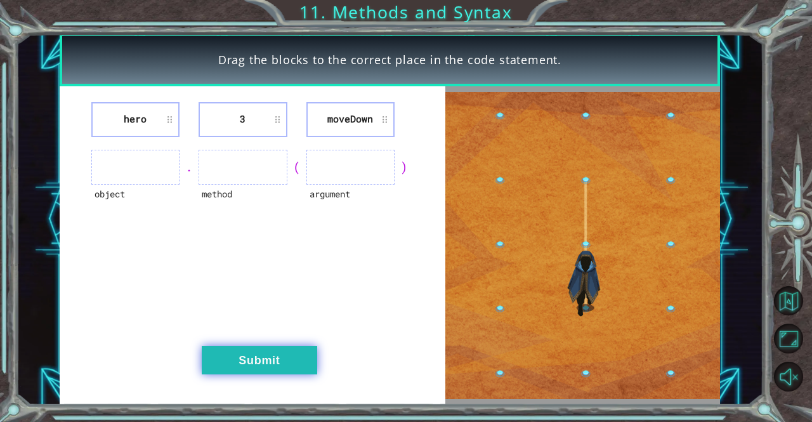
click at [283, 358] on button "Submit" at bounding box center [259, 360] width 115 height 29
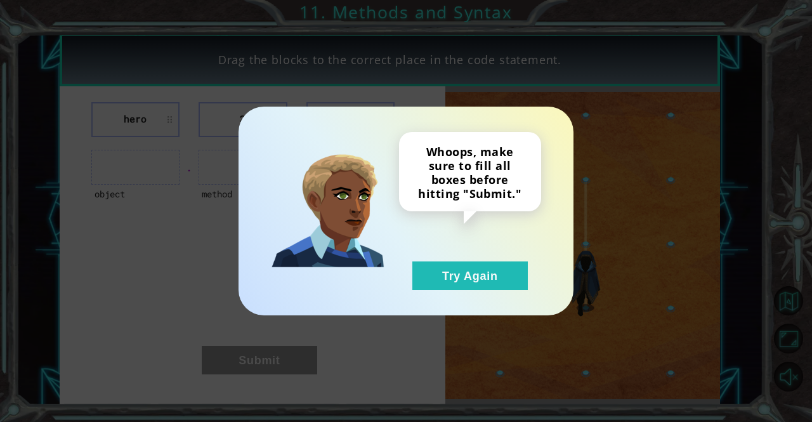
click at [283, 358] on div "Whoops, make sure to fill all boxes before hitting "Submit." Try Again" at bounding box center [406, 211] width 812 height 422
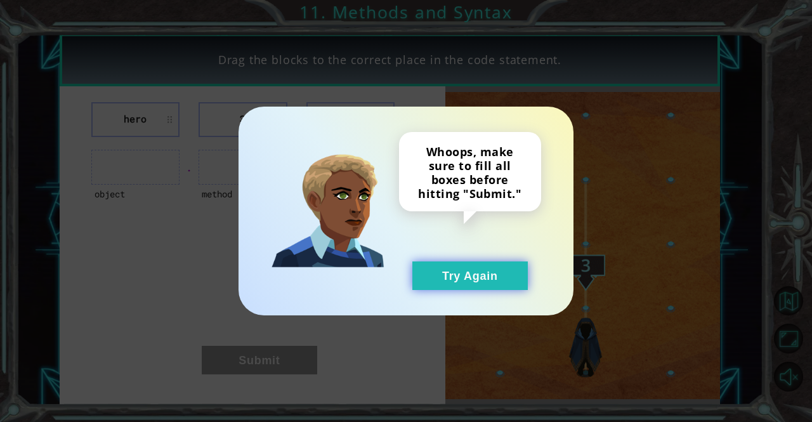
click at [450, 264] on button "Try Again" at bounding box center [469, 275] width 115 height 29
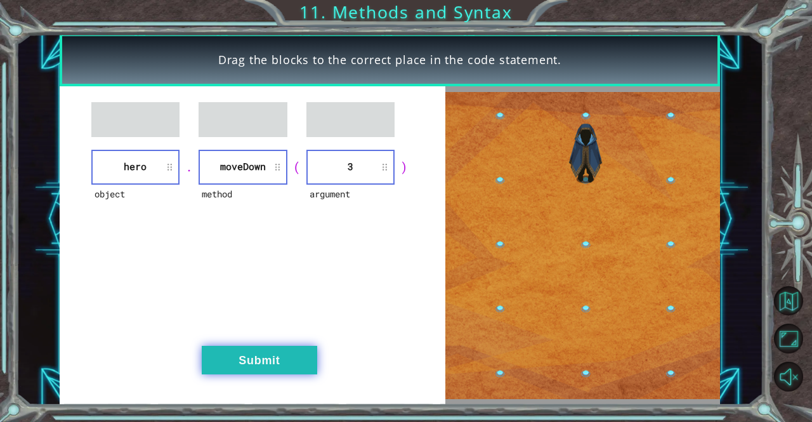
click at [276, 360] on button "Submit" at bounding box center [259, 360] width 115 height 29
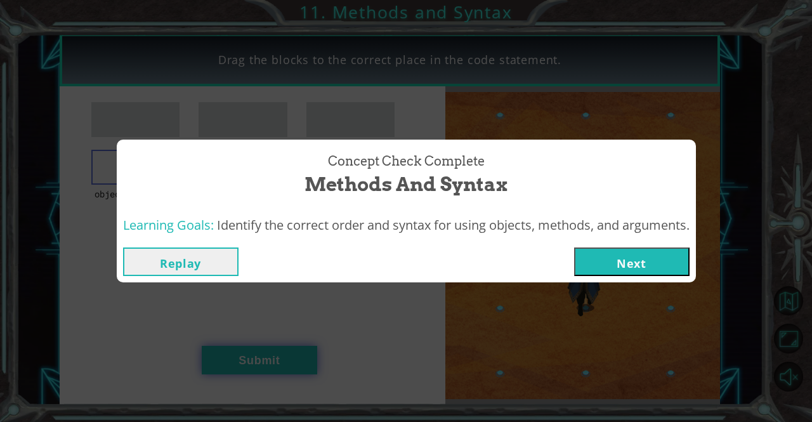
click at [276, 360] on div "Concept Check Complete Methods and Syntax Learning Goals: Identify the correct …" at bounding box center [406, 211] width 812 height 422
click at [632, 261] on button "Next" at bounding box center [631, 261] width 115 height 29
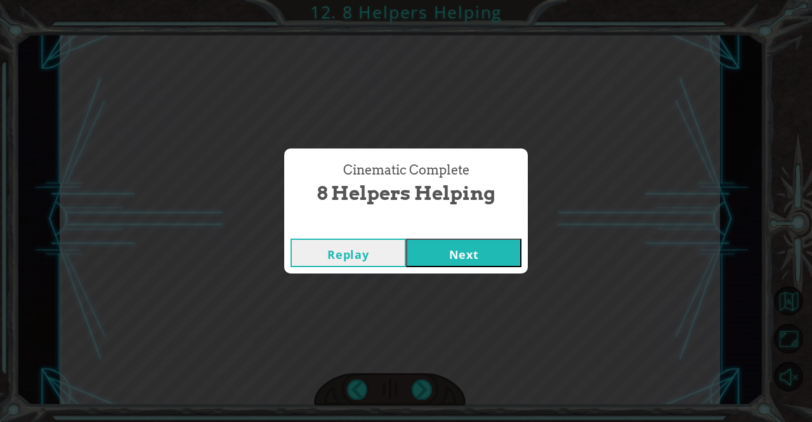
click at [467, 248] on button "Next" at bounding box center [463, 252] width 115 height 29
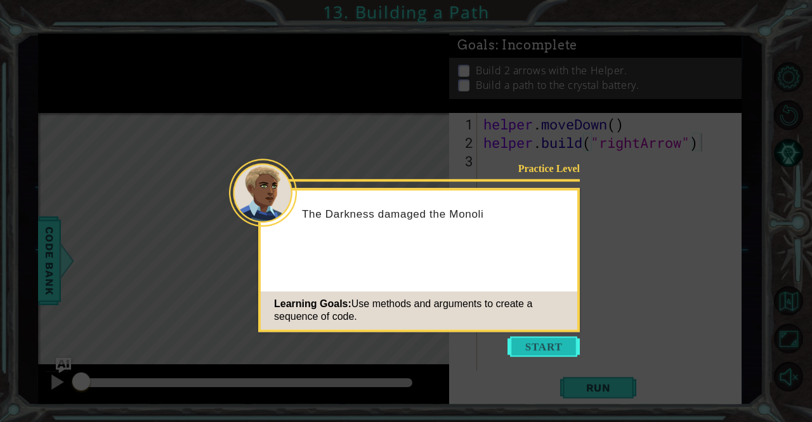
click at [557, 340] on button "Start" at bounding box center [543, 346] width 72 height 20
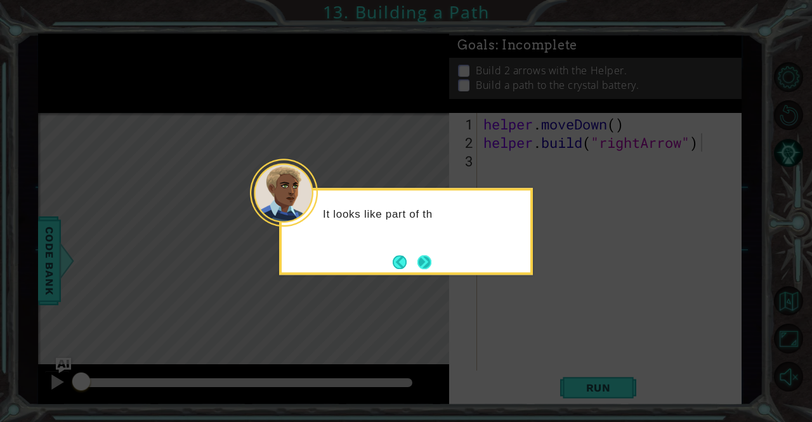
click at [417, 262] on button "Next" at bounding box center [424, 262] width 14 height 14
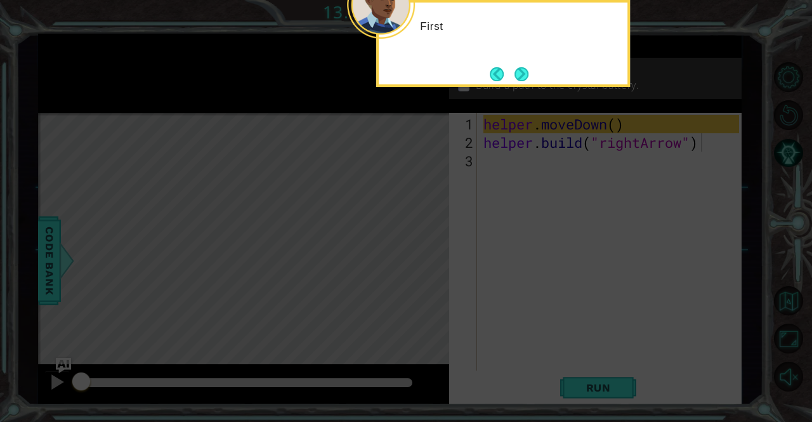
click at [561, 302] on icon at bounding box center [406, 63] width 812 height 717
click at [516, 75] on button "Next" at bounding box center [521, 74] width 14 height 14
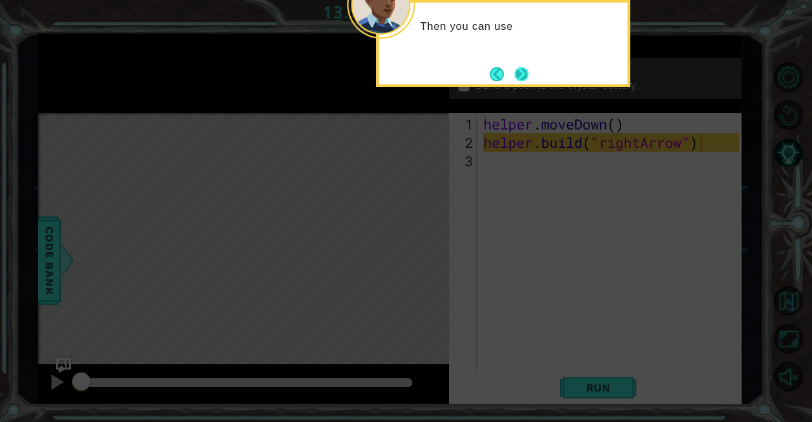
click at [521, 79] on button "Next" at bounding box center [521, 74] width 14 height 14
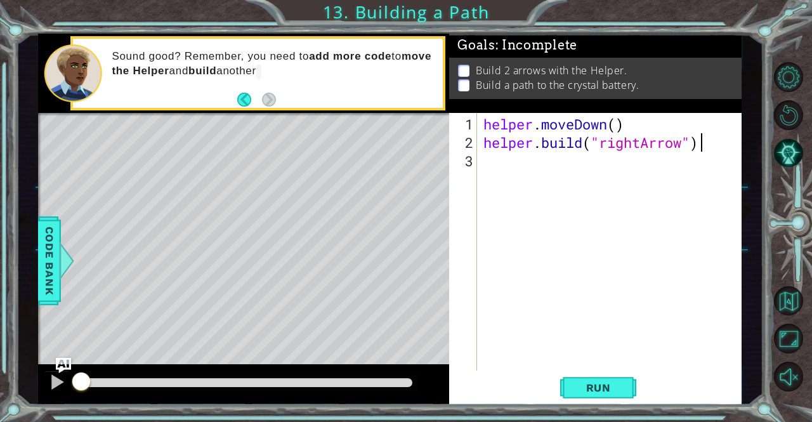
click at [510, 148] on div "helper . moveDown ( ) helper . build ( "rightArrow" )" at bounding box center [613, 262] width 264 height 294
click at [511, 159] on div "helper . moveDown ( ) helper . build ( "rightArrow" )" at bounding box center [613, 262] width 264 height 294
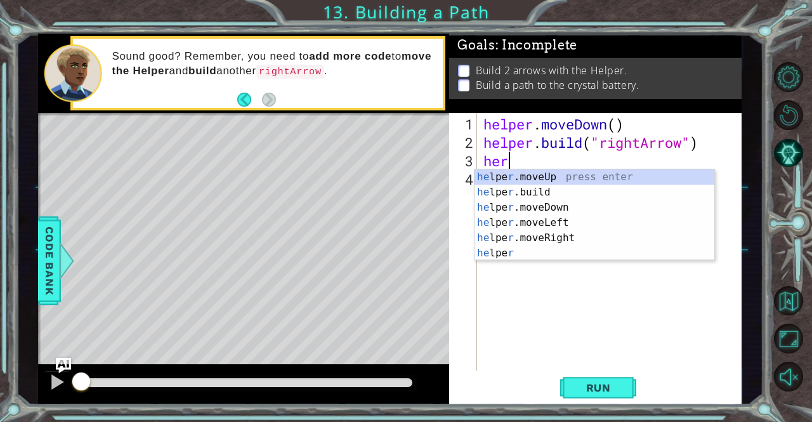
type textarea "h"
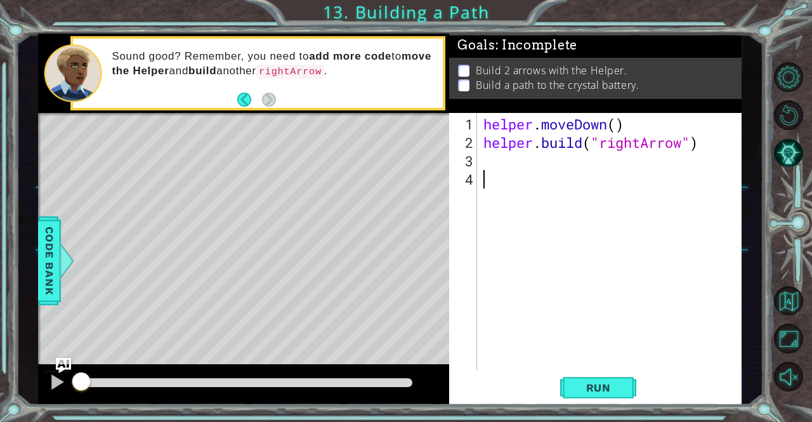
click at [509, 227] on div "helper . moveDown ( ) helper . build ( "rightArrow" )" at bounding box center [613, 262] width 264 height 294
click at [583, 388] on span "Run" at bounding box center [598, 387] width 50 height 13
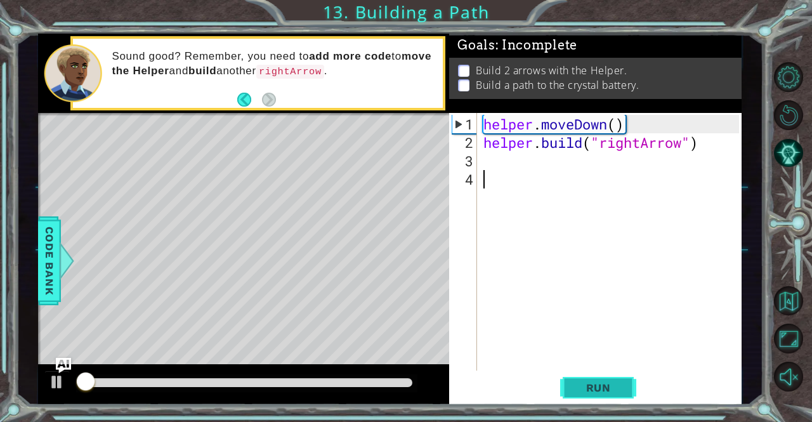
click at [583, 388] on span "Run" at bounding box center [598, 387] width 50 height 13
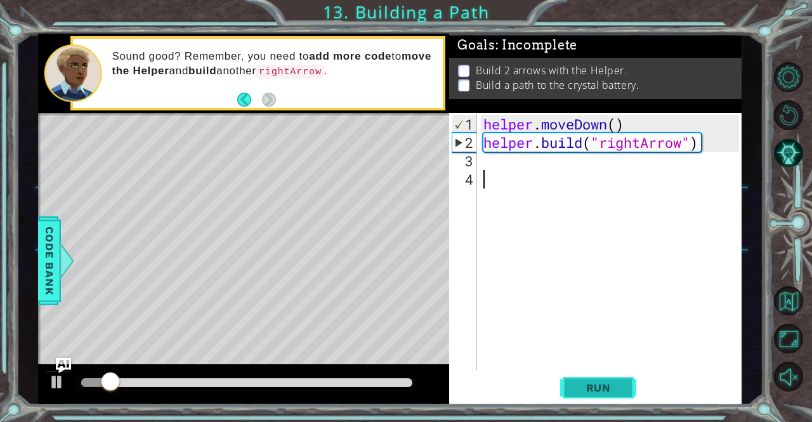
click at [600, 394] on span "Run" at bounding box center [598, 387] width 50 height 13
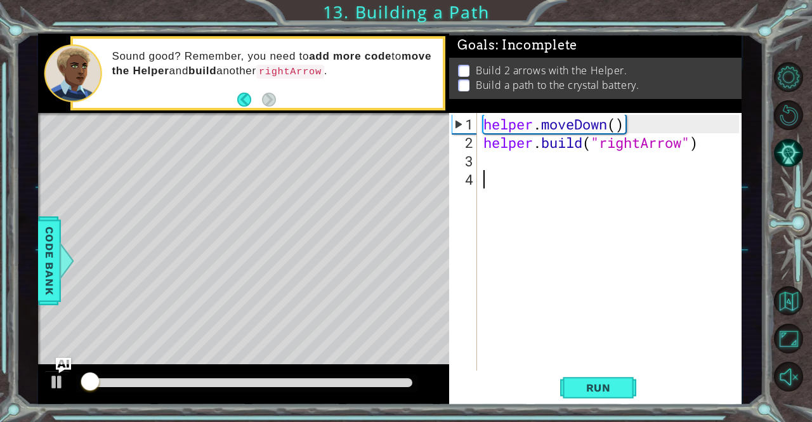
click at [587, 339] on div "helper . moveDown ( ) helper . build ( "rightArrow" )" at bounding box center [613, 262] width 264 height 294
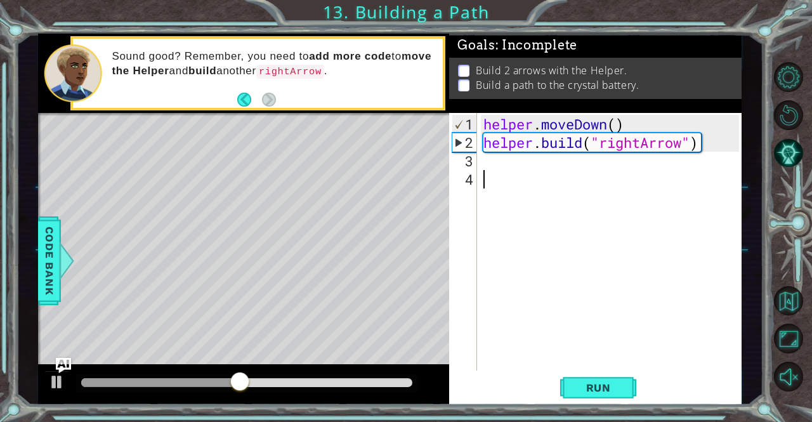
click at [502, 167] on div "helper . moveDown ( ) helper . build ( "rightArrow" )" at bounding box center [613, 262] width 264 height 294
click at [506, 164] on div "helper . moveDown ( ) helper . build ( "rightArrow" ) hero . moveDow" at bounding box center [613, 262] width 264 height 294
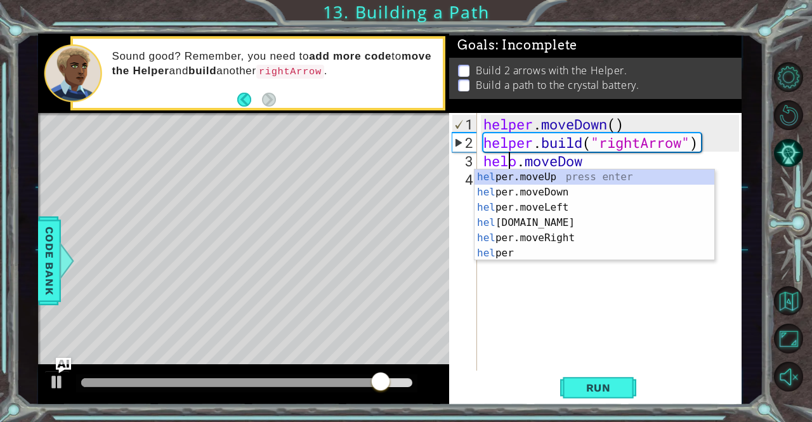
scroll to position [0, 1]
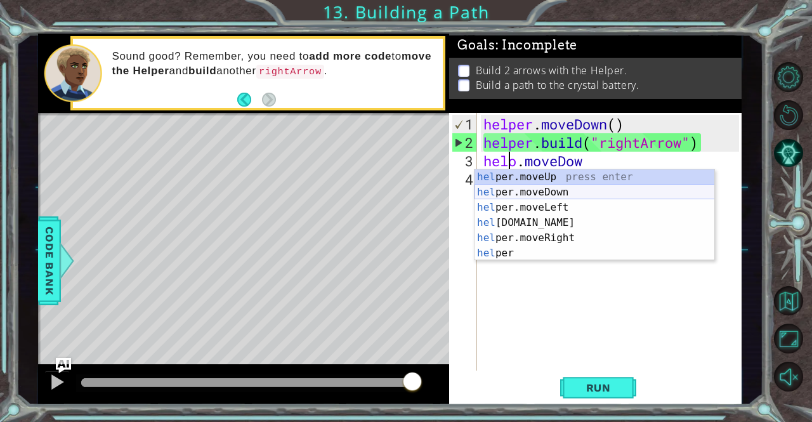
click at [544, 191] on div "hel per.moveUp press enter hel per.moveDown press enter hel per.moveLeft press …" at bounding box center [594, 230] width 240 height 122
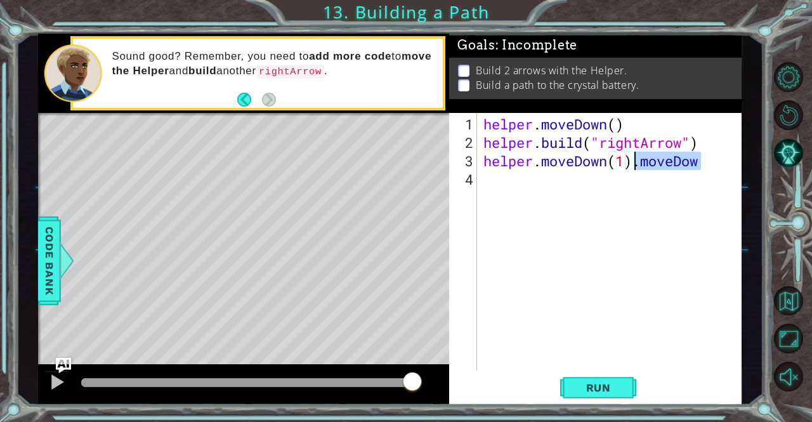
drag, startPoint x: 701, startPoint y: 157, endPoint x: 635, endPoint y: 165, distance: 67.1
click at [635, 165] on div "helper . moveDown ( ) helper . build ( "rightArrow" ) helper . moveDown ( 1 ) .…" at bounding box center [613, 262] width 264 height 294
click at [666, 159] on div "helper . moveDown ( ) helper . build ( "rightArrow" ) helper . moveDown ( 1 )" at bounding box center [613, 262] width 264 height 294
click at [625, 387] on button "Run" at bounding box center [598, 387] width 76 height 29
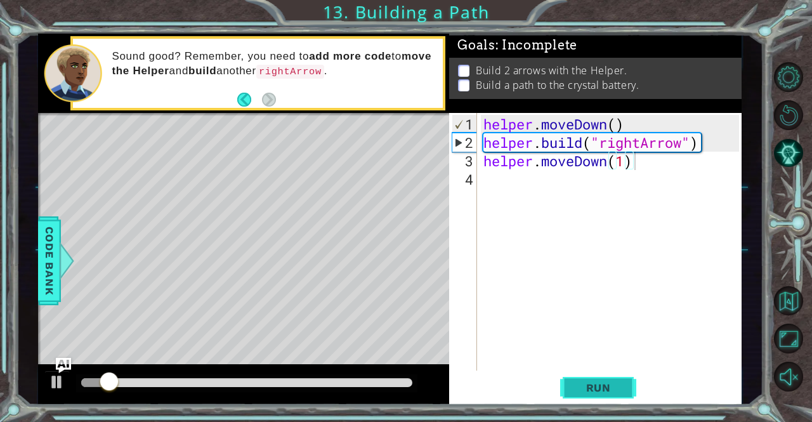
click at [625, 384] on button "Run" at bounding box center [598, 387] width 76 height 29
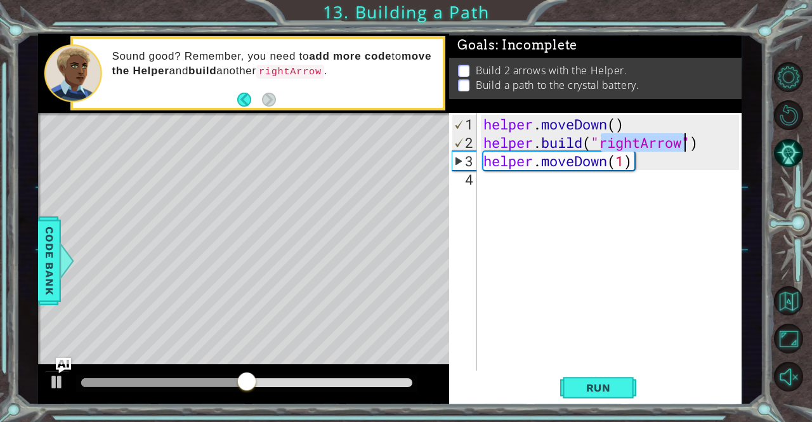
drag, startPoint x: 601, startPoint y: 145, endPoint x: 681, endPoint y: 144, distance: 79.9
click at [681, 144] on div "helper . moveDown ( ) helper . build ( "rightArrow" ) helper . moveDown ( 1 )" at bounding box center [613, 262] width 264 height 294
click at [625, 163] on div "helper . moveDown ( ) helper . build ( "upArrow" ) helper . moveDown ( 1 )" at bounding box center [613, 262] width 264 height 294
type textarea "helper.moveDown(1)"
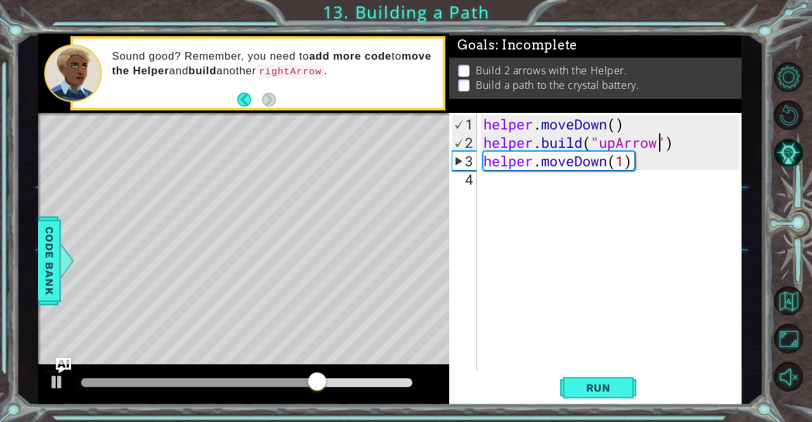
scroll to position [0, 6]
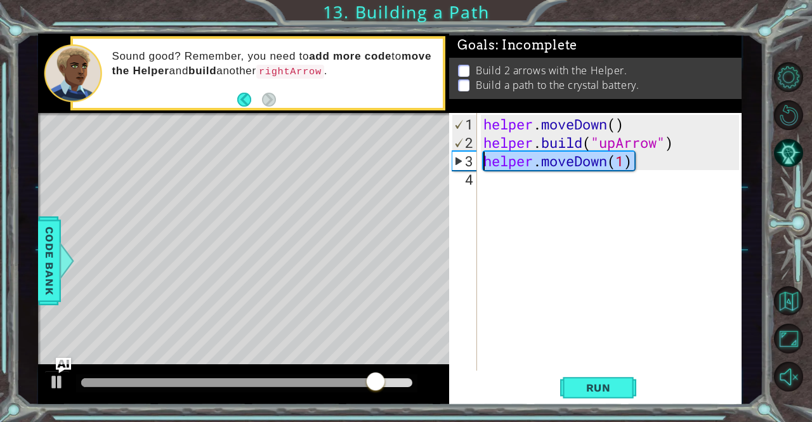
drag, startPoint x: 672, startPoint y: 167, endPoint x: 483, endPoint y: 158, distance: 189.8
click at [483, 158] on div "helper . moveDown ( ) helper . build ( "upArrow" ) helper . moveDown ( 1 )" at bounding box center [613, 262] width 264 height 294
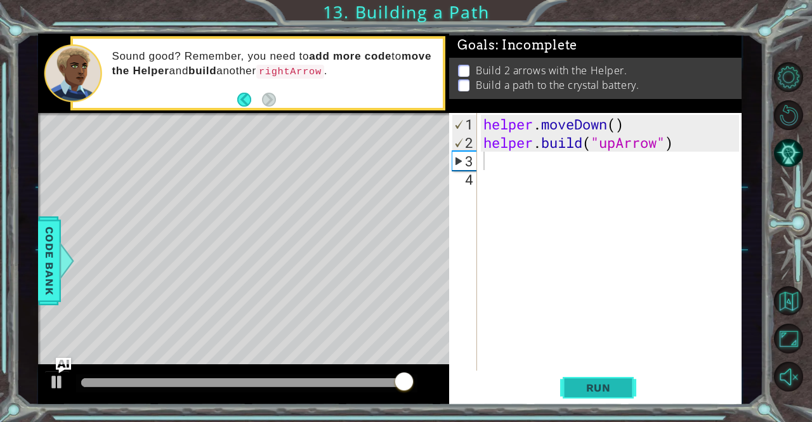
click at [594, 392] on span "Run" at bounding box center [598, 387] width 50 height 13
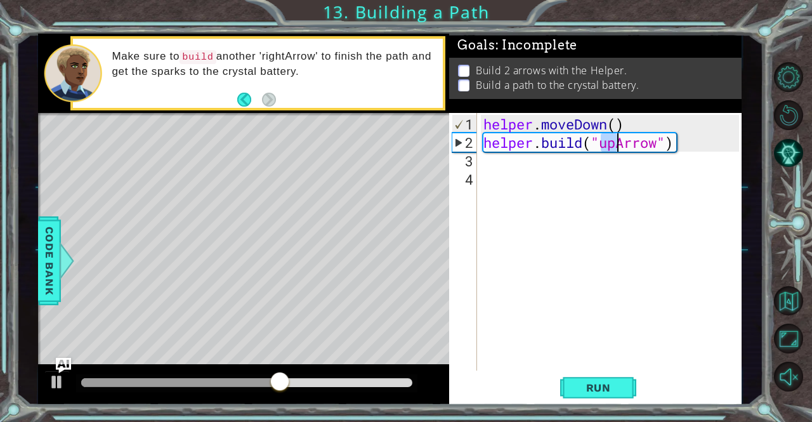
drag, startPoint x: 602, startPoint y: 141, endPoint x: 613, endPoint y: 144, distance: 10.5
click at [613, 144] on div "helper . moveDown ( ) helper . build ( "upArrow" )" at bounding box center [613, 262] width 264 height 294
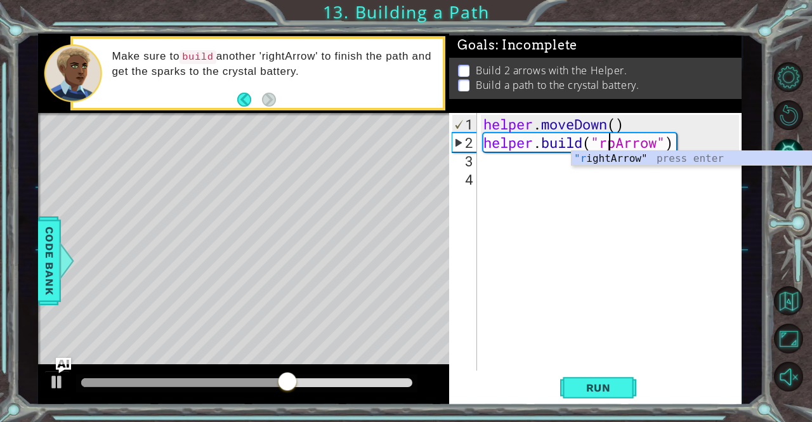
scroll to position [0, 6]
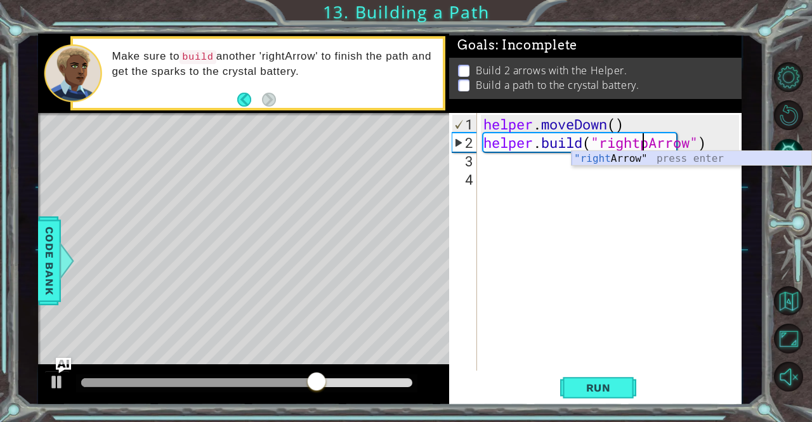
click at [619, 165] on body "1 ההההההההההההההההההההההההההההההההההההההההההההההההההההההההההההההההההההההההההההה…" at bounding box center [406, 211] width 812 height 422
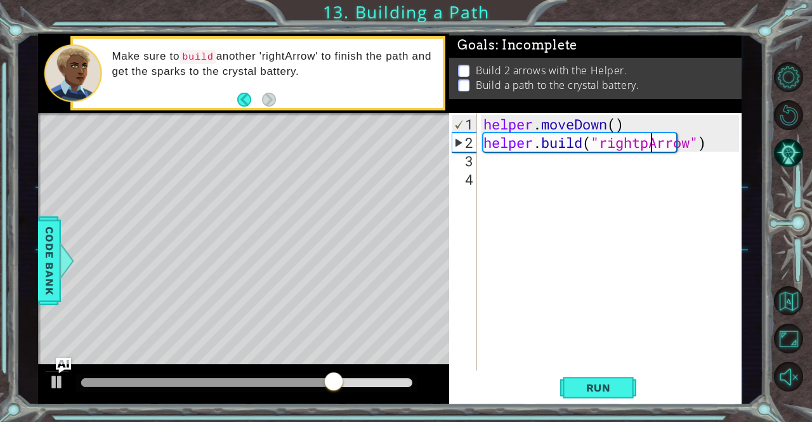
click at [653, 148] on div "helper . moveDown ( ) helper . build ( "rightpArrow" )" at bounding box center [613, 262] width 264 height 294
type textarea "[DOMAIN_NAME]("rightArrow")"
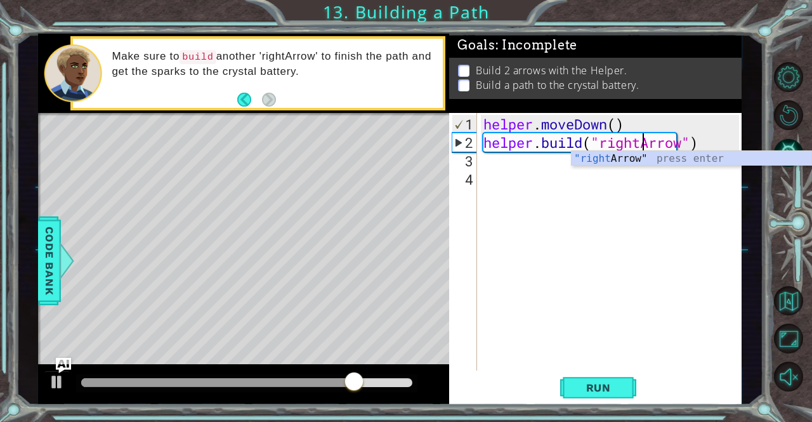
click at [511, 166] on div "helper . moveDown ( ) helper . build ( "rightArrow" )" at bounding box center [613, 262] width 264 height 294
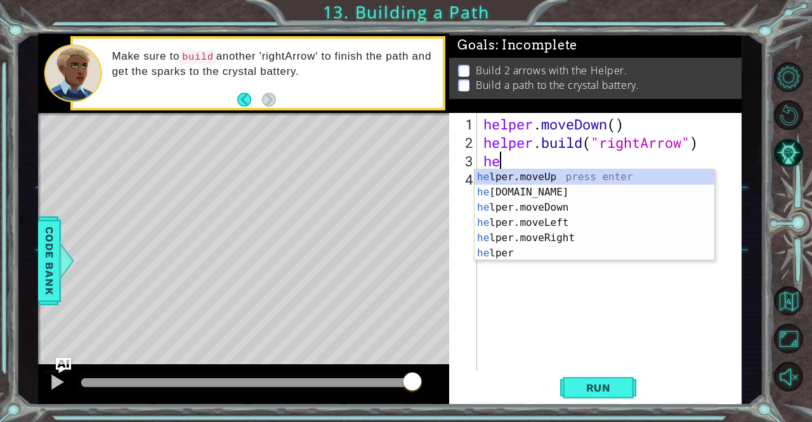
scroll to position [0, 0]
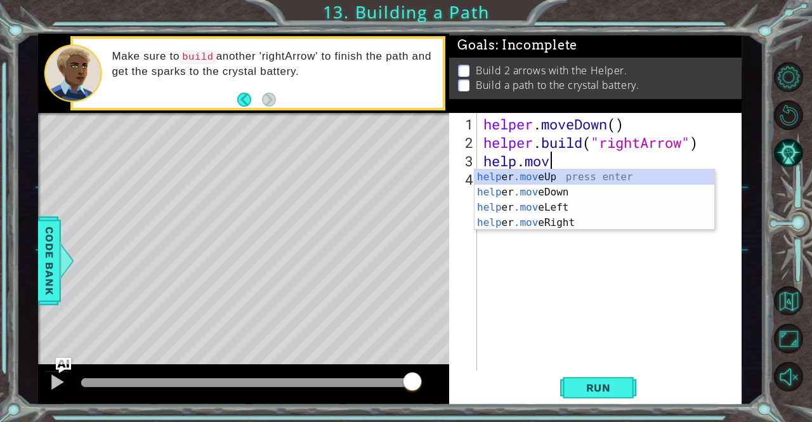
type textarea "help.move"
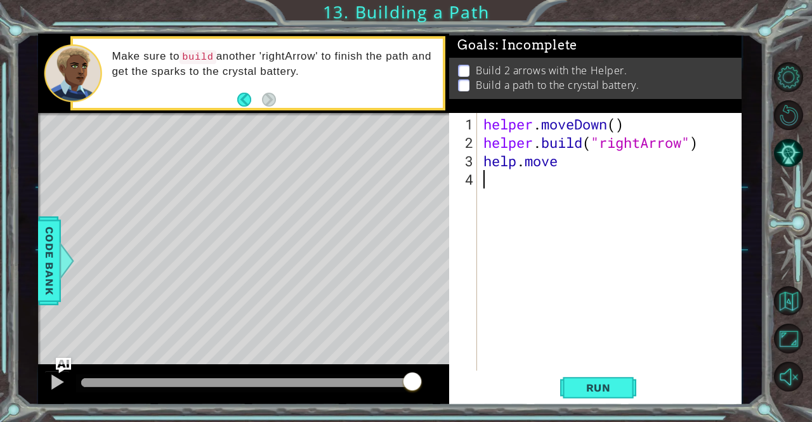
click at [553, 249] on div "helper . moveDown ( ) helper . build ( "rightArrow" ) help . move" at bounding box center [613, 262] width 264 height 294
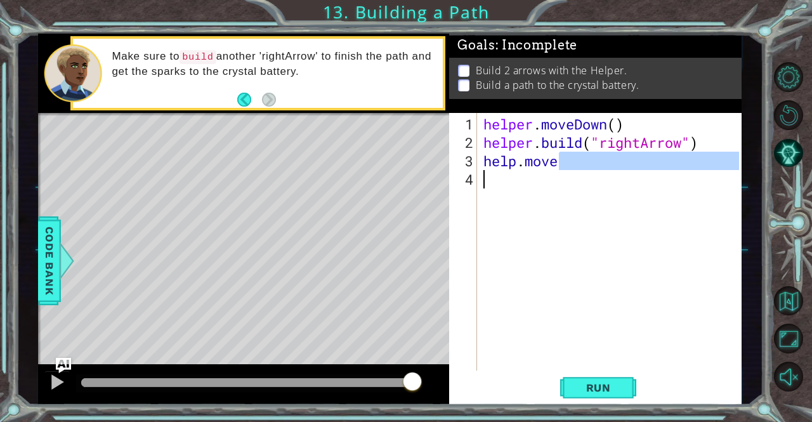
drag, startPoint x: 561, startPoint y: 163, endPoint x: 526, endPoint y: 168, distance: 35.2
click at [526, 168] on div "helper . moveDown ( ) helper . build ( "rightArrow" ) help . move" at bounding box center [613, 262] width 264 height 294
type textarea "help.move"
click at [526, 168] on div "helper . moveDown ( ) helper . build ( "rightArrow" ) help . move" at bounding box center [609, 241] width 257 height 257
drag, startPoint x: 526, startPoint y: 168, endPoint x: 540, endPoint y: 166, distance: 14.7
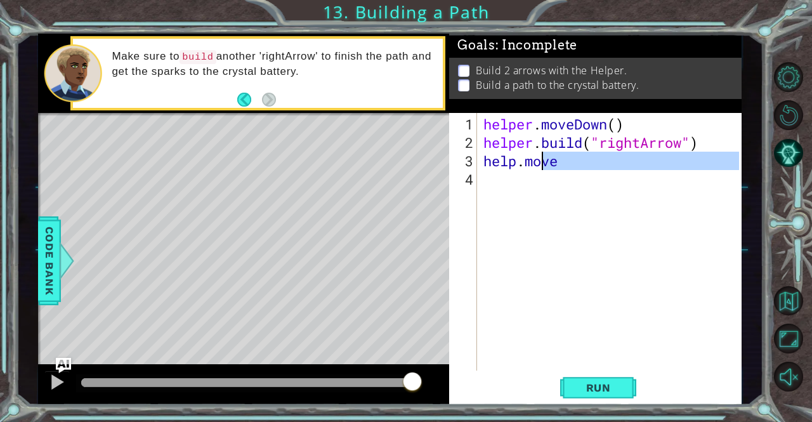
click at [540, 166] on div "helper . moveDown ( ) helper . build ( "rightArrow" ) help . move" at bounding box center [613, 262] width 264 height 294
click at [558, 165] on div "helper . moveDown ( ) helper . build ( "rightArrow" ) help . move" at bounding box center [609, 241] width 257 height 257
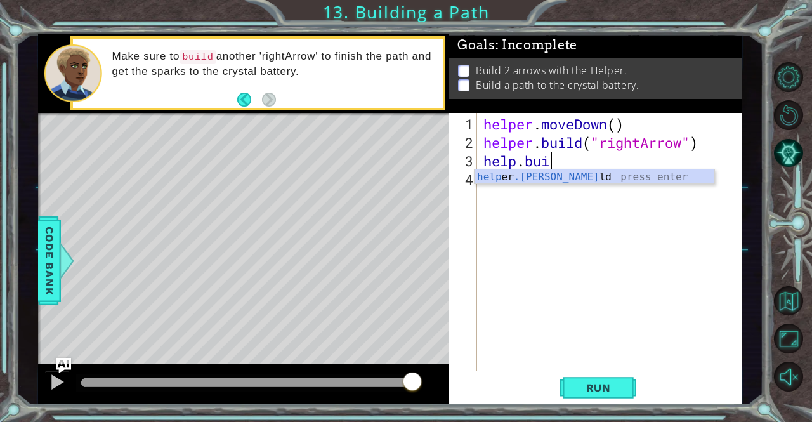
scroll to position [0, 3]
click at [566, 177] on div "help er .build press enter" at bounding box center [594, 192] width 240 height 46
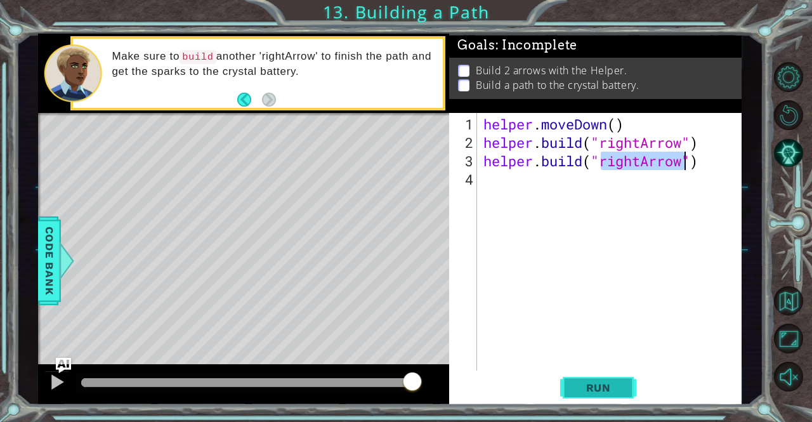
type textarea "[DOMAIN_NAME]("rightArrow")"
click at [603, 392] on span "Run" at bounding box center [598, 387] width 50 height 13
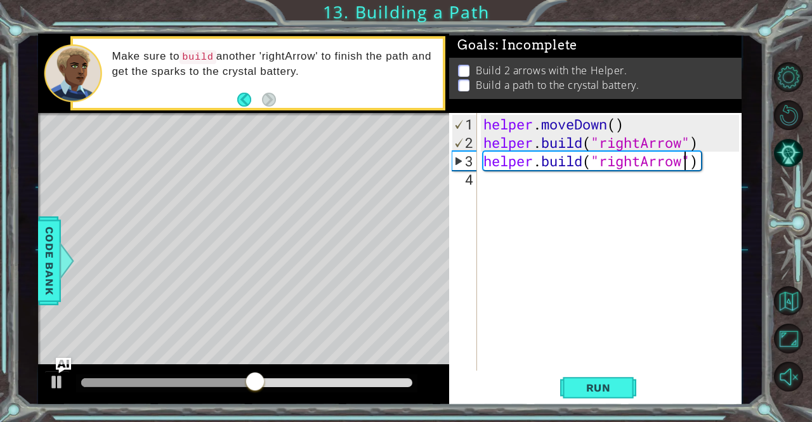
click at [512, 230] on div "helper . moveDown ( ) helper . build ( "rightArrow" ) helper . build ( "rightAr…" at bounding box center [613, 262] width 264 height 294
click at [507, 264] on div "helper . moveDown ( ) helper . build ( "rightArrow" ) helper . build ( "rightAr…" at bounding box center [613, 262] width 264 height 294
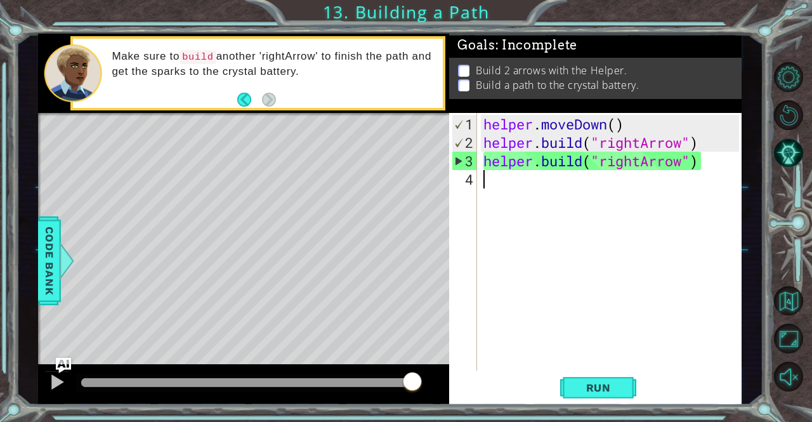
drag, startPoint x: 618, startPoint y: 260, endPoint x: 542, endPoint y: 220, distance: 85.4
click at [542, 220] on div "helper . moveDown ( ) helper . build ( "rightArrow" ) helper . build ( "rightAr…" at bounding box center [613, 262] width 264 height 294
click at [709, 147] on div "helper . moveDown ( ) helper . build ( "rightArrow" ) helper . build ( "rightAr…" at bounding box center [613, 262] width 264 height 294
type textarea "[DOMAIN_NAME]("rightArrow")"
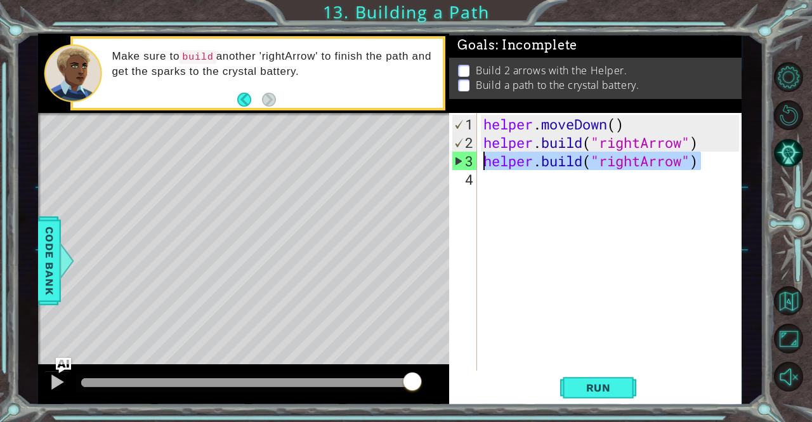
drag, startPoint x: 710, startPoint y: 165, endPoint x: 484, endPoint y: 167, distance: 225.7
click at [484, 167] on div "helper . moveDown ( ) helper . build ( "rightArrow" ) helper . build ( "rightAr…" at bounding box center [613, 262] width 264 height 294
click at [531, 214] on div "helper . moveDown ( ) helper . build ( "rightArrow" ) helper . build ( "rightAr…" at bounding box center [613, 262] width 264 height 294
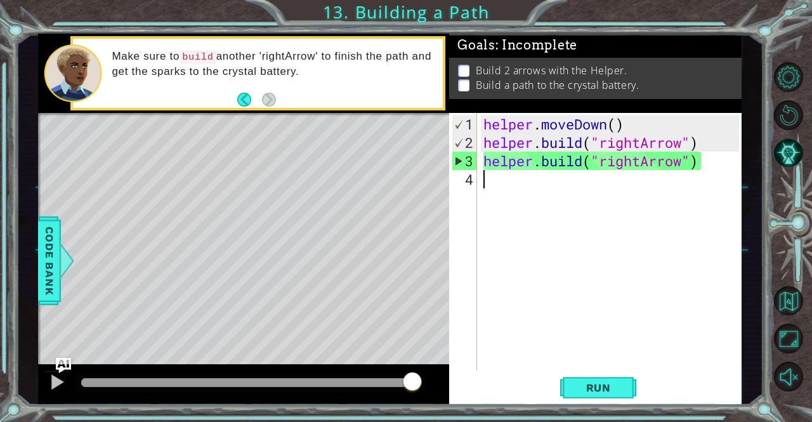
click at [600, 290] on div "helper . moveDown ( ) helper . build ( "rightArrow" ) helper . build ( "rightAr…" at bounding box center [613, 262] width 264 height 294
click at [604, 380] on button "Run" at bounding box center [598, 387] width 76 height 29
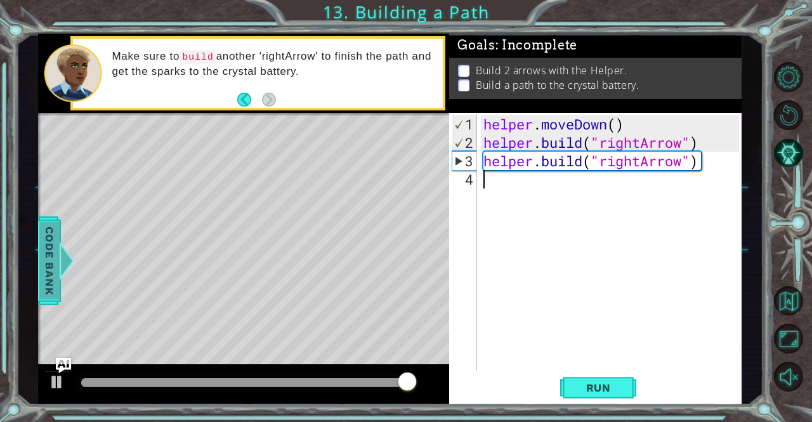
click at [42, 286] on span "Code Bank" at bounding box center [49, 260] width 20 height 77
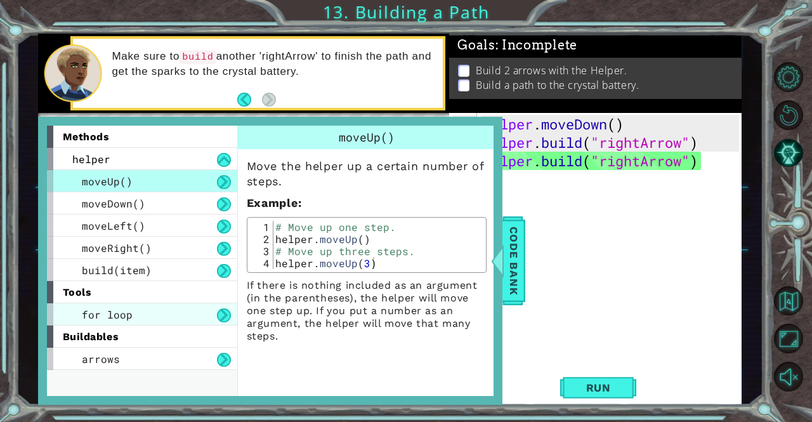
click at [122, 312] on span "for loop" at bounding box center [107, 314] width 51 height 13
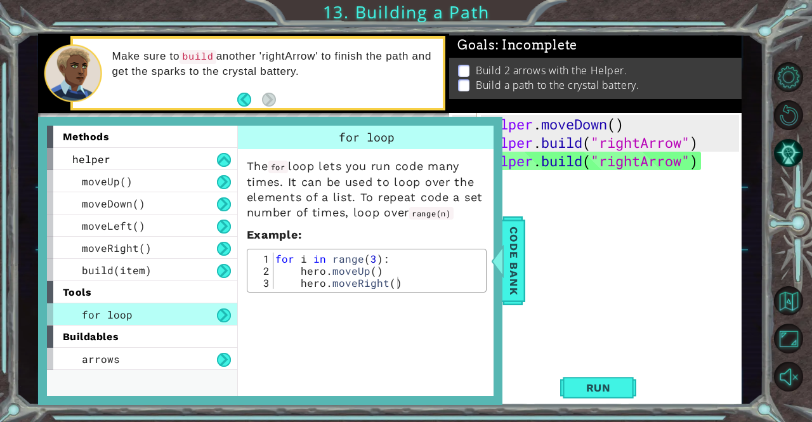
click at [536, 292] on div "helper . moveDown ( ) helper . build ( "rightArrow" ) helper . build ( "rightAr…" at bounding box center [613, 262] width 264 height 294
click at [508, 259] on span "Code Bank" at bounding box center [513, 260] width 20 height 77
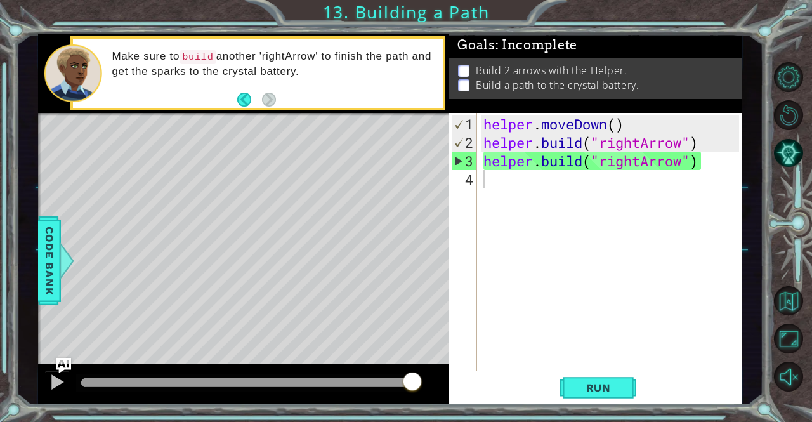
click at [507, 199] on div "helper . moveDown ( ) helper . build ( "rightArrow" ) helper . build ( "rightAr…" at bounding box center [613, 262] width 264 height 294
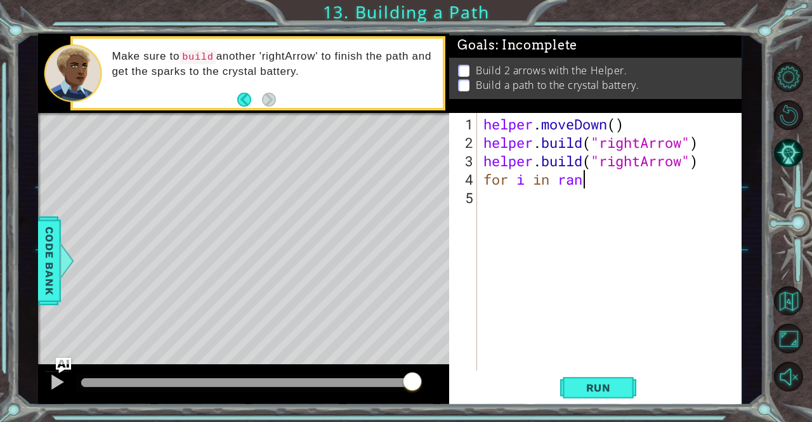
type textarea "for i in rane"
drag, startPoint x: 620, startPoint y: 179, endPoint x: 484, endPoint y: 172, distance: 136.5
click at [484, 172] on div "helper . moveDown ( ) helper . build ( "rightArrow" ) helper . build ( "rightAr…" at bounding box center [613, 262] width 264 height 294
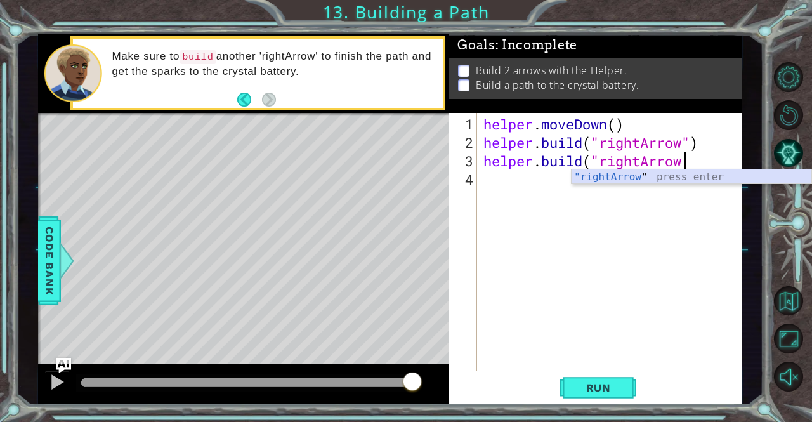
click at [668, 181] on div ""rightArrow " press enter" at bounding box center [691, 192] width 240 height 46
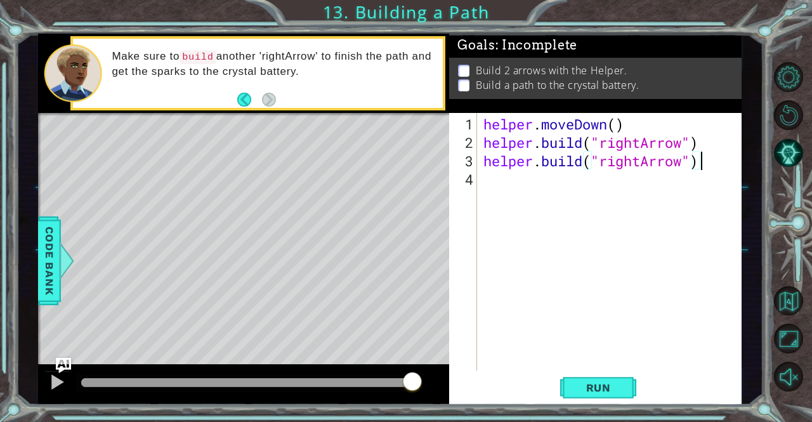
scroll to position [0, 9]
type textarea "[DOMAIN_NAME]("rightArrow")"
click at [616, 386] on span "Run" at bounding box center [598, 387] width 50 height 13
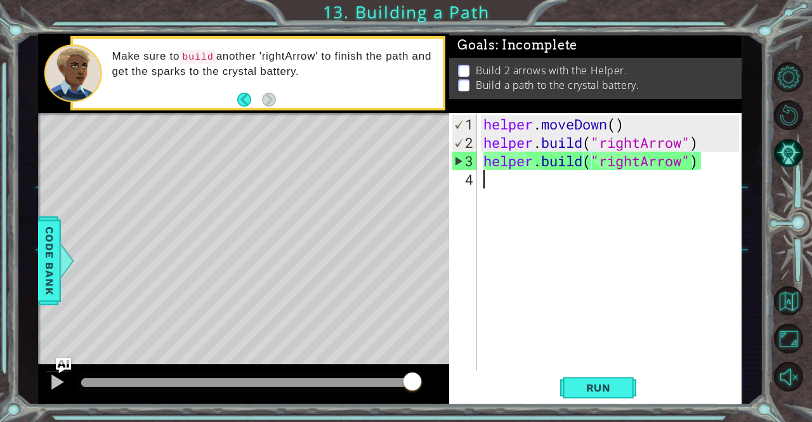
click at [554, 288] on div "helper . moveDown ( ) helper . build ( "rightArrow" ) helper . build ( "rightAr…" at bounding box center [613, 262] width 264 height 294
click at [744, 236] on div "1 ההההההההההההההההההההההההההההההההההההההההההההההההההההההההההההההההההההההההההההה…" at bounding box center [389, 219] width 747 height 371
click at [663, 252] on div "helper . moveDown ( ) helper . build ( "rightArrow" ) helper . build ( "rightAr…" at bounding box center [613, 262] width 264 height 294
click at [576, 368] on div "helper . moveDown ( ) helper . build ( "rightArrow" ) helper . build ( "rightAr…" at bounding box center [613, 262] width 264 height 294
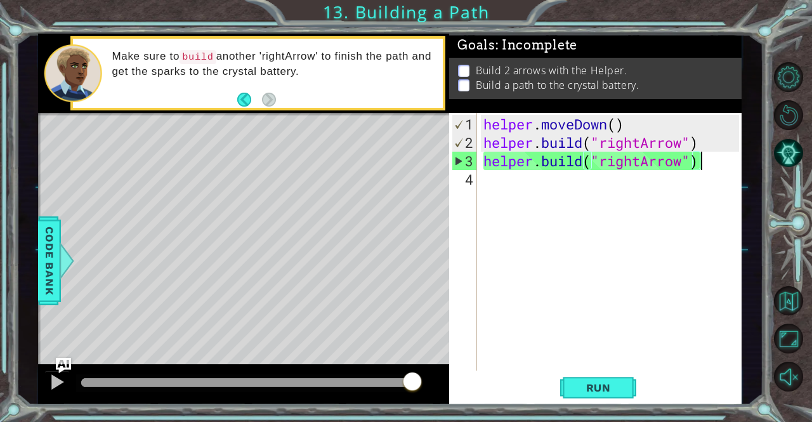
click at [697, 162] on div "helper . moveDown ( ) helper . build ( "rightArrow" ) helper . build ( "rightAr…" at bounding box center [613, 262] width 264 height 294
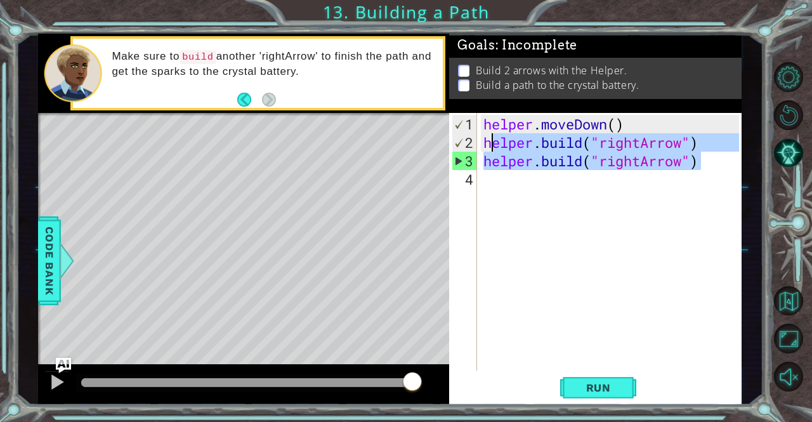
drag, startPoint x: 720, startPoint y: 162, endPoint x: 492, endPoint y: 145, distance: 228.9
click at [492, 145] on div "helper . moveDown ( ) helper . build ( "rightArrow" ) helper . build ( "rightAr…" at bounding box center [613, 262] width 264 height 294
click at [478, 141] on div "[DOMAIN_NAME]("rightArrow") [DOMAIN_NAME]("rightArrow") 1 2 3 4 helper . moveDo…" at bounding box center [593, 241] width 289 height 257
drag, startPoint x: 482, startPoint y: 140, endPoint x: 711, endPoint y: 163, distance: 230.7
click at [711, 163] on div "helper . moveDown ( ) helper . build ( "rightArrow" ) helper . build ( "rightAr…" at bounding box center [613, 262] width 264 height 294
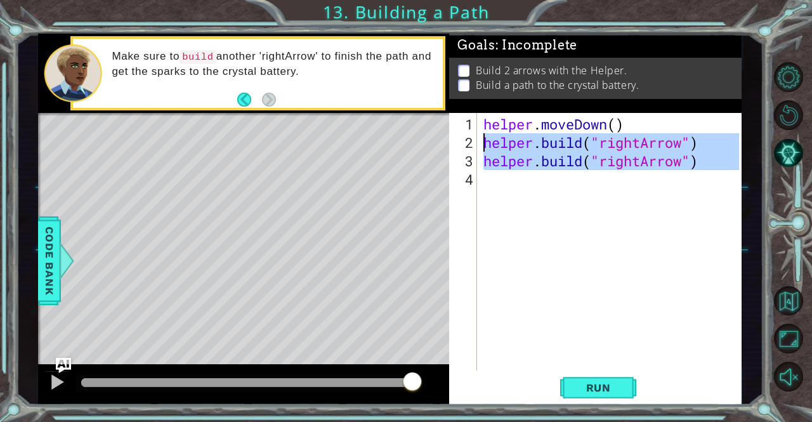
drag, startPoint x: 701, startPoint y: 171, endPoint x: 477, endPoint y: 143, distance: 226.1
click at [477, 143] on div "helper.moveDown() 1 2 3 4 helper . moveDown ( ) helper . build ( "rightArrow" )…" at bounding box center [593, 241] width 289 height 257
click at [477, 143] on div "[DOMAIN_NAME]("rightArrow") [DOMAIN_NAME]("rightArrow") 1 2 3 4 helper . moveDo…" at bounding box center [593, 241] width 289 height 257
type textarea "[DOMAIN_NAME]("rightArrow")"
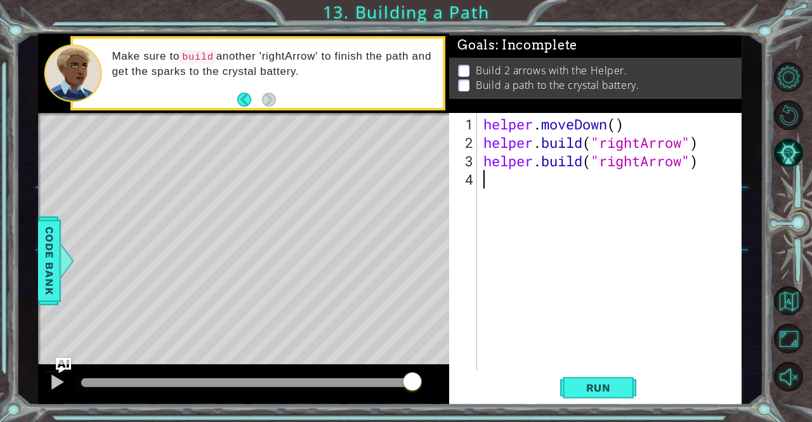
click at [504, 178] on div "helper . moveDown ( ) helper . build ( "rightArrow" ) helper . build ( "rightAr…" at bounding box center [613, 262] width 264 height 294
click at [533, 168] on div "helper . moveDown ( ) helper . build ( "rightArrow" ) helper . build ( "rightAr…" at bounding box center [613, 262] width 264 height 294
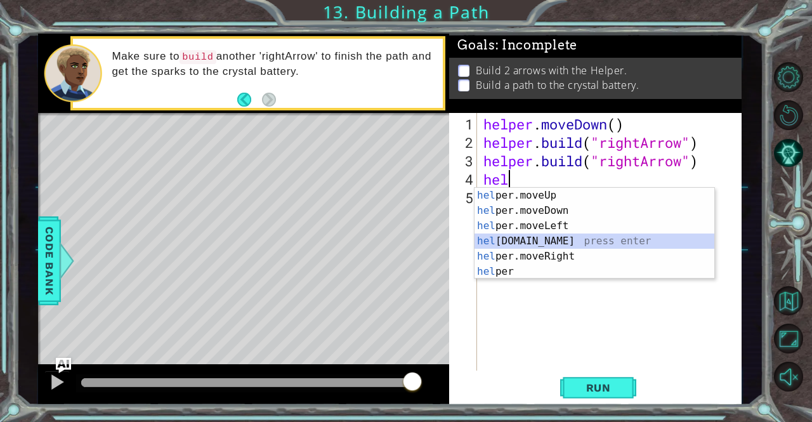
click at [547, 243] on div "hel per.moveUp press enter hel per.moveDown press enter hel per.moveLeft press …" at bounding box center [594, 249] width 240 height 122
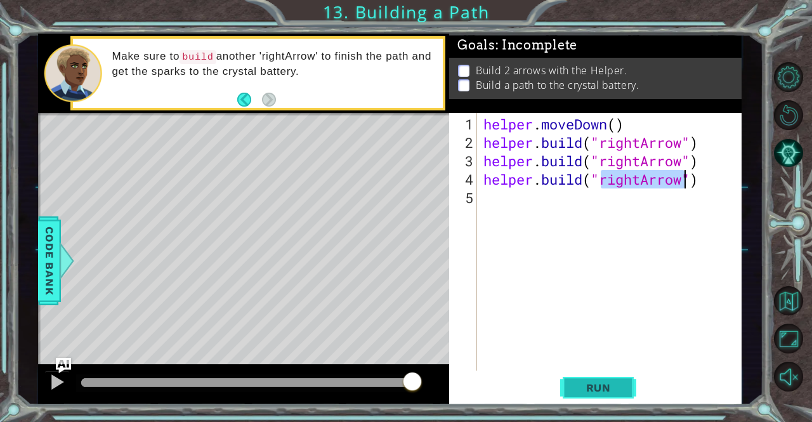
click at [590, 385] on span "Run" at bounding box center [598, 387] width 50 height 13
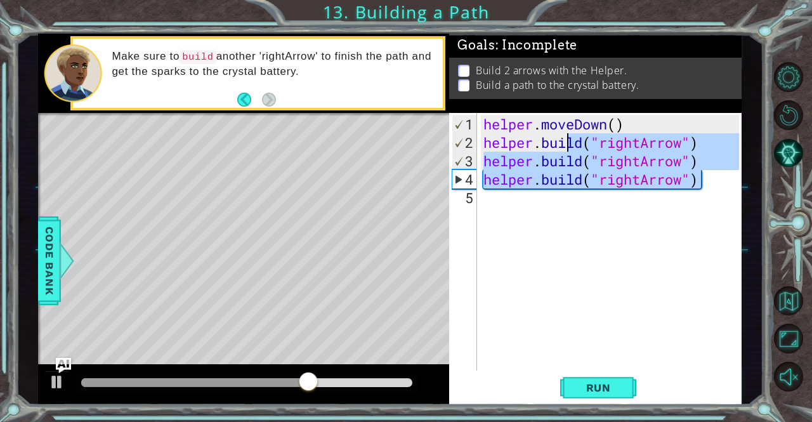
drag, startPoint x: 705, startPoint y: 186, endPoint x: 566, endPoint y: 145, distance: 145.3
click at [566, 145] on div "helper . moveDown ( ) helper . build ( "rightArrow" ) helper . build ( "rightAr…" at bounding box center [613, 262] width 264 height 294
click at [565, 145] on div "helper . moveDown ( ) helper . build ( "rightArrow" ) helper . build ( "rightAr…" at bounding box center [609, 241] width 257 height 257
type textarea "[DOMAIN_NAME]("rightArrow")"
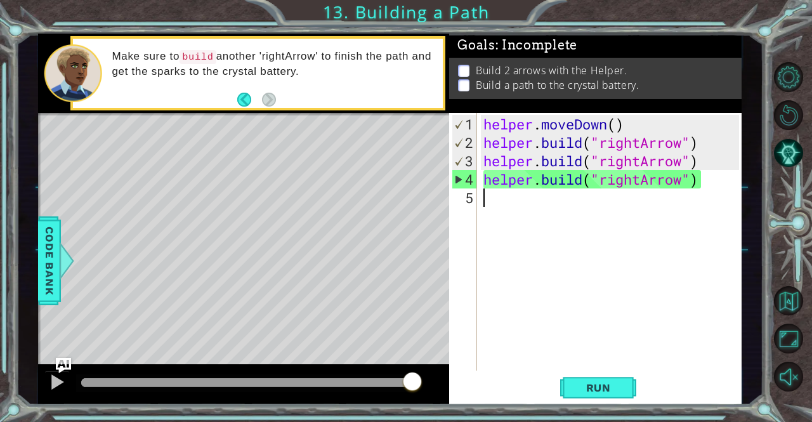
click at [504, 205] on div "helper . moveDown ( ) helper . build ( "rightArrow" ) helper . build ( "rightAr…" at bounding box center [613, 262] width 264 height 294
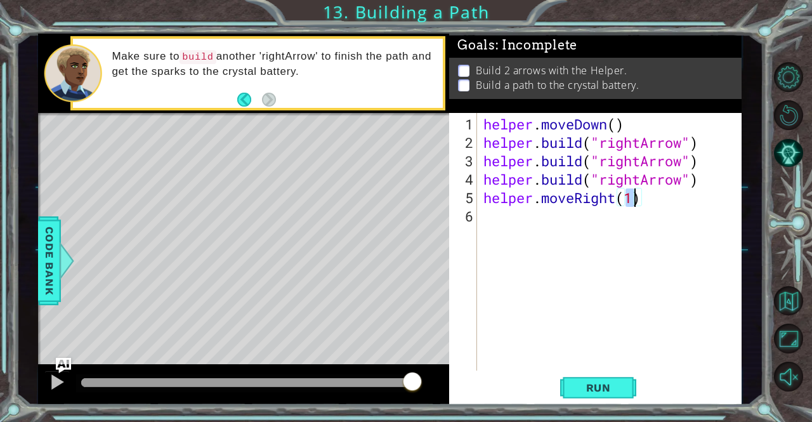
type textarea "helper.moveRight(3)"
click at [552, 242] on div "helper . moveDown ( ) helper . build ( "rightArrow" ) helper . build ( "rightAr…" at bounding box center [613, 262] width 264 height 294
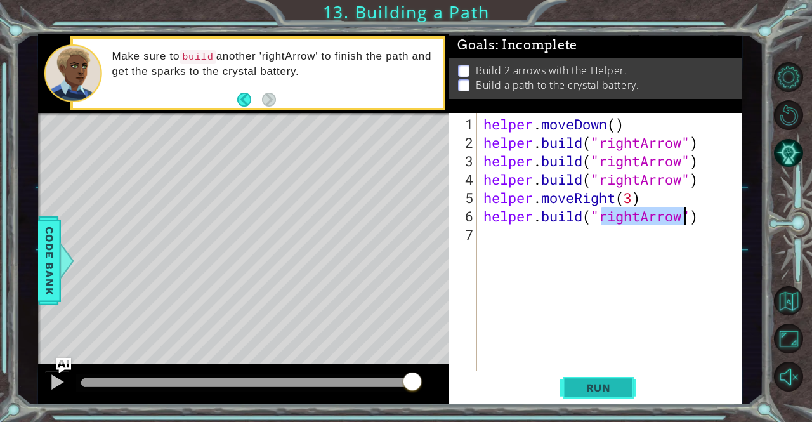
type textarea "[DOMAIN_NAME]("rightArrow")"
click at [588, 386] on span "Run" at bounding box center [598, 387] width 50 height 13
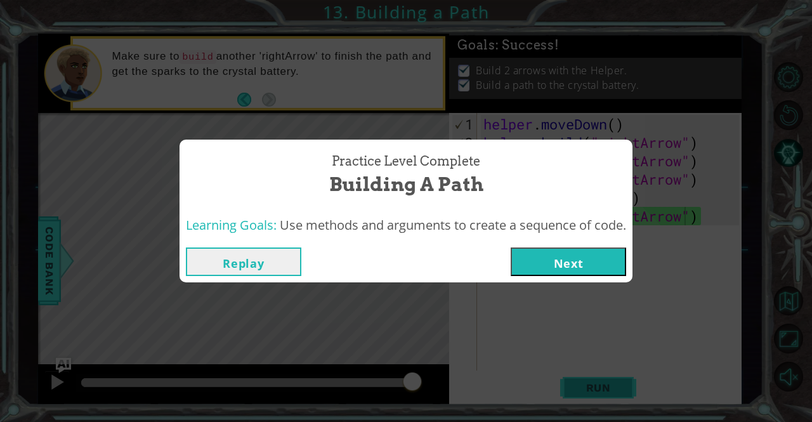
click at [552, 273] on button "Next" at bounding box center [567, 261] width 115 height 29
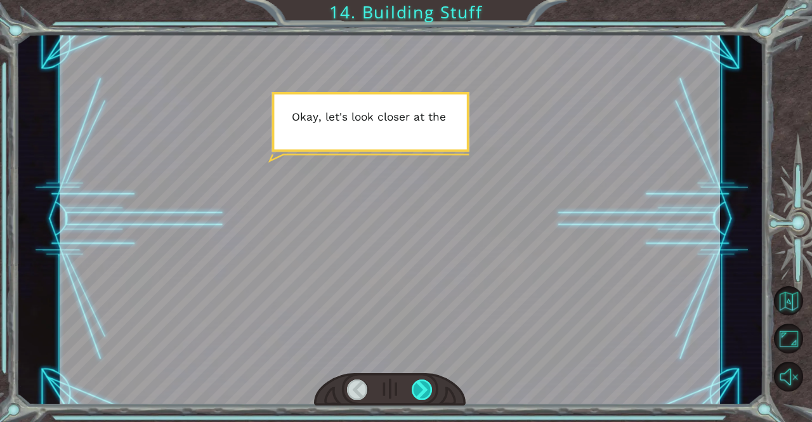
click at [417, 392] on div at bounding box center [422, 389] width 21 height 20
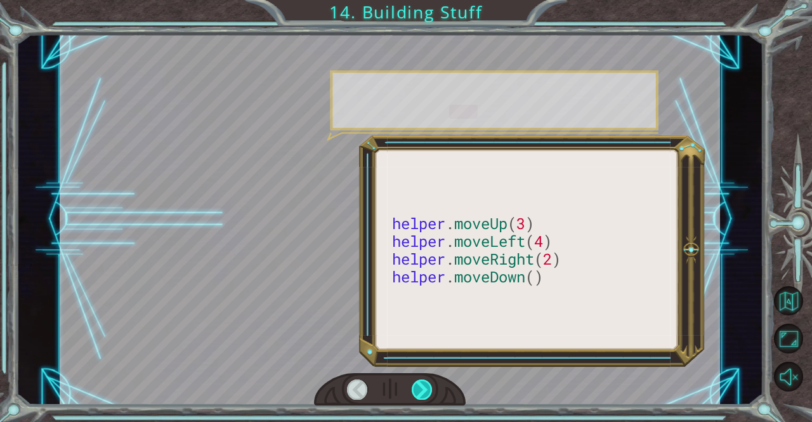
click at [427, 379] on div at bounding box center [422, 389] width 21 height 20
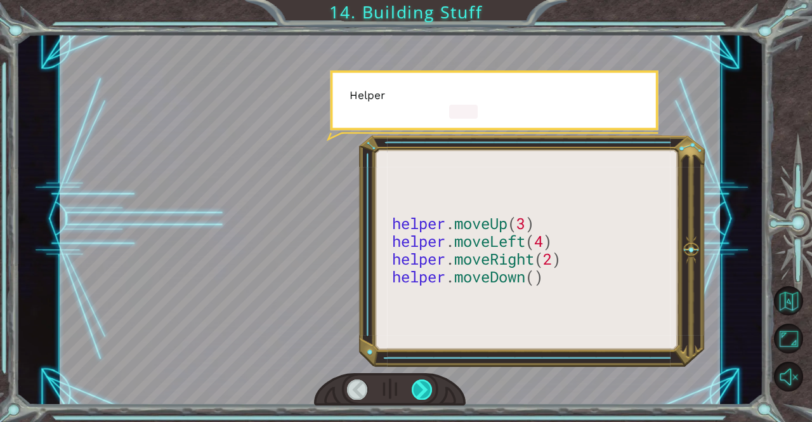
click at [422, 400] on div at bounding box center [390, 390] width 152 height 34
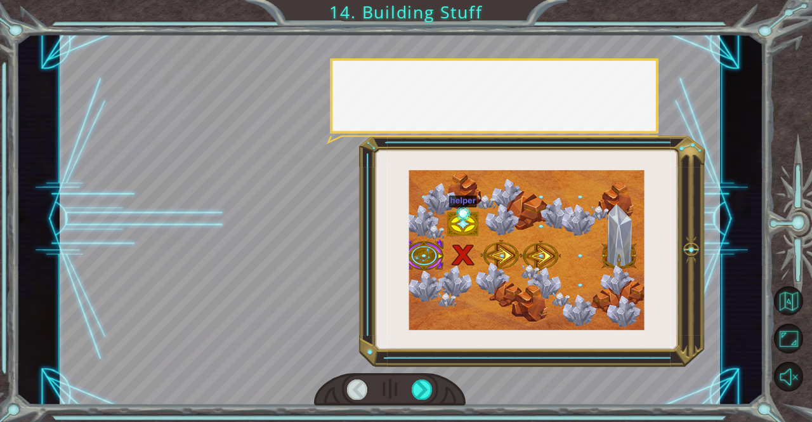
click at [422, 397] on div at bounding box center [422, 389] width 21 height 20
click at [425, 398] on div at bounding box center [422, 389] width 21 height 20
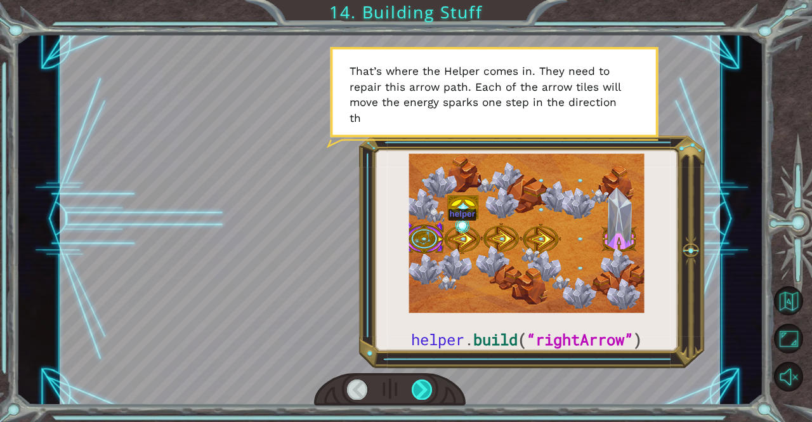
click at [418, 386] on div at bounding box center [422, 389] width 21 height 20
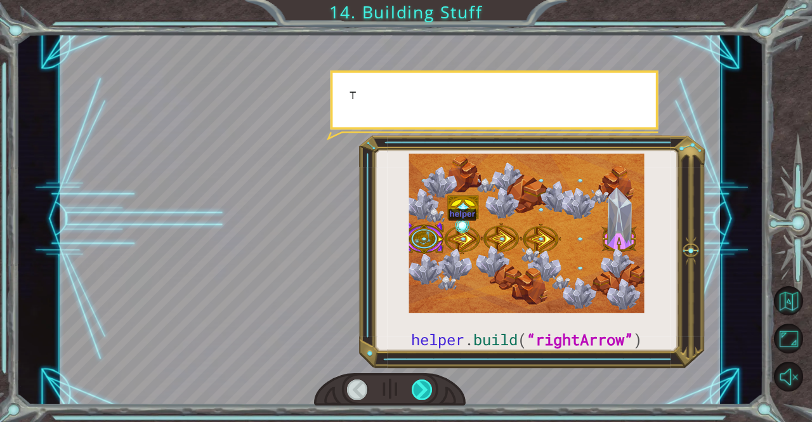
click at [418, 386] on div at bounding box center [422, 389] width 21 height 20
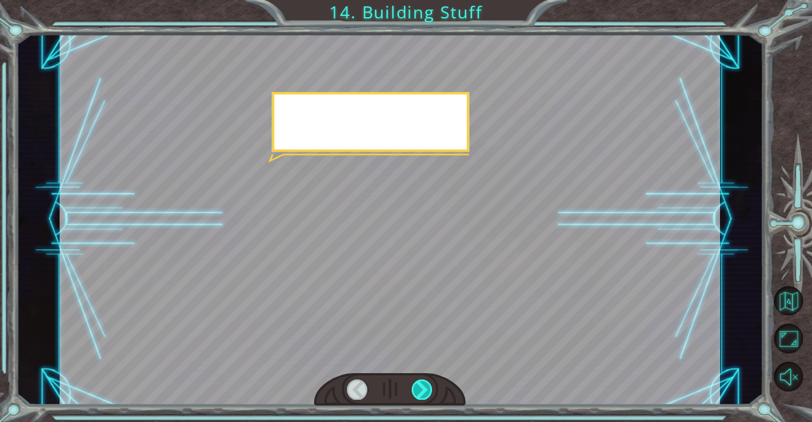
click at [418, 386] on div at bounding box center [422, 389] width 21 height 20
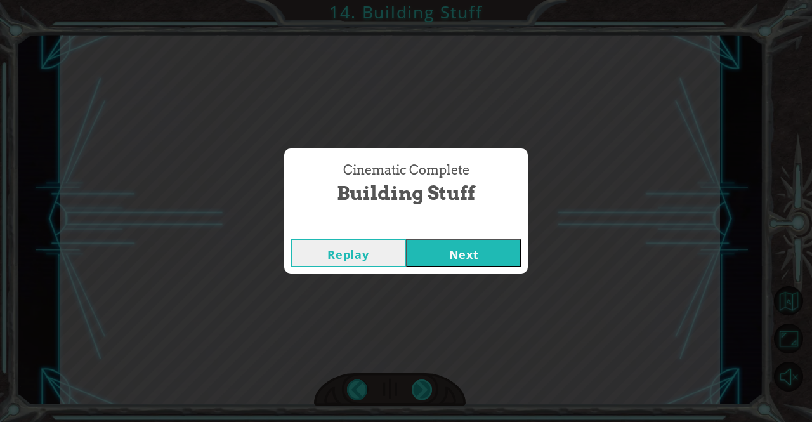
click at [418, 386] on div "Cinematic Complete Building Stuff Replay Next" at bounding box center [406, 211] width 812 height 422
click at [470, 358] on div "Cinematic Complete Building Stuff Replay Next" at bounding box center [406, 211] width 812 height 422
click at [473, 255] on button "Next" at bounding box center [463, 252] width 115 height 29
